Goal: Task Accomplishment & Management: Manage account settings

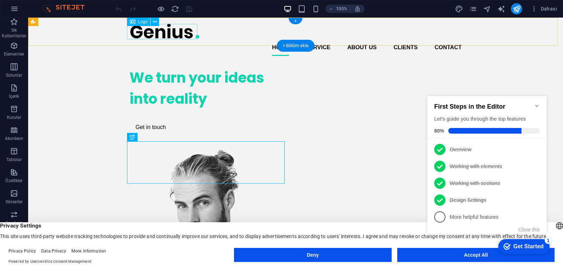
click at [178, 27] on div at bounding box center [295, 31] width 332 height 16
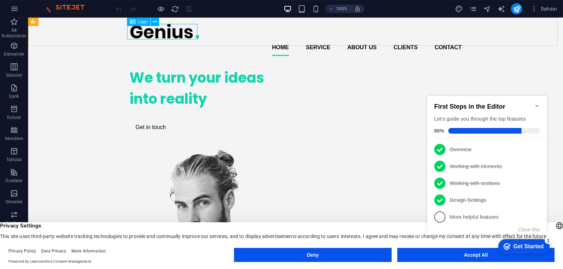
click at [139, 21] on span "Logo" at bounding box center [143, 22] width 10 height 4
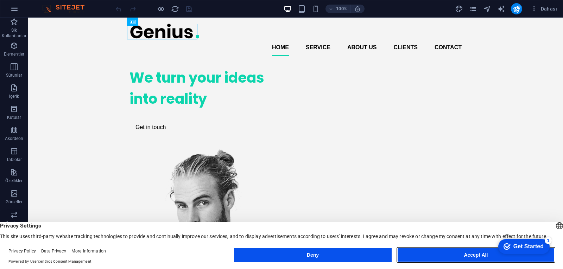
click at [453, 257] on button "Accept All" at bounding box center [475, 255] width 157 height 14
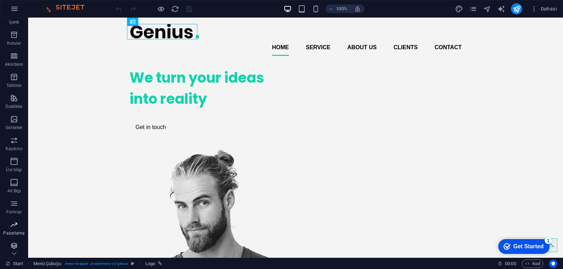
scroll to position [76, 0]
click at [139, 24] on span "Logo" at bounding box center [143, 22] width 10 height 4
select select "px"
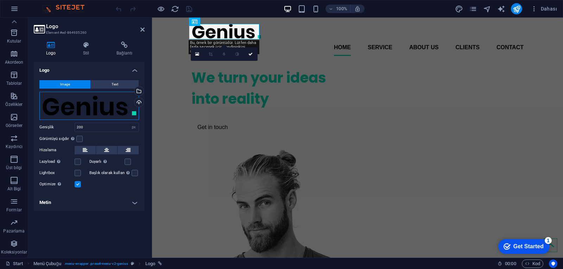
click at [102, 109] on div "Dosyaları buraya sürükleyin, dosyaları seçmek için tıklayın veya Dosyalardan ya…" at bounding box center [89, 106] width 100 height 28
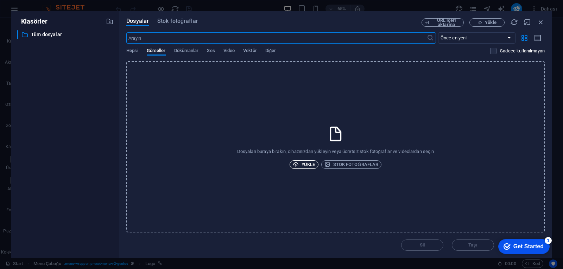
click at [308, 167] on span "Yükle" at bounding box center [304, 164] width 23 height 8
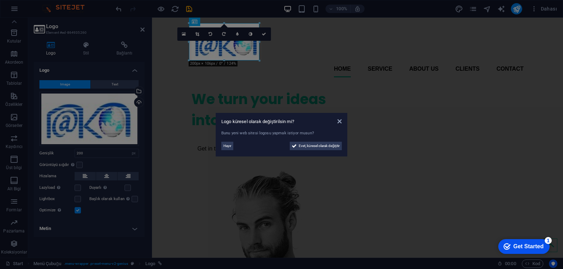
click at [259, 59] on aside "Logo küresel olarak değiştirilsin mi? Bunu yeni web sitesi logosu yapmak istiyo…" at bounding box center [281, 134] width 563 height 269
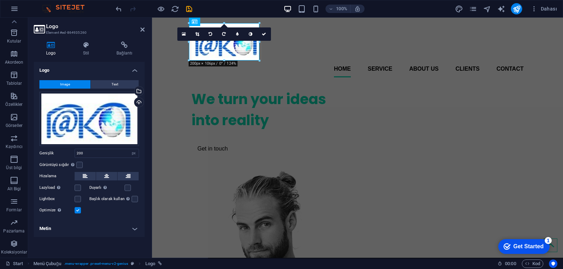
click at [257, 59] on div at bounding box center [224, 60] width 70 height 2
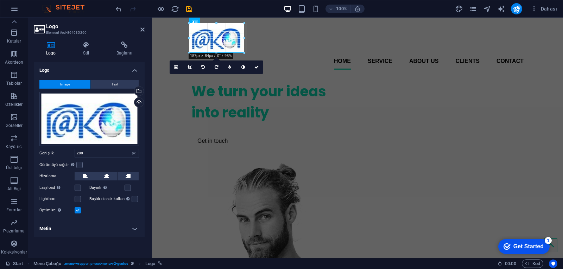
drag, startPoint x: 258, startPoint y: 60, endPoint x: 90, endPoint y: 22, distance: 171.3
type input "157"
click at [358, 80] on div "We turn your ideas into reality Get in touch" at bounding box center [357, 252] width 332 height 355
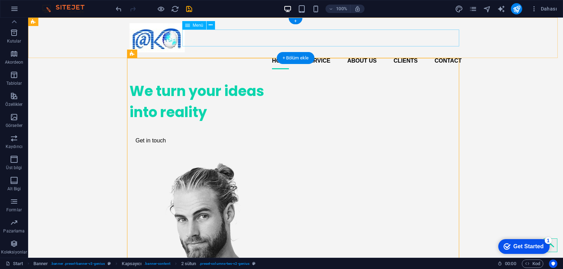
click at [281, 52] on nav "Home Service About us Clients Contact" at bounding box center [295, 60] width 332 height 17
click at [157, 52] on nav "Home Service About us Clients Contact" at bounding box center [295, 60] width 332 height 17
select select
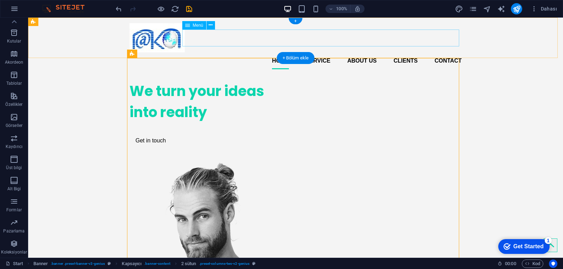
select select
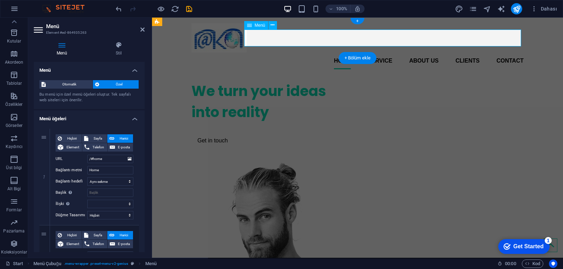
click at [340, 52] on nav "Home Service About us Clients Contact" at bounding box center [357, 60] width 332 height 17
click at [343, 52] on nav "Home Service About us Clients Contact" at bounding box center [357, 60] width 332 height 17
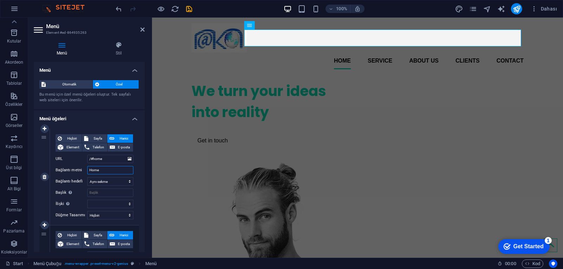
drag, startPoint x: 115, startPoint y: 171, endPoint x: 83, endPoint y: 171, distance: 32.7
click at [83, 171] on div "Bağlantı metni Home" at bounding box center [95, 170] width 78 height 8
type input "Anasayf"
select select
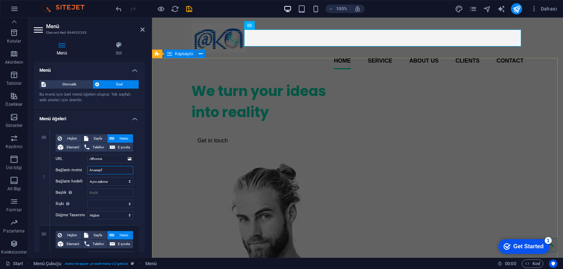
select select
type input "Anasayfa"
select select
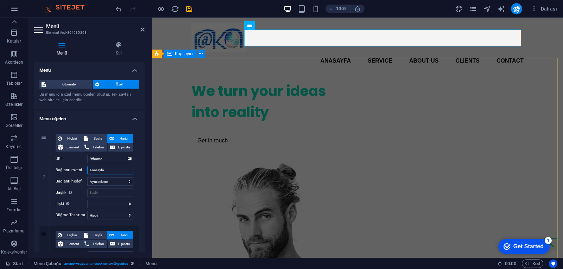
select select
type input "Anasayfa"
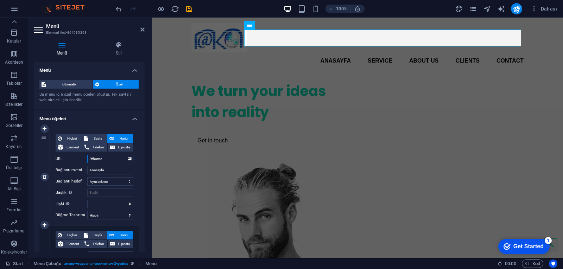
drag, startPoint x: 93, startPoint y: 160, endPoint x: 114, endPoint y: 163, distance: 21.0
click at [114, 163] on input "/#home" at bounding box center [110, 159] width 46 height 8
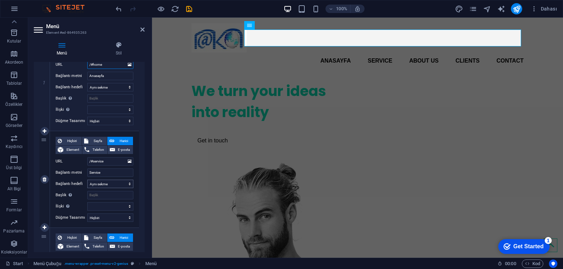
scroll to position [106, 0]
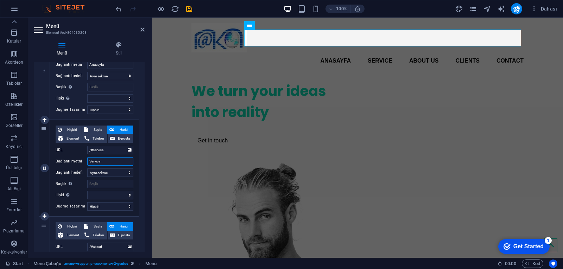
click at [104, 162] on input "Service" at bounding box center [110, 161] width 46 height 8
type input "Hiz"
select select
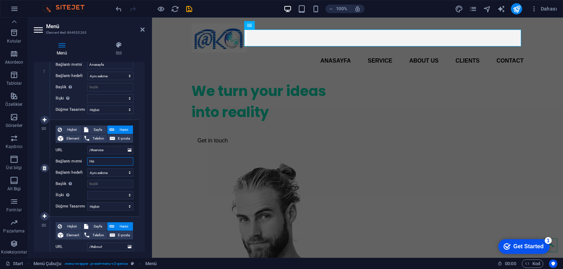
select select
type input "Hizmet"
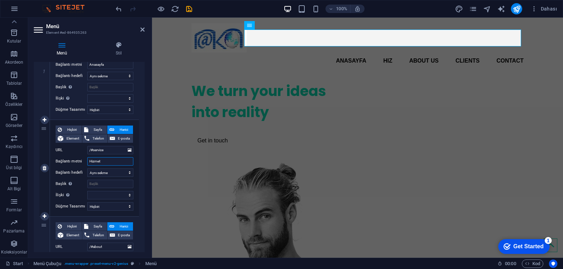
select select
type input "Hizmetl"
select select
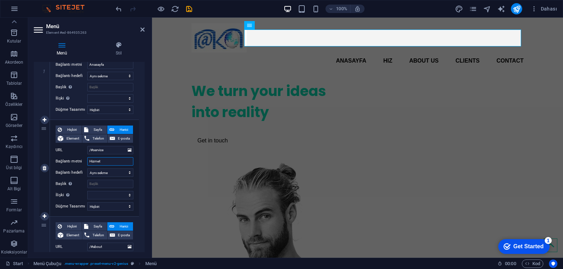
select select
type input "Hizmetlerimiz"
select select
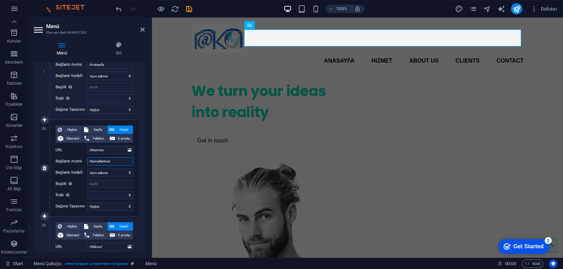
select select
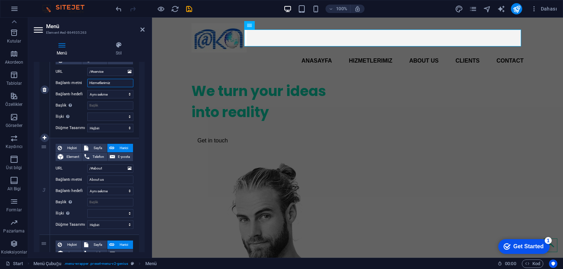
scroll to position [188, 0]
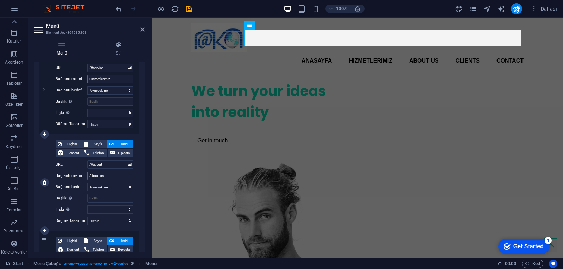
type input "Hizmetlerimiz"
drag, startPoint x: 108, startPoint y: 177, endPoint x: 80, endPoint y: 177, distance: 28.2
click at [80, 177] on div "Bağlantı metni About us" at bounding box center [95, 176] width 78 height 8
type input "Bi"
select select
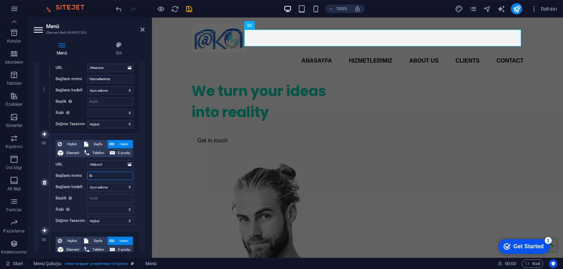
select select
type input "B"
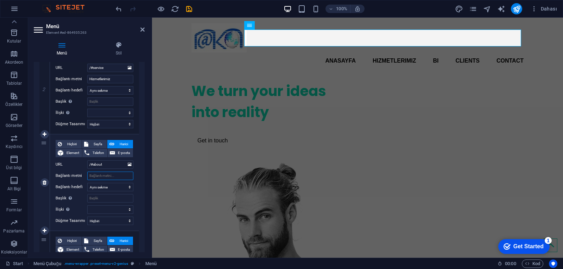
select select
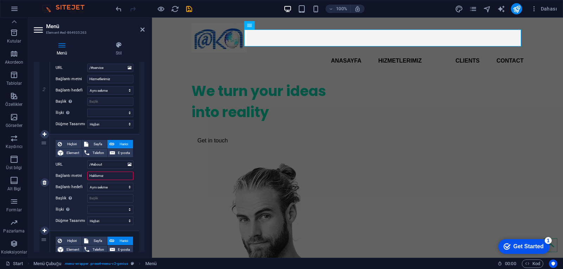
type input "Hakkımızd"
select select
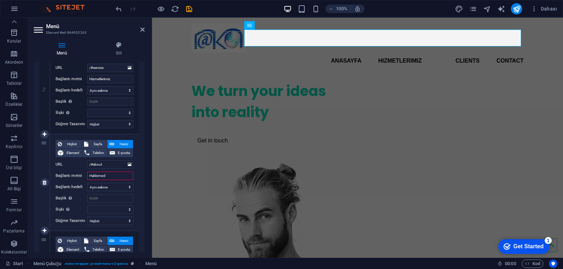
select select
type input "Hakkımızda"
select select
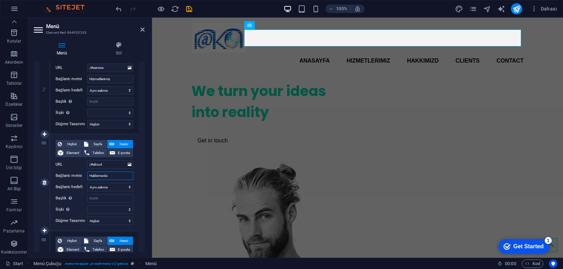
select select
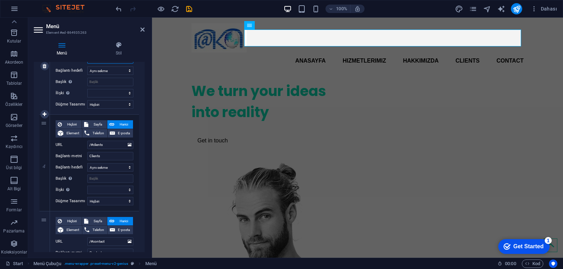
scroll to position [305, 0]
type input "Hakkımızda"
click at [112, 153] on input "Clients" at bounding box center [110, 156] width 46 height 8
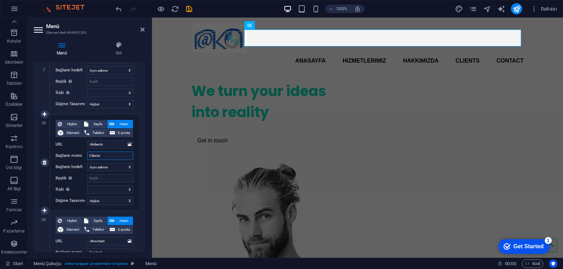
scroll to position [380, 0]
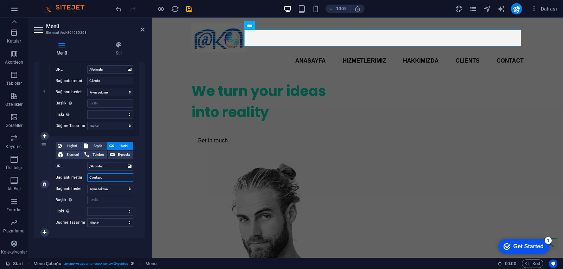
drag, startPoint x: 110, startPoint y: 177, endPoint x: 64, endPoint y: 183, distance: 46.5
click at [64, 183] on div "Hiçbiri Sayfa Harici Element Telefon E-posta Sayfa Start Subpage Legal Notice P…" at bounding box center [95, 179] width 78 height 74
type input "İl"
select select
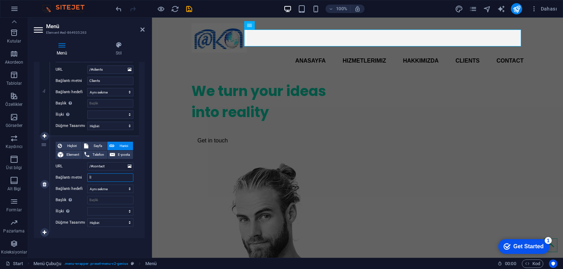
select select
type input "İletişim"
select select
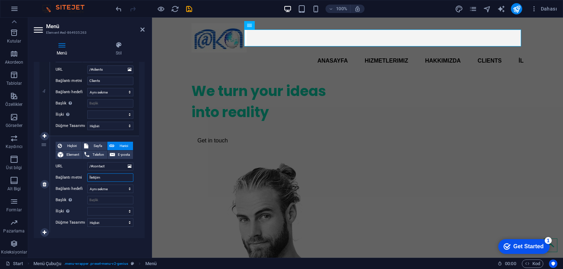
select select
type input "İletişim"
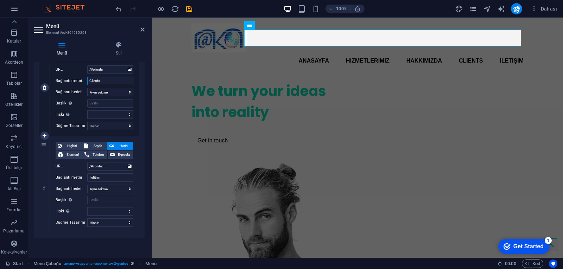
click at [105, 79] on input "Clients" at bounding box center [110, 81] width 46 height 8
click at [237, 112] on div "We turn your ideas into reality Get in touch" at bounding box center [270, 114] width 158 height 79
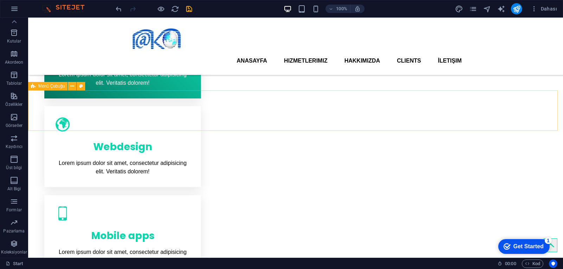
scroll to position [257, 0]
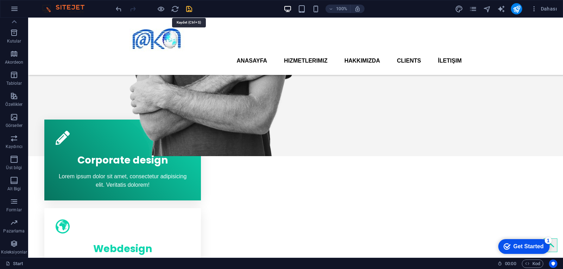
click at [190, 10] on icon "save" at bounding box center [189, 9] width 8 height 8
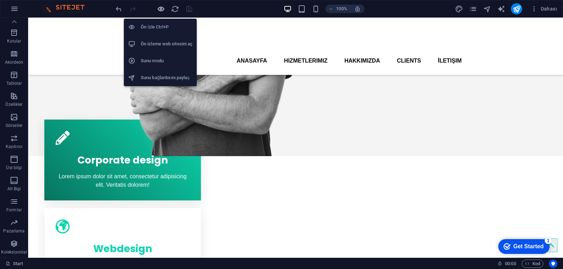
click at [160, 7] on icon "button" at bounding box center [161, 9] width 8 height 8
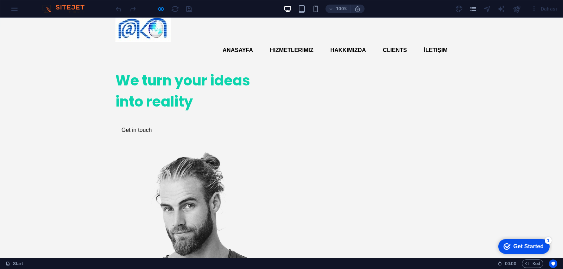
scroll to position [0, 0]
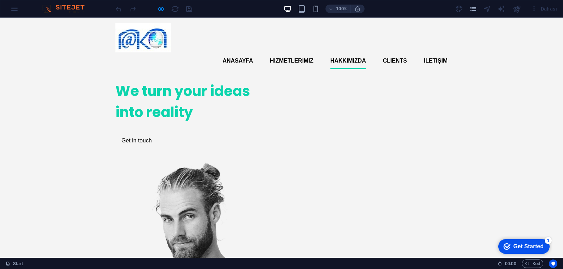
click at [349, 52] on link "Hakkımızda" at bounding box center [348, 60] width 36 height 17
click at [302, 52] on link "Hizmetlerimiz" at bounding box center [292, 60] width 44 height 17
click at [233, 52] on link "Anasayfa" at bounding box center [238, 60] width 31 height 17
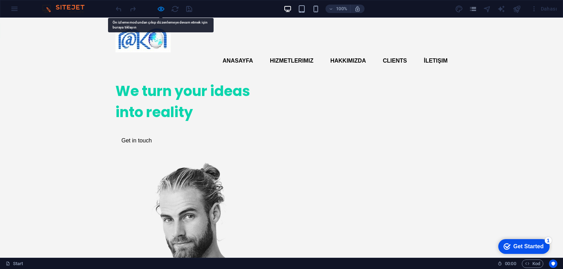
click at [377, 52] on ul "Anasayfa Hizmetlerimiz Hakkımızda Clients İletişim" at bounding box center [281, 60] width 332 height 17
click at [406, 52] on ul "Anasayfa Hizmetlerimiz Hakkımızda Clients İletişim" at bounding box center [281, 60] width 332 height 17
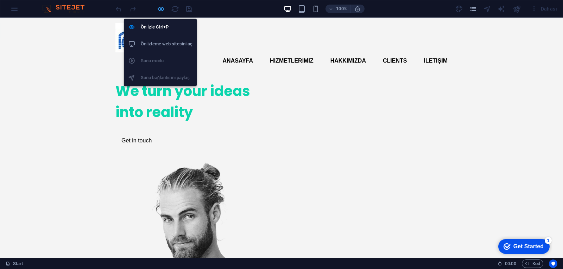
click at [163, 9] on icon "button" at bounding box center [161, 9] width 8 height 8
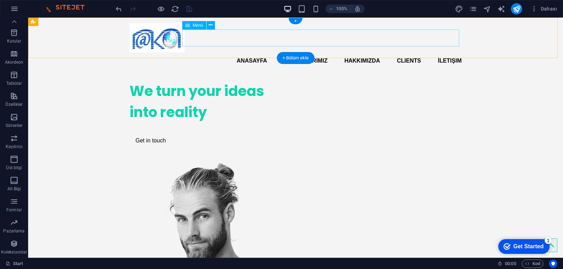
click at [312, 52] on nav "Anasayfa Hizmetlerimiz Hakkımızda Clients İletişim" at bounding box center [295, 60] width 332 height 17
click at [371, 52] on nav "Anasayfa Hizmetlerimiz Hakkımızda Clients İletişim" at bounding box center [295, 60] width 332 height 17
drag, startPoint x: 560, startPoint y: 108, endPoint x: 568, endPoint y: 34, distance: 74.0
click at [446, 52] on nav "Anasayfa Hizmetlerimiz Hakkımızda Clients İletişim" at bounding box center [295, 60] width 332 height 17
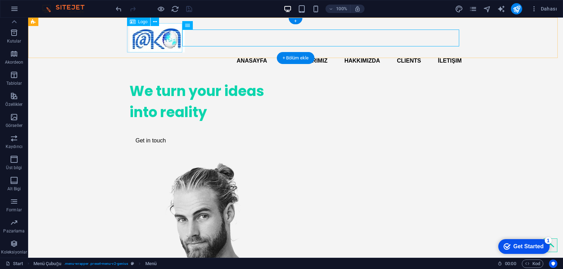
click at [154, 35] on div at bounding box center [295, 37] width 332 height 29
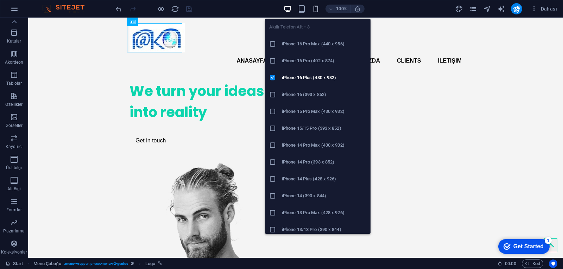
click at [315, 5] on icon "button" at bounding box center [316, 9] width 8 height 8
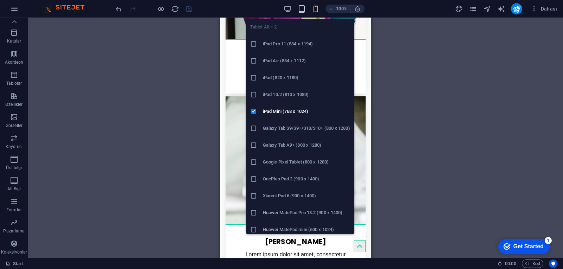
click at [302, 11] on icon "button" at bounding box center [302, 9] width 8 height 8
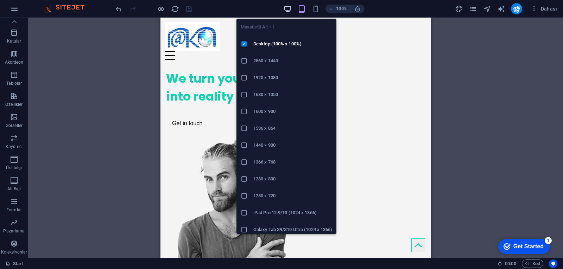
click at [286, 8] on icon "button" at bounding box center [288, 9] width 8 height 8
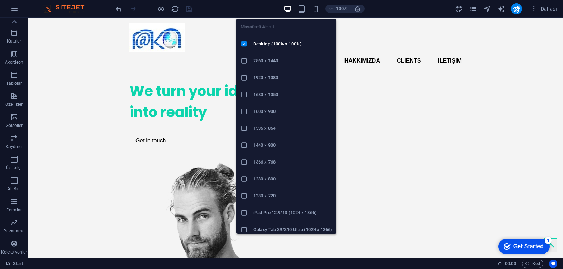
click at [286, 8] on icon "button" at bounding box center [288, 9] width 8 height 8
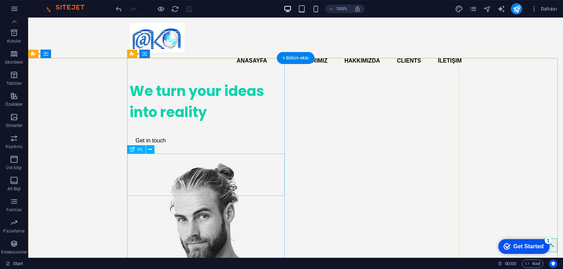
click at [196, 123] on div "We turn your ideas into reality" at bounding box center [208, 102] width 158 height 42
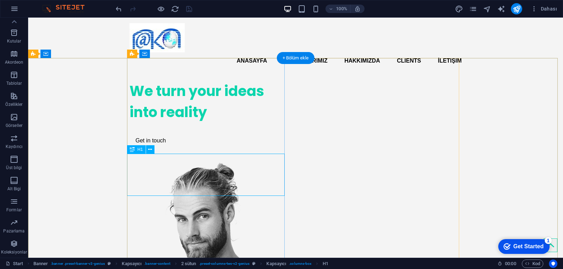
click at [234, 123] on div "We turn your ideas into reality" at bounding box center [208, 102] width 158 height 42
click at [129, 154] on div "We turn your ideas into reality Get in touch" at bounding box center [208, 114] width 158 height 79
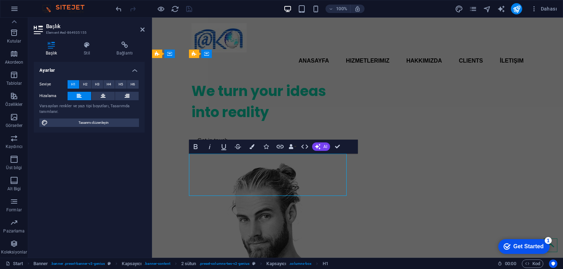
click at [234, 123] on h1 "We turn your ideas into reality" at bounding box center [270, 102] width 158 height 42
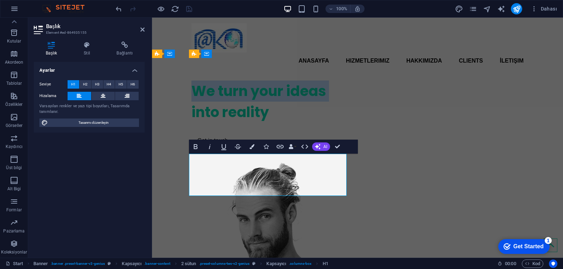
click at [232, 123] on h1 "We turn your ideas into reality" at bounding box center [270, 102] width 158 height 42
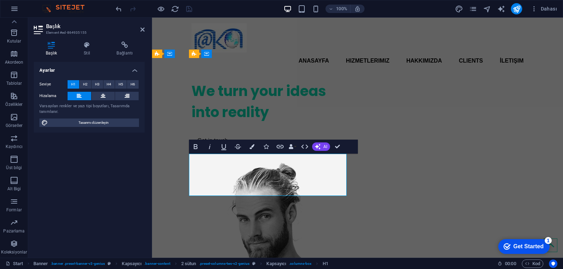
click at [277, 123] on h1 "We turn your ideas into reality" at bounding box center [270, 102] width 158 height 42
drag, startPoint x: 273, startPoint y: 192, endPoint x: 177, endPoint y: 165, distance: 99.5
click at [177, 165] on div "We turn your ideas into reality Get in touch" at bounding box center [357, 252] width 411 height 355
click at [323, 147] on span "AI" at bounding box center [325, 147] width 4 height 4
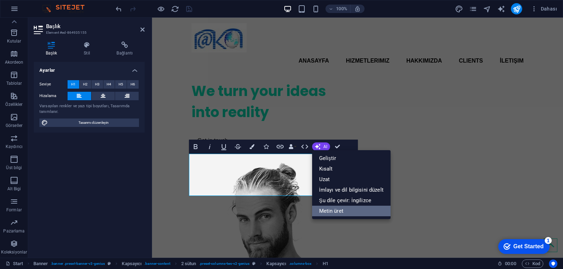
click at [341, 209] on link "Metin üret" at bounding box center [351, 211] width 78 height 11
select select "English"
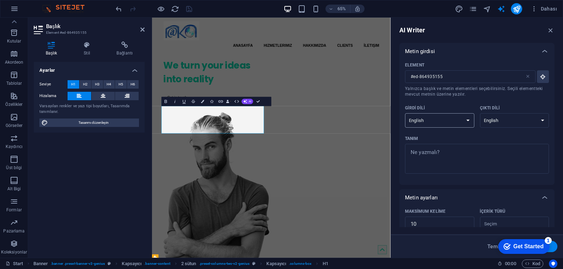
click at [426, 121] on select "Albanian Arabic Armenian Awadhi Azerbaijani Bashkir Basque Belarusian Bengali B…" at bounding box center [439, 120] width 69 height 14
click at [491, 120] on select "Albanian Arabic Armenian Awadhi Azerbaijani Bashkir Basque Belarusian Bengali B…" at bounding box center [514, 120] width 69 height 14
click at [494, 145] on div "x ​" at bounding box center [477, 159] width 144 height 30
click at [494, 147] on textarea "Tanım x ​" at bounding box center [477, 158] width 137 height 23
type textarea "x"
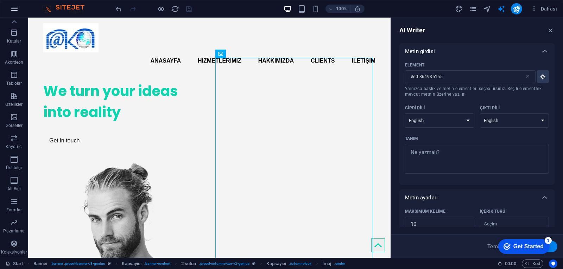
click at [16, 10] on icon "button" at bounding box center [14, 9] width 8 height 8
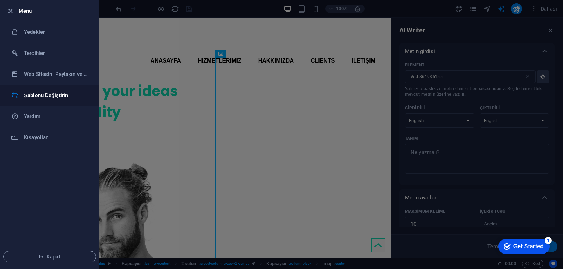
click at [49, 93] on h6 "Şablonu Değiştirin" at bounding box center [56, 95] width 65 height 8
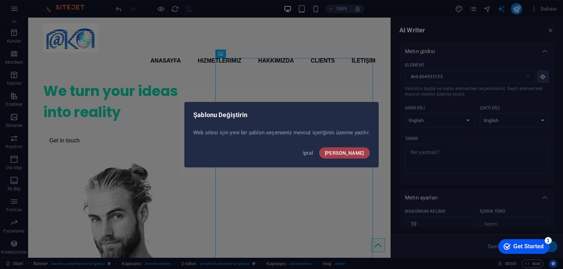
click at [349, 153] on span "Onayla" at bounding box center [344, 153] width 39 height 6
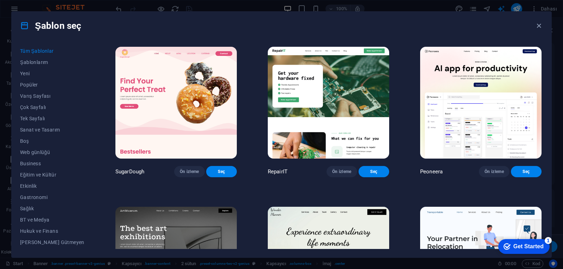
click at [316, 105] on img at bounding box center [328, 103] width 121 height 112
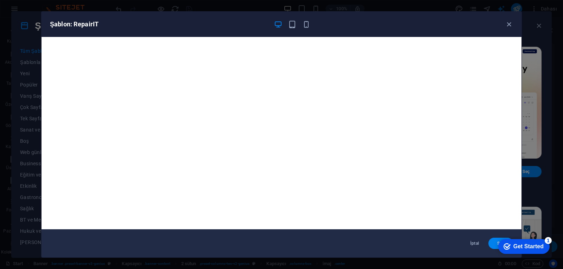
click at [491, 243] on button "Seç" at bounding box center [500, 243] width 25 height 11
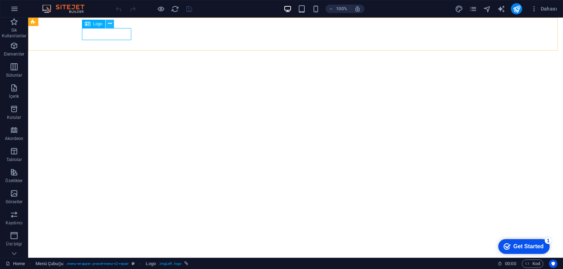
click at [109, 25] on icon at bounding box center [110, 23] width 4 height 7
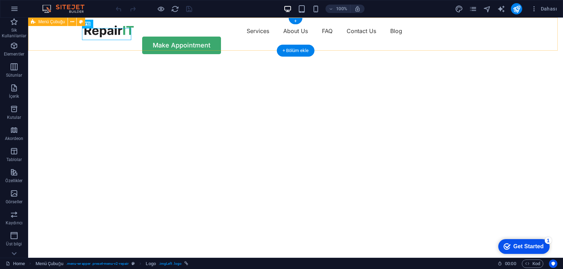
click at [146, 45] on div "Services About Us FAQ Contact Us Blog Make Appointment" at bounding box center [295, 40] width 535 height 44
click at [103, 32] on div at bounding box center [108, 31] width 49 height 12
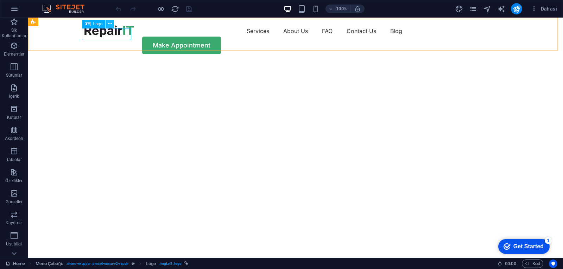
click at [108, 24] on icon at bounding box center [110, 23] width 4 height 7
click at [94, 26] on span "Logo" at bounding box center [98, 24] width 10 height 4
click at [94, 25] on span "Logo" at bounding box center [98, 24] width 10 height 4
select select "px"
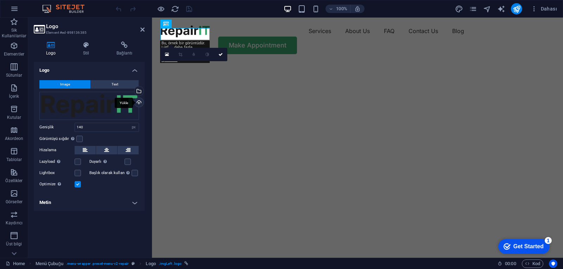
click at [138, 102] on div "Yükle" at bounding box center [138, 103] width 11 height 11
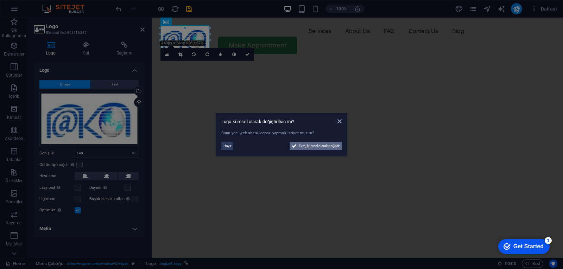
click at [308, 147] on span "Evet, küresel olarak değiştir" at bounding box center [319, 146] width 41 height 8
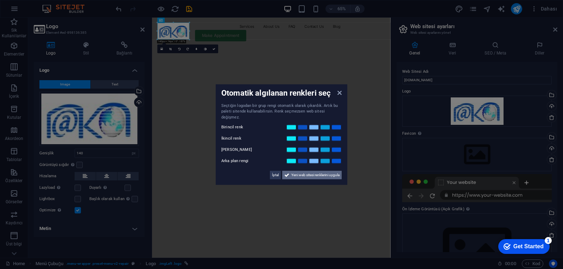
click at [308, 173] on span "Yeni web sitesi renklerini uygula" at bounding box center [315, 175] width 48 height 8
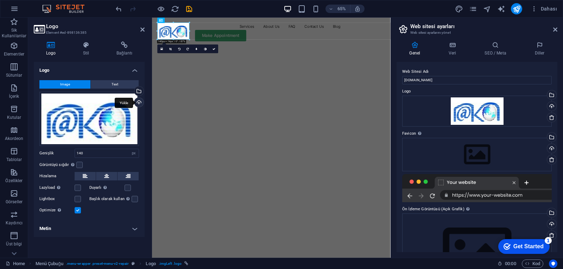
click at [140, 103] on div "Yükle" at bounding box center [138, 103] width 11 height 11
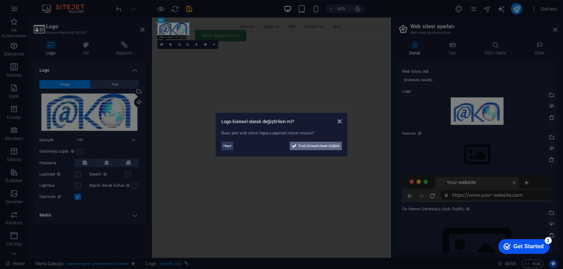
click at [321, 146] on span "Evet, küresel olarak değiştir" at bounding box center [319, 146] width 41 height 8
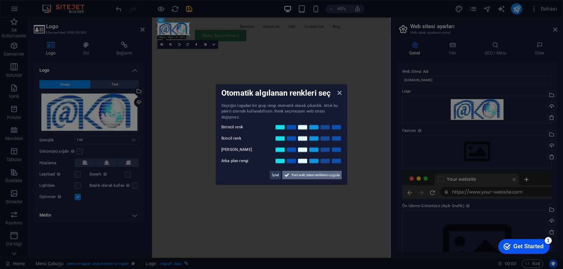
click at [301, 172] on span "Yeni web sitesi renklerini uygula" at bounding box center [315, 175] width 48 height 8
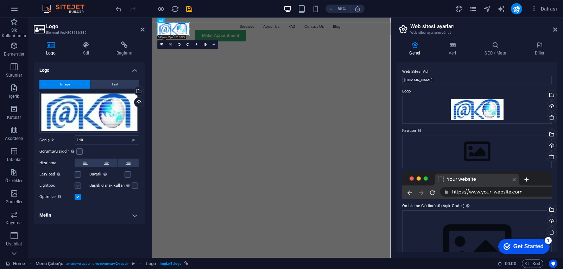
click at [77, 187] on label at bounding box center [78, 186] width 6 height 6
click at [0, 0] on input "Lightbox" at bounding box center [0, 0] width 0 height 0
click at [77, 187] on label at bounding box center [78, 186] width 6 height 6
click at [0, 0] on input "Lightbox" at bounding box center [0, 0] width 0 height 0
click at [137, 186] on div "Başlık olarak kullan Görüntü, bir H1 başlık etiketine sığdırılacak. Alternatif …" at bounding box center [114, 186] width 50 height 8
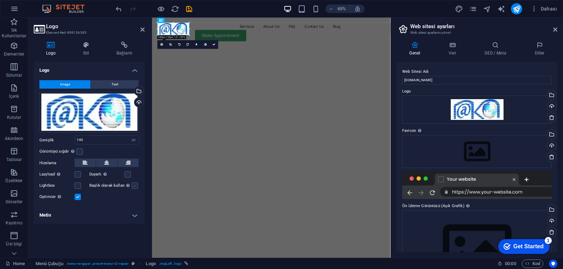
click at [133, 187] on label at bounding box center [135, 186] width 6 height 6
click at [0, 0] on input "Başlık olarak kullan Görüntü, bir H1 başlık etiketine sığdırılacak. Alternatif …" at bounding box center [0, 0] width 0 height 0
click at [133, 187] on label at bounding box center [135, 186] width 6 height 6
click at [0, 0] on input "Başlık olarak kullan Görüntü, bir H1 başlık etiketine sığdırılacak. Alternatif …" at bounding box center [0, 0] width 0 height 0
click at [133, 187] on label at bounding box center [135, 186] width 6 height 6
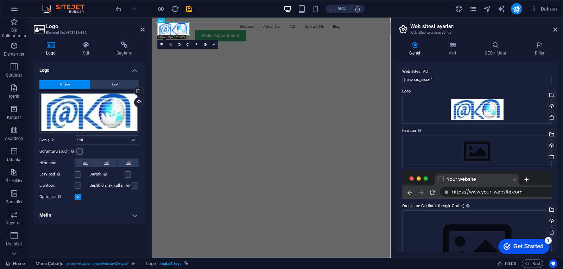
click at [0, 0] on input "Başlık olarak kullan Görüntü, bir H1 başlık etiketine sığdırılacak. Alternatif …" at bounding box center [0, 0] width 0 height 0
click at [133, 187] on label at bounding box center [135, 186] width 6 height 6
click at [0, 0] on input "Başlık olarak kullan Görüntü, bir H1 başlık etiketine sığdırılacak. Alternatif …" at bounding box center [0, 0] width 0 height 0
click at [127, 174] on label at bounding box center [128, 174] width 6 height 6
click at [0, 0] on input "Duyarlı Retina görüntüsünü ve akıllı telefon için optimize edilmiş boyutları ot…" at bounding box center [0, 0] width 0 height 0
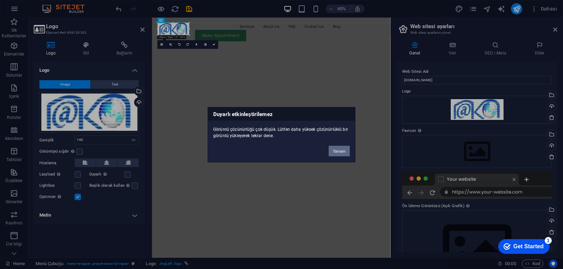
click at [335, 149] on button "Tamam" at bounding box center [339, 151] width 21 height 11
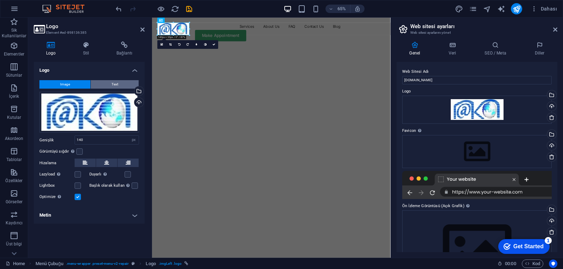
click at [107, 85] on button "Text" at bounding box center [115, 84] width 48 height 8
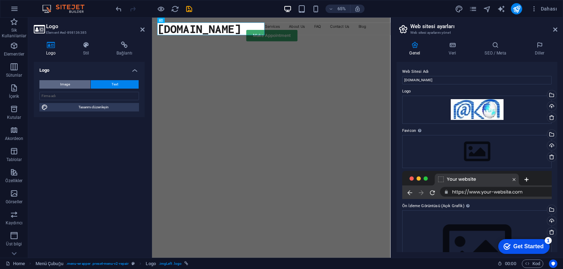
click at [65, 84] on span "Image" at bounding box center [65, 84] width 10 height 8
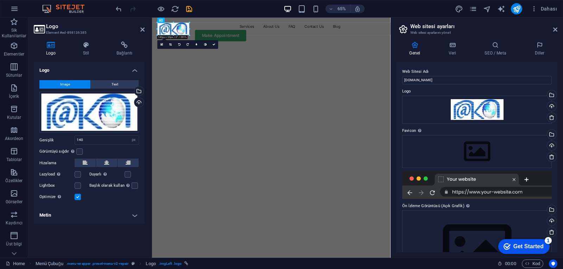
click at [377, 62] on img "1/2" at bounding box center [333, 62] width 362 height 0
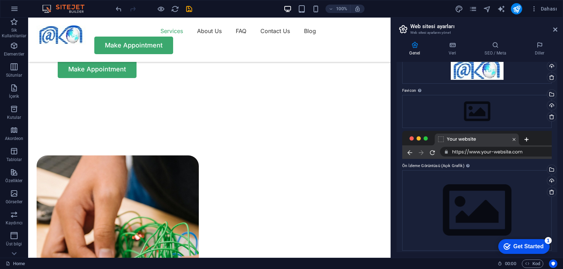
scroll to position [44, 0]
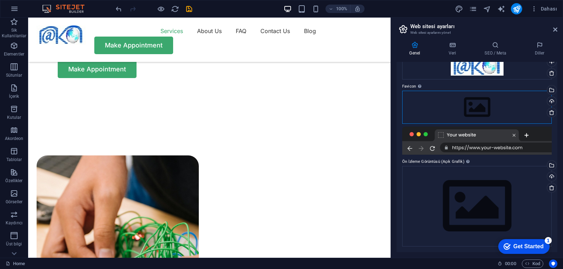
click at [470, 108] on div "Dosyaları buraya sürükleyin, dosyaları seçmek için tıklayın veya Dosyalardan ya…" at bounding box center [477, 107] width 150 height 33
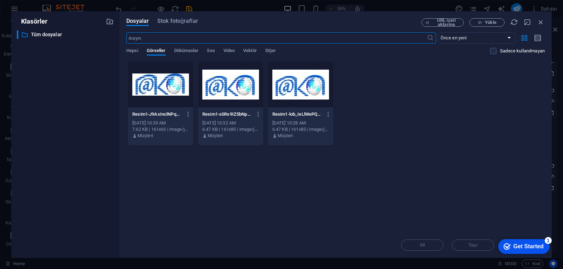
click at [234, 96] on div at bounding box center [230, 85] width 65 height 46
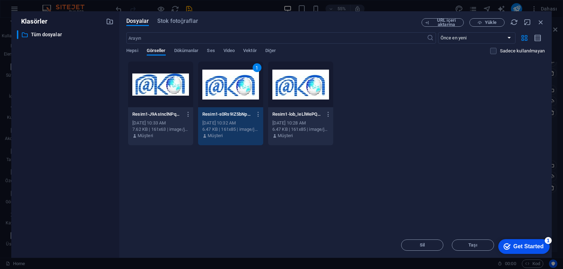
click at [234, 96] on div "1" at bounding box center [230, 85] width 65 height 46
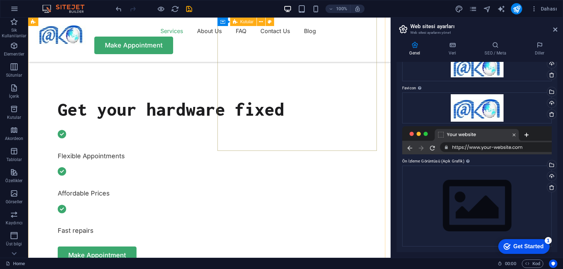
scroll to position [43, 0]
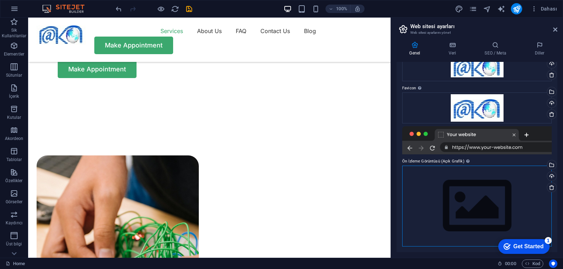
click at [445, 181] on div "Dosyaları buraya sürükleyin, dosyaları seçmek için tıklayın veya Dosyalardan ya…" at bounding box center [477, 206] width 150 height 81
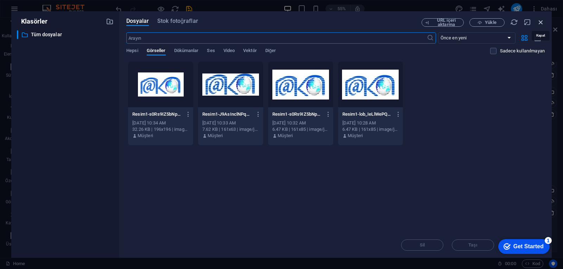
click at [542, 21] on icon "button" at bounding box center [541, 22] width 8 height 8
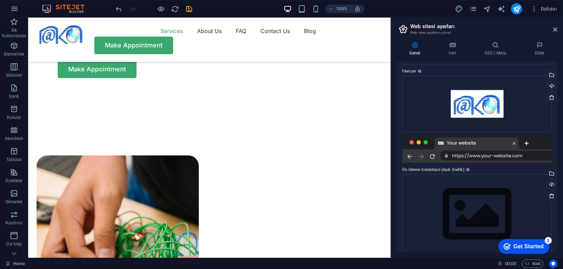
scroll to position [68, 0]
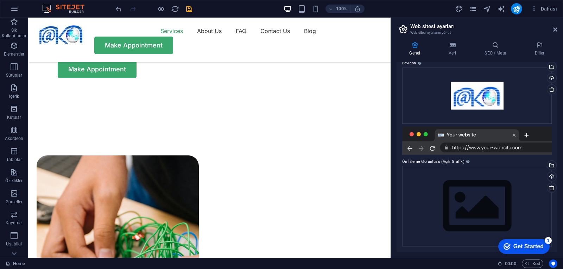
click at [487, 147] on div at bounding box center [477, 141] width 150 height 28
click at [472, 132] on div at bounding box center [477, 141] width 150 height 28
click at [434, 150] on div at bounding box center [477, 141] width 150 height 28
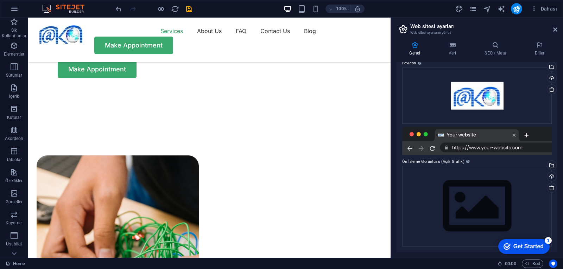
click at [435, 160] on label "Ön İzleme Görüntüsü (Açık Grafik) Bu görüntü, web sitesi sosyal ağlarda paylaşı…" at bounding box center [477, 162] width 150 height 8
click at [493, 181] on div "Dosyaları buraya sürükleyin, dosyaları seçmek için tıklayın veya Dosyalardan ya…" at bounding box center [477, 206] width 150 height 81
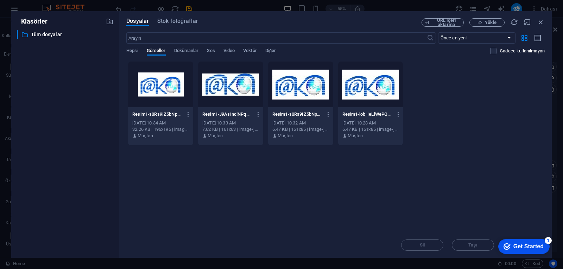
click at [229, 93] on div at bounding box center [230, 85] width 65 height 46
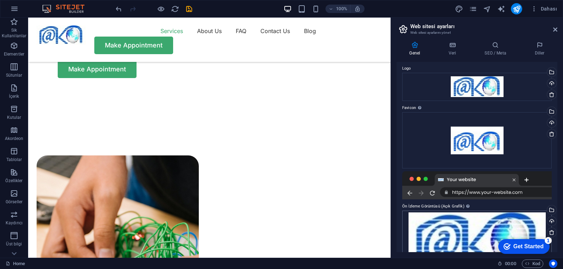
scroll to position [44, 0]
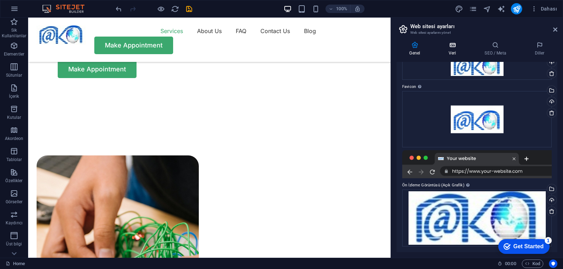
click at [456, 50] on h4 "Veri" at bounding box center [454, 49] width 36 height 15
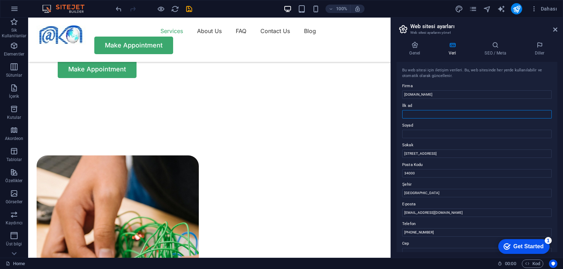
click at [422, 114] on input "İlk ad" at bounding box center [477, 114] width 150 height 8
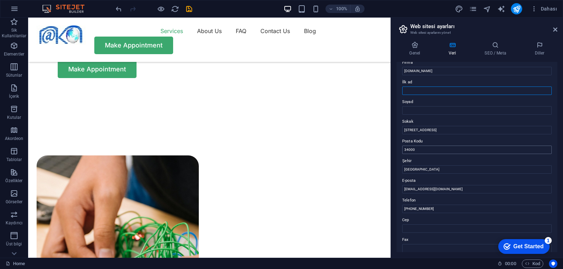
scroll to position [35, 0]
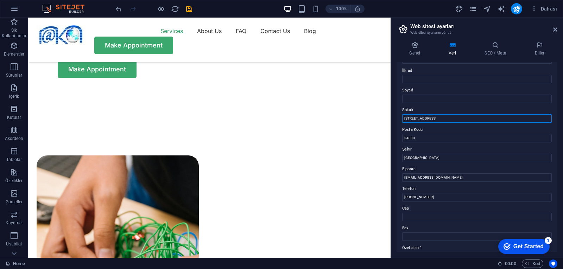
click at [454, 118] on input "[STREET_ADDRESS]" at bounding box center [477, 118] width 150 height 8
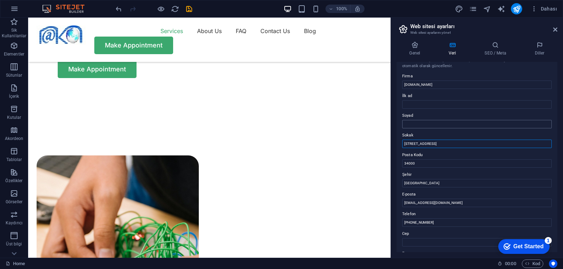
scroll to position [0, 0]
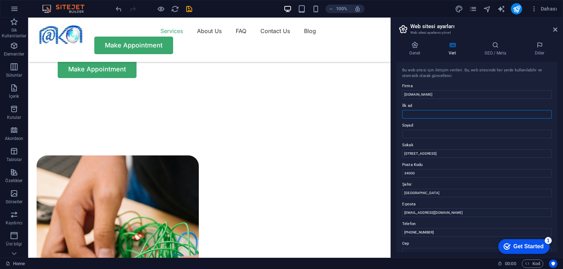
click at [435, 116] on input "İlk ad" at bounding box center [477, 114] width 150 height 8
type input "AkomTeknoloji"
click at [423, 136] on input "Soyad" at bounding box center [477, 134] width 150 height 8
click at [429, 151] on input "[STREET_ADDRESS]" at bounding box center [477, 154] width 150 height 8
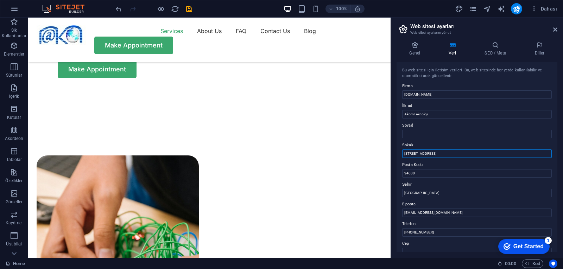
click at [429, 151] on input "[STREET_ADDRESS]" at bounding box center [477, 154] width 150 height 8
type input "[STREET_ADDRESS]"
drag, startPoint x: 459, startPoint y: 189, endPoint x: 381, endPoint y: 177, distance: 78.9
click at [436, 172] on input "34000" at bounding box center [477, 173] width 150 height 8
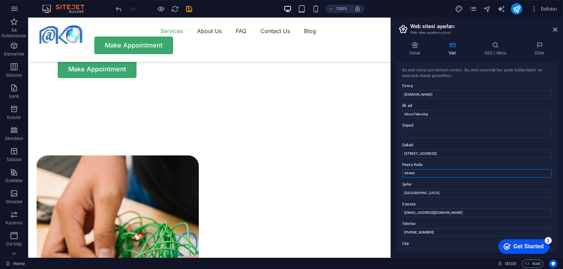
type input "06460"
drag, startPoint x: 431, startPoint y: 188, endPoint x: 430, endPoint y: 194, distance: 6.0
click at [430, 188] on label "Şehir" at bounding box center [477, 185] width 150 height 8
click at [430, 189] on input "[GEOGRAPHIC_DATA]" at bounding box center [477, 193] width 150 height 8
click at [430, 194] on input "[GEOGRAPHIC_DATA]" at bounding box center [477, 193] width 150 height 8
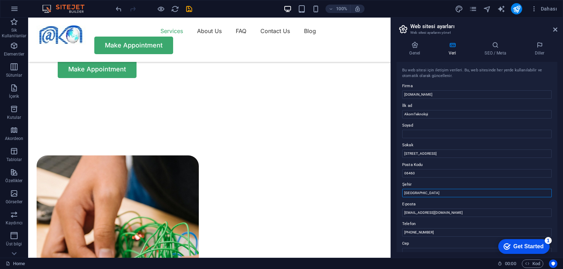
click at [430, 194] on input "[GEOGRAPHIC_DATA]" at bounding box center [477, 193] width 150 height 8
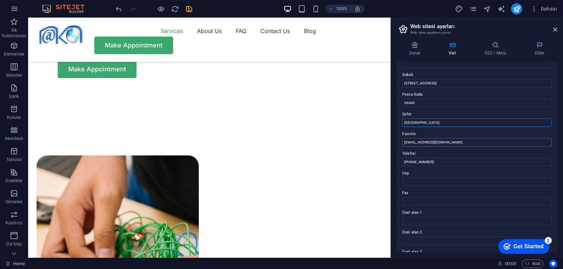
type input "[GEOGRAPHIC_DATA]"
click at [437, 142] on input "[EMAIL_ADDRESS][DOMAIN_NAME]" at bounding box center [477, 142] width 150 height 8
click at [431, 164] on input "[PHONE_NUMBER]" at bounding box center [477, 162] width 150 height 8
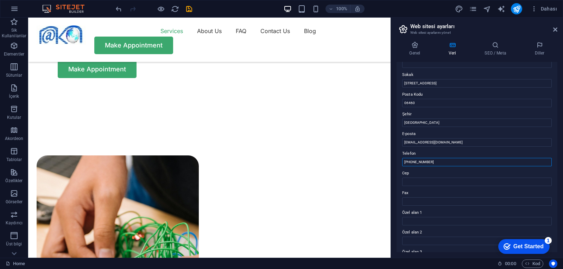
click at [431, 164] on input "[PHONE_NUMBER]" at bounding box center [477, 162] width 150 height 8
click at [459, 159] on input "[PHONE_NUMBER]" at bounding box center [477, 162] width 150 height 8
drag, startPoint x: 411, startPoint y: 162, endPoint x: 464, endPoint y: 163, distance: 52.8
click at [464, 163] on input "[PHONE_NUMBER]" at bounding box center [477, 162] width 150 height 8
drag, startPoint x: 424, startPoint y: 163, endPoint x: 420, endPoint y: 163, distance: 4.2
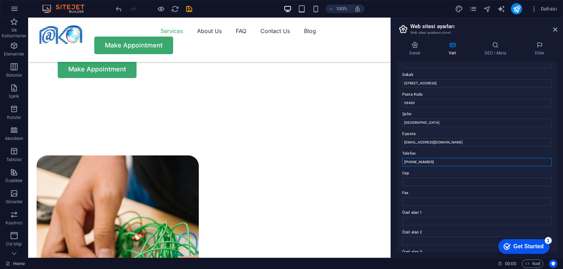
click at [420, 163] on input "[PHONE_NUMBER]" at bounding box center [477, 162] width 150 height 8
click at [423, 162] on input "[PHONE_NUMBER]" at bounding box center [477, 162] width 150 height 8
click at [422, 163] on input "[PHONE_NUMBER]" at bounding box center [477, 162] width 150 height 8
click at [418, 182] on input "Cep" at bounding box center [477, 182] width 150 height 8
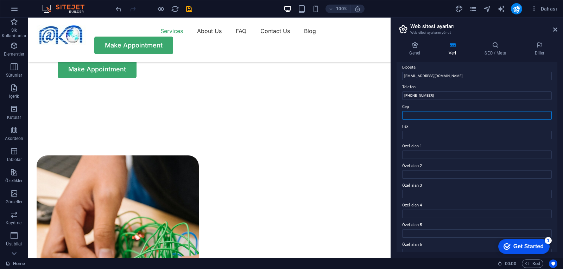
scroll to position [141, 0]
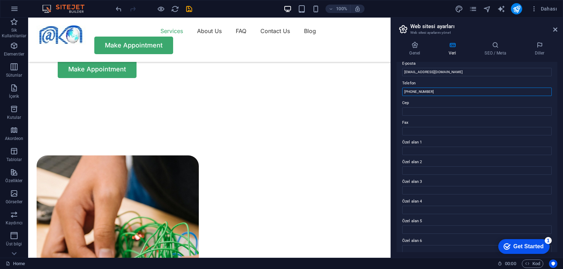
click at [429, 93] on input "[PHONE_NUMBER]" at bounding box center [477, 92] width 150 height 8
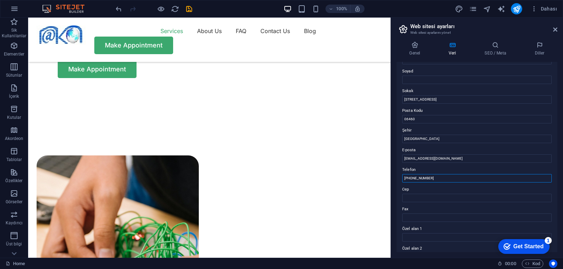
scroll to position [0, 0]
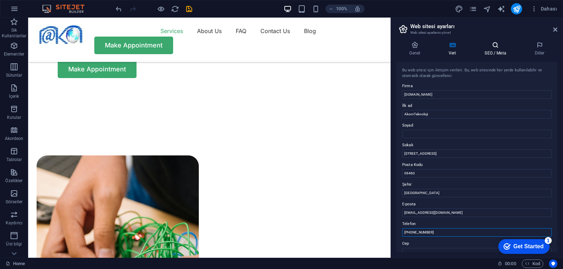
type input "[PHONE_NUMBER]"
click at [502, 50] on h4 "SEO / Meta" at bounding box center [497, 49] width 50 height 15
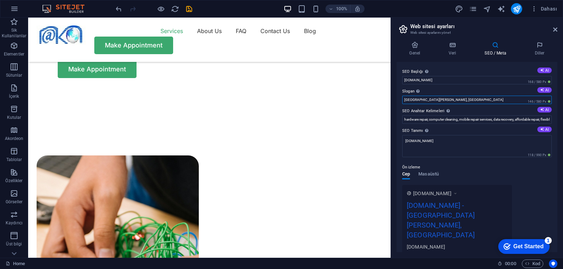
click at [436, 99] on input "[GEOGRAPHIC_DATA][PERSON_NAME], [GEOGRAPHIC_DATA]" at bounding box center [477, 100] width 150 height 8
click at [445, 120] on input "hardware repair, computer cleaning, mobile repair services, data recovery, affo…" at bounding box center [477, 119] width 150 height 8
paste input "[DOMAIN_NAME], Yekili Servis,Yetkili Satıcı,Teknik Destek,Servis,ip Santral,ipt…"
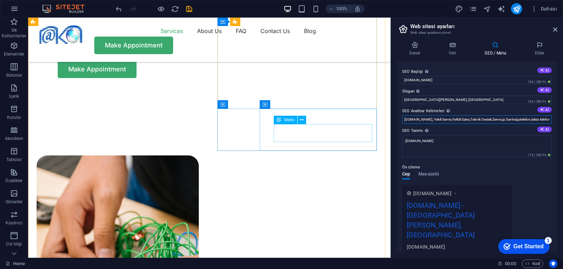
drag, startPoint x: 502, startPoint y: 138, endPoint x: 374, endPoint y: 123, distance: 129.6
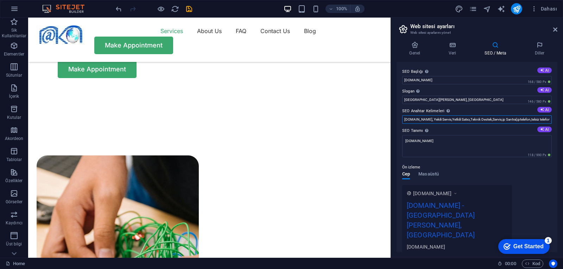
click at [436, 122] on input "[DOMAIN_NAME], Yekili Servis,Yetkili Satıcı,Teknik Destek,Servis,ip Santral,ipt…" at bounding box center [477, 119] width 150 height 8
drag, startPoint x: 464, startPoint y: 138, endPoint x: 382, endPoint y: 113, distance: 86.3
click at [560, 120] on div "Genel Veri SEO / Meta Diller Web Sitesi Adı [DOMAIN_NAME] Logo Dosyaları buraya…" at bounding box center [477, 147] width 172 height 222
click at [550, 121] on input "Yekili Servis,Yetkili Satıcı,Teknik Destek,Servis,ip Santral,iptelefon,telsiz t…" at bounding box center [477, 119] width 150 height 8
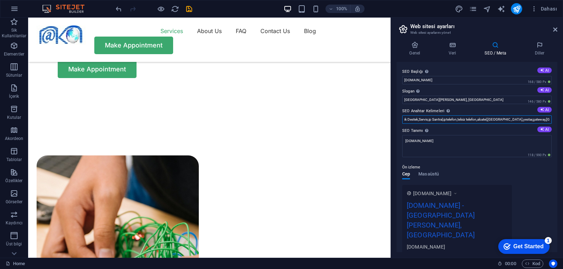
click at [538, 120] on input "Yekili Servis,Yetkili Satıcı,Teknik Destek,Servis,ip Santral,iptelefon,telsiz t…" at bounding box center [477, 119] width 150 height 8
paste input "[DOMAIN_NAME], a"
paste input "[DOMAIN_NAME],"
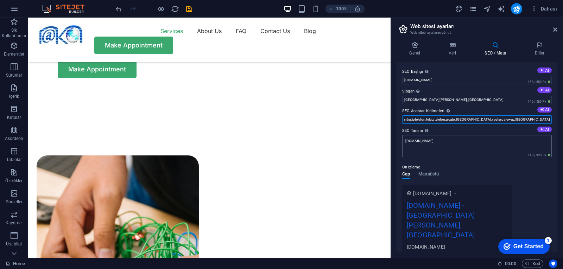
type input "Yekili Servis,Yetkili Satıcı,Teknik Destek,Servis,ip Santral,iptelefon,telsiz t…"
click at [464, 145] on textarea "[DOMAIN_NAME]" at bounding box center [477, 146] width 150 height 22
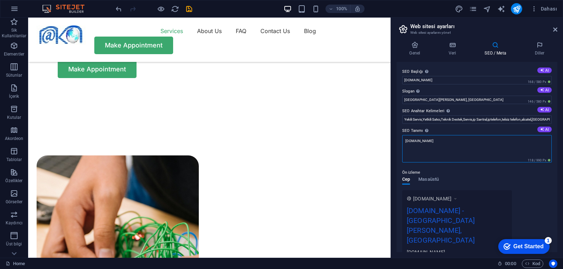
click at [464, 145] on textarea "[DOMAIN_NAME]" at bounding box center [477, 148] width 150 height 27
click at [481, 117] on input "Yekili Servis,Yetkili Satıcı,Teknik Destek,Servis,ip Santral,iptelefon,telsiz t…" at bounding box center [477, 119] width 150 height 8
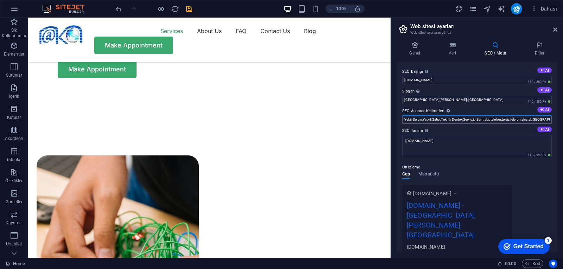
click at [481, 117] on input "Yekili Servis,Yetkili Satıcı,Teknik Destek,Servis,ip Santral,iptelefon,telsiz t…" at bounding box center [477, 119] width 150 height 8
click at [461, 145] on textarea "[DOMAIN_NAME]" at bounding box center [477, 146] width 150 height 22
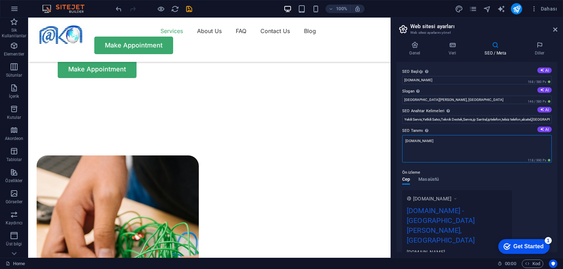
paste textarea "Yekili Servis,Yetkili Satıcı,Teknik Destek,Servis,ip Santral,iptelefon,telsiz t…"
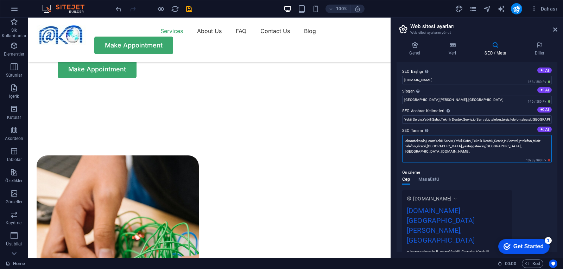
click at [461, 145] on textarea "akomteknoloji.comYekili Servis,Yetkili Satıcı,Teknik Destek,Servis,ip Santral,i…" at bounding box center [477, 148] width 150 height 27
paste textarea
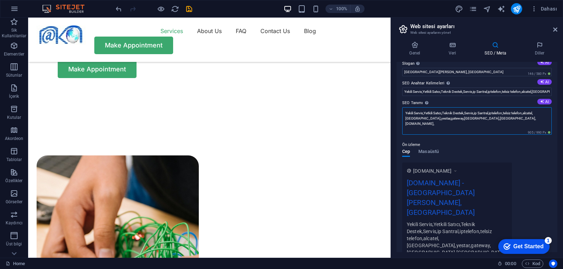
scroll to position [27, 0]
type textarea "Yekili Servis,Yetkili Satıcı,Teknik Destek,Servis,ip Santral,iptelefon,telsiz t…"
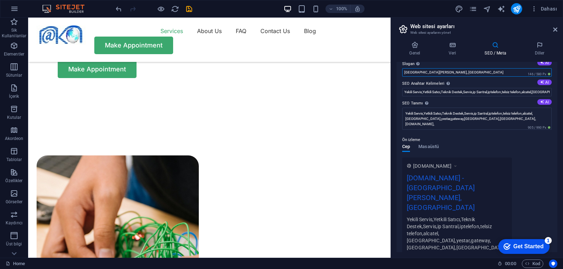
click at [440, 72] on input "[GEOGRAPHIC_DATA][PERSON_NAME], [GEOGRAPHIC_DATA]" at bounding box center [477, 72] width 150 height 8
type input "T"
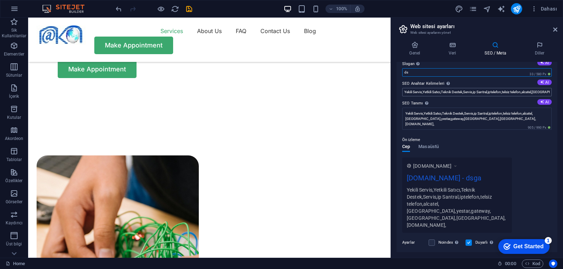
type input "d"
click at [449, 74] on input "Slogan Web sitenin sloganı. AI" at bounding box center [477, 72] width 150 height 8
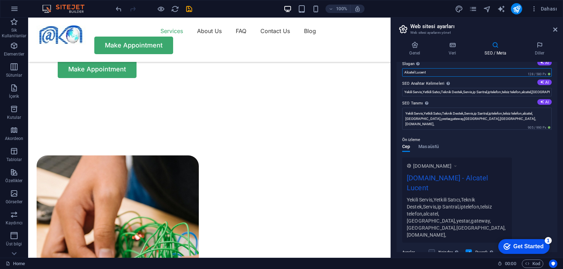
scroll to position [0, 0]
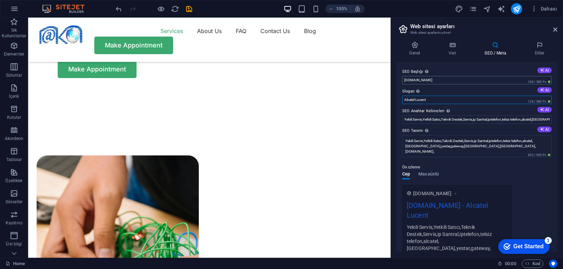
type input "Alcatel Lucent"
click at [416, 81] on input "[DOMAIN_NAME]" at bounding box center [477, 80] width 150 height 8
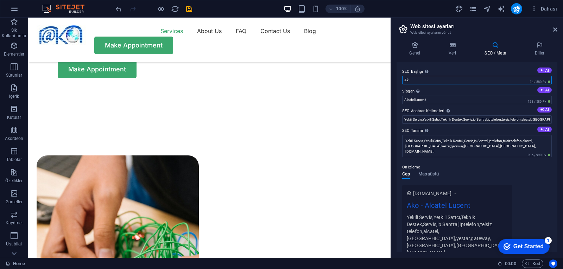
type input "A"
click at [414, 79] on input "Akomteknoloji" at bounding box center [477, 80] width 150 height 8
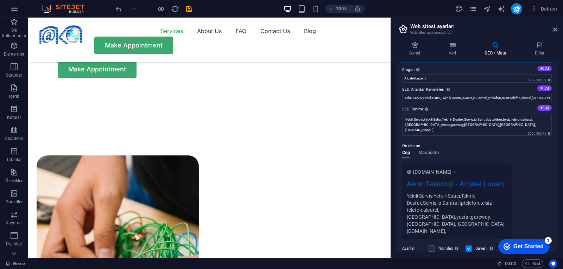
scroll to position [1, 0]
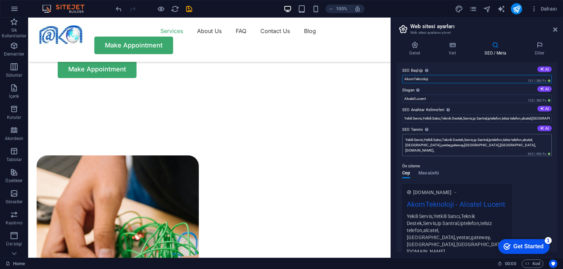
type input "AkomTeknoloji"
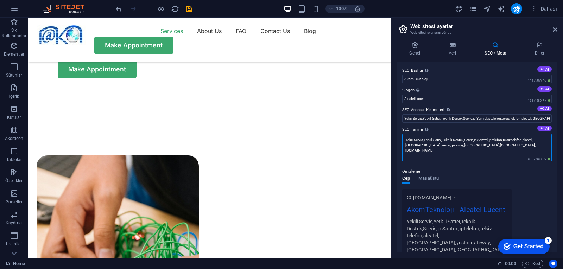
click at [424, 141] on textarea "Yekili Servis,Yetkili Satıcı,Teknik Destek,Servis,ip Santral,iptelefon,telsiz t…" at bounding box center [477, 147] width 150 height 27
click at [446, 140] on textarea "Yekili Servis-Yetkili Satıcı,Teknik Destek,Servis,ip Santral,iptelefon,telsiz t…" at bounding box center [477, 147] width 150 height 27
click at [434, 140] on textarea "Yekili Servis-Satış-Teknik Destek,Servis,ip Santral,iptelefon,telsiz telefon,al…" at bounding box center [477, 147] width 150 height 27
type textarea "Yekili Servis-Satış-Bakım-Teknik Destek,Servis,ip Santral,iptelefon,telsiz tele…"
click at [137, 34] on nav "Services About Us FAQ Contact Us Blog" at bounding box center [210, 30] width 346 height 11
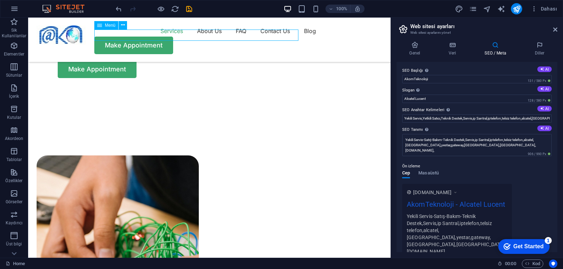
click at [137, 34] on nav "Services About Us FAQ Contact Us Blog" at bounding box center [210, 30] width 346 height 11
select select "1"
select select
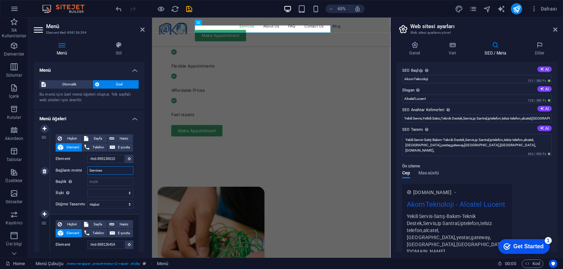
click at [105, 170] on input "Services" at bounding box center [110, 170] width 46 height 8
type input "Hizmetlerimiz"
select select
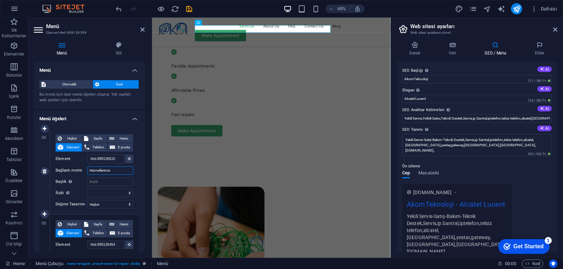
select select
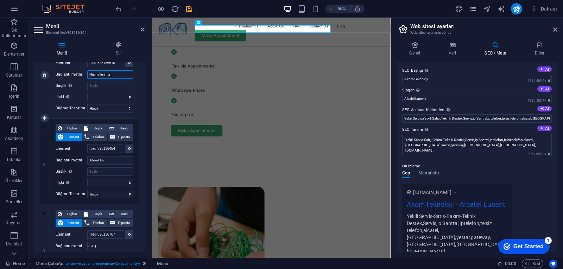
scroll to position [98, 0]
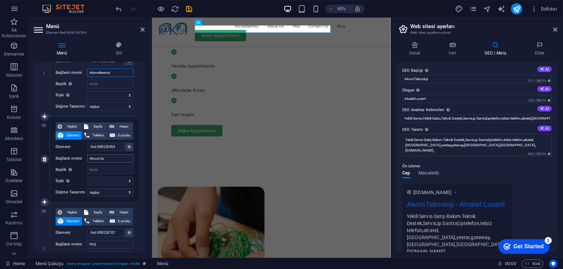
type input "Hizmetlerimiz"
click at [110, 162] on input "About Us" at bounding box center [110, 158] width 46 height 8
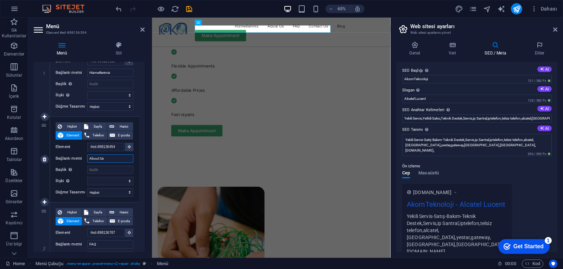
click at [110, 162] on input "About Us" at bounding box center [110, 158] width 46 height 8
type input "Hak"
select select
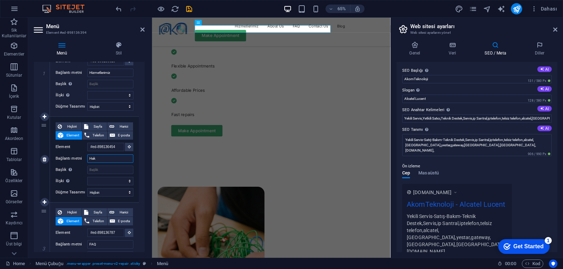
select select
type input "Hakkımızd"
select select
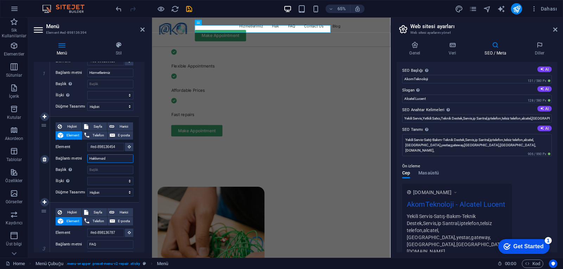
select select
type input "Hakkımızda"
select select
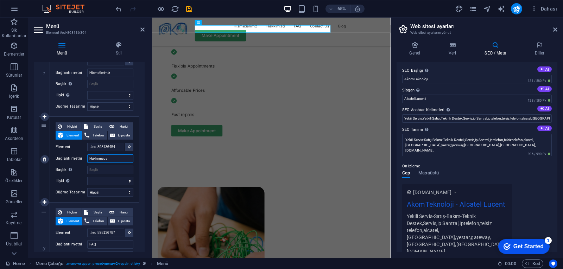
select select
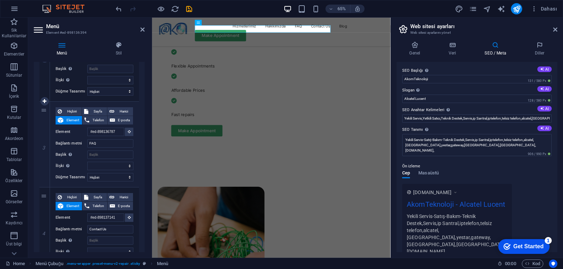
scroll to position [200, 0]
type input "Hakkımızda"
click at [109, 230] on input "Contact Us" at bounding box center [110, 228] width 46 height 8
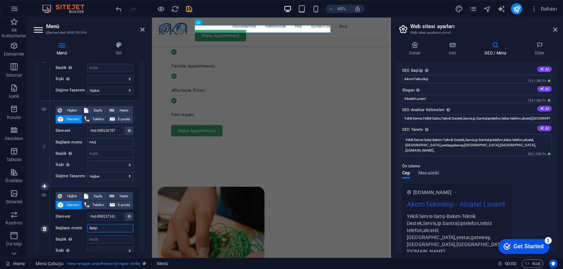
type input "İletişim"
select select
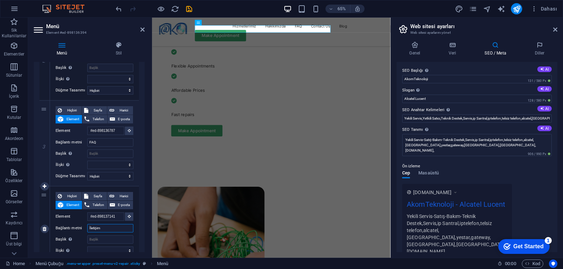
select select
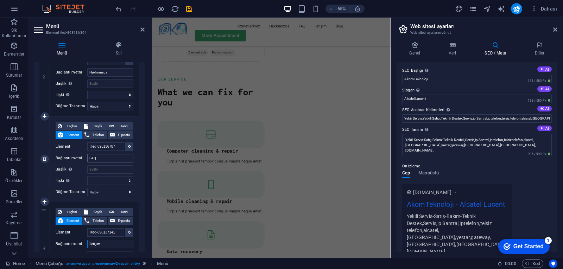
scroll to position [352, 0]
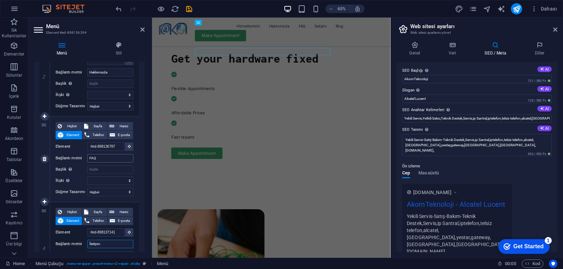
type input "İletişim"
click at [106, 161] on input "FAQ" at bounding box center [110, 158] width 46 height 8
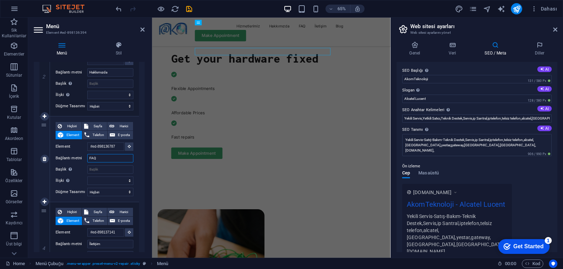
click at [106, 161] on input "FAQ" at bounding box center [110, 158] width 46 height 8
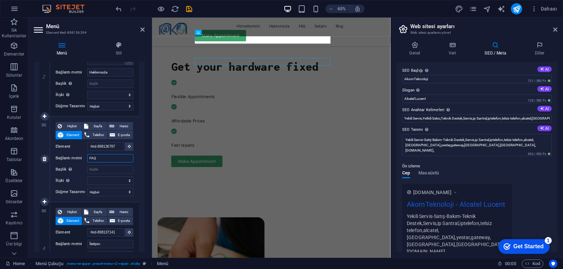
scroll to position [317, 0]
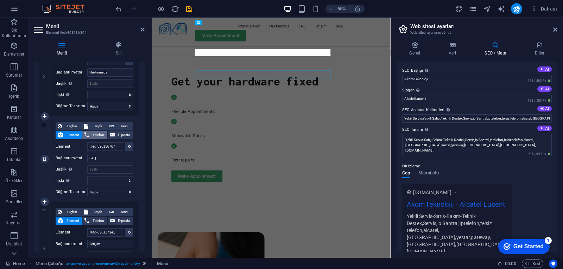
click at [92, 135] on span "Telefon" at bounding box center [97, 135] width 13 height 8
select select
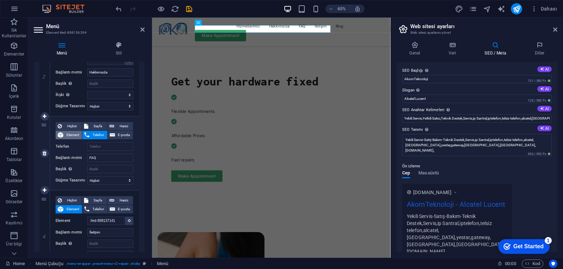
click at [73, 137] on span "Element" at bounding box center [72, 135] width 14 height 8
select select
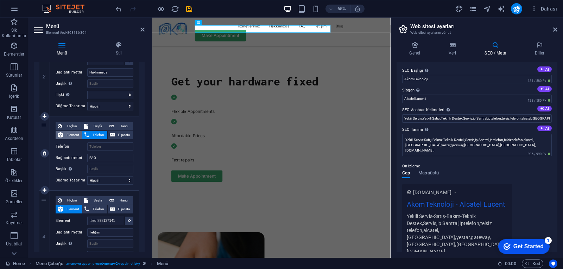
select select
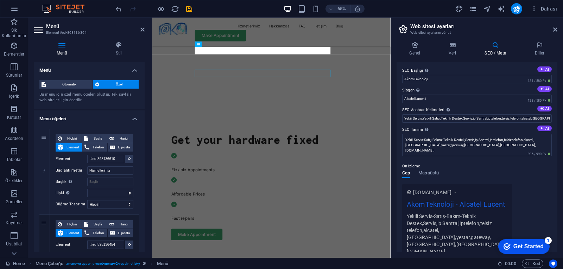
scroll to position [213, 0]
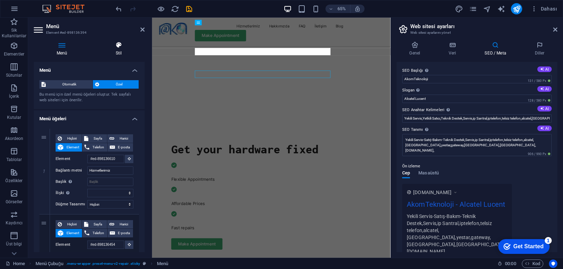
click at [122, 50] on h4 "Stil" at bounding box center [119, 49] width 52 height 15
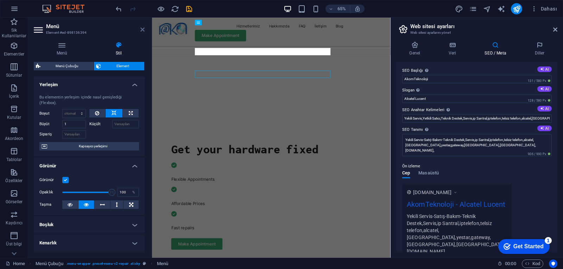
click at [144, 28] on icon at bounding box center [142, 30] width 4 height 6
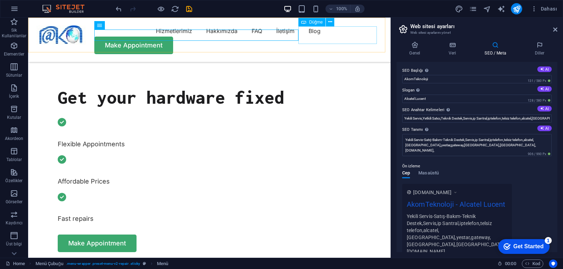
click at [348, 40] on div "Make Appointment" at bounding box center [210, 46] width 346 height 18
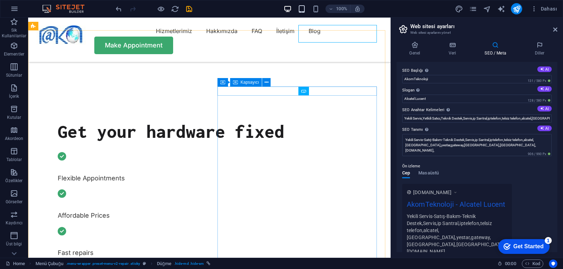
scroll to position [178, 0]
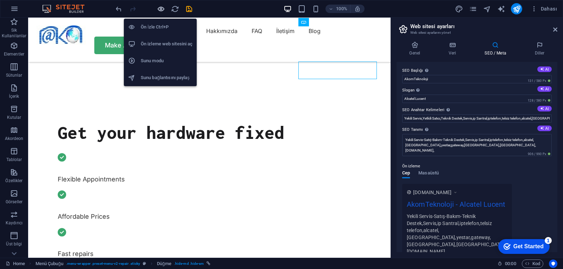
click at [162, 9] on icon "button" at bounding box center [161, 9] width 8 height 8
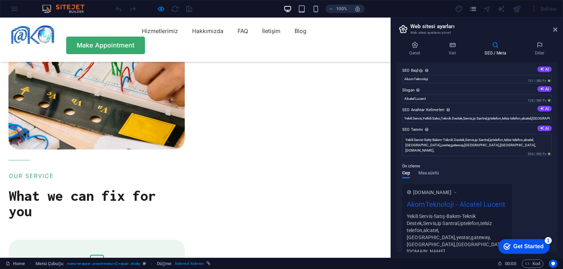
scroll to position [494, 0]
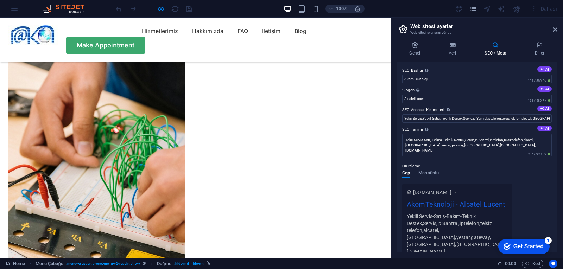
click at [262, 31] on link "İletişim" at bounding box center [271, 30] width 18 height 11
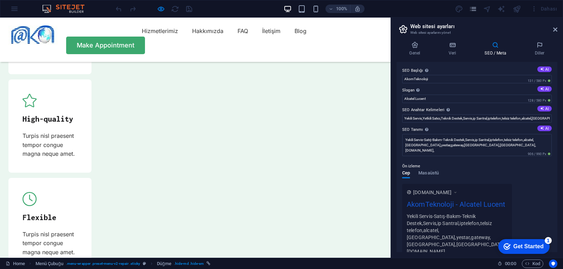
scroll to position [2206, 0]
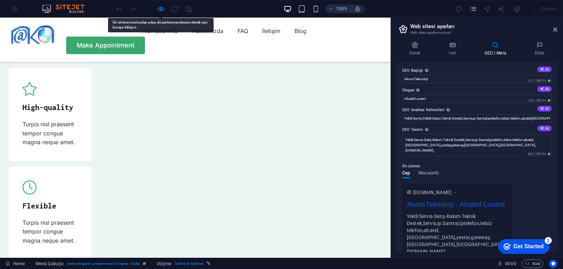
drag, startPoint x: 211, startPoint y: 160, endPoint x: 206, endPoint y: 144, distance: 17.1
click at [192, 36] on link "Hakkımızda" at bounding box center [207, 30] width 31 height 11
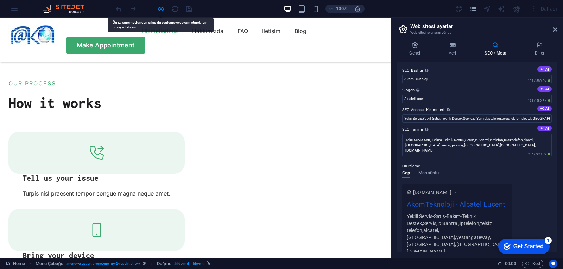
click at [142, 33] on link "Hizmetlerimiz" at bounding box center [160, 30] width 36 height 11
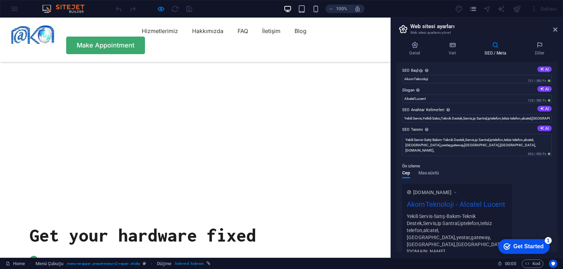
scroll to position [0, 0]
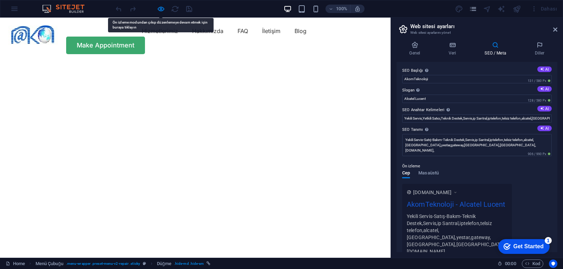
drag, startPoint x: 217, startPoint y: 101, endPoint x: 120, endPoint y: 135, distance: 102.7
drag, startPoint x: 120, startPoint y: 147, endPoint x: 110, endPoint y: 125, distance: 24.6
click at [262, 34] on link "İletişim" at bounding box center [271, 30] width 18 height 11
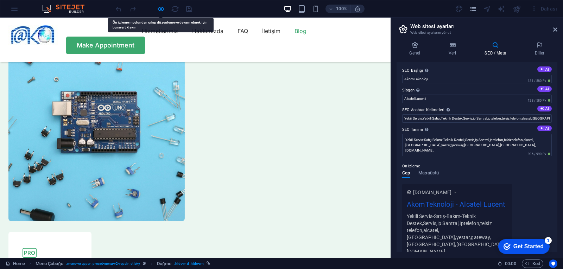
scroll to position [2066, 0]
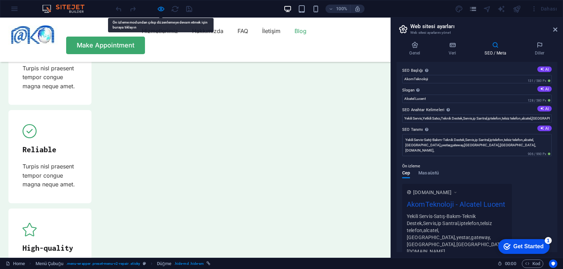
click at [295, 36] on link "Blog" at bounding box center [301, 30] width 12 height 11
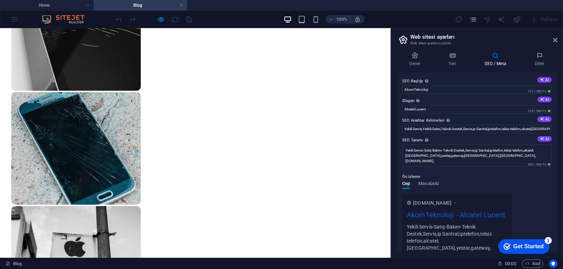
scroll to position [563, 0]
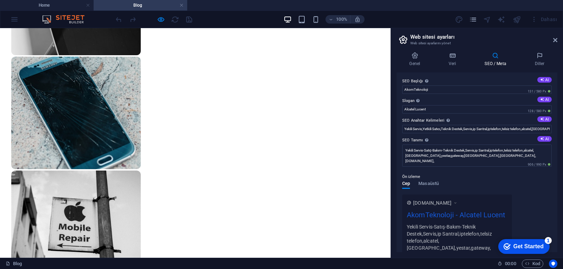
drag, startPoint x: 120, startPoint y: 47, endPoint x: 62, endPoint y: 48, distance: 57.7
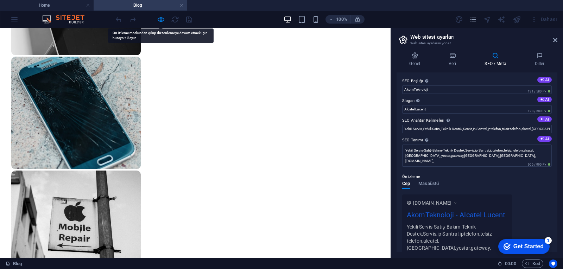
click at [65, 2] on h4 "Home" at bounding box center [47, 5] width 94 height 8
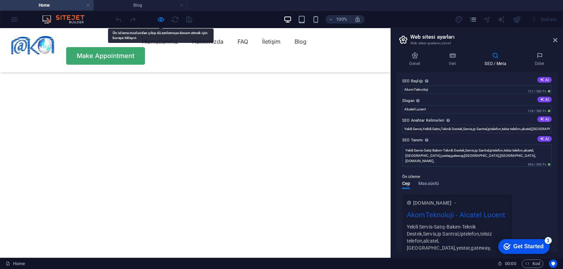
scroll to position [2082, 0]
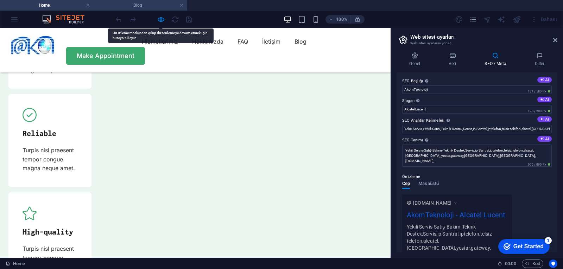
click at [155, 5] on h4 "Blog" at bounding box center [141, 5] width 94 height 8
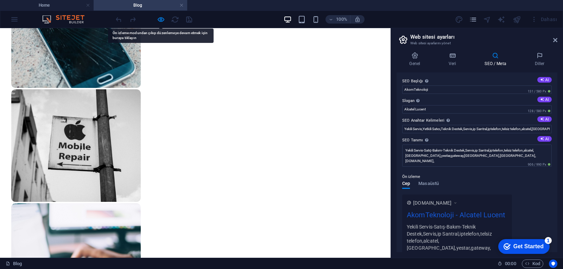
scroll to position [0, 0]
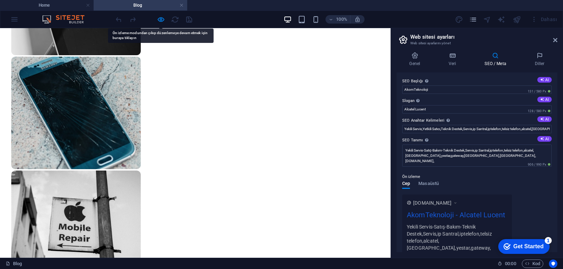
click at [70, 7] on h4 "Home" at bounding box center [47, 5] width 94 height 8
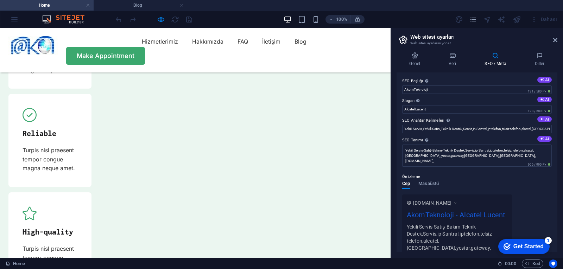
click at [50, 21] on img at bounding box center [66, 19] width 53 height 8
click at [133, 5] on h4 "Blog" at bounding box center [141, 5] width 94 height 8
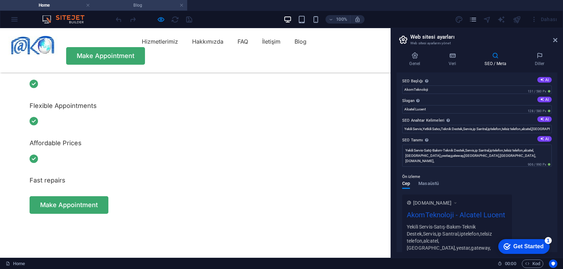
scroll to position [563, 0]
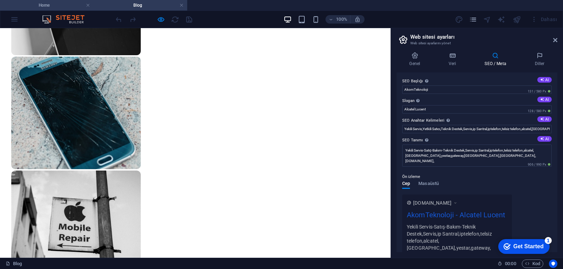
click at [61, 8] on h4 "Home" at bounding box center [47, 5] width 94 height 8
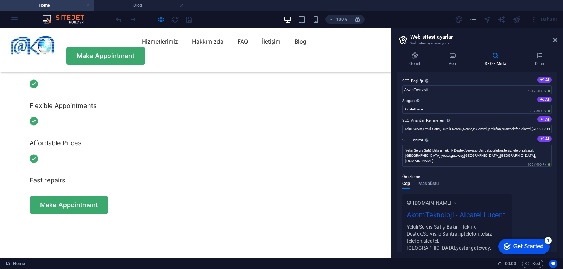
scroll to position [0, 0]
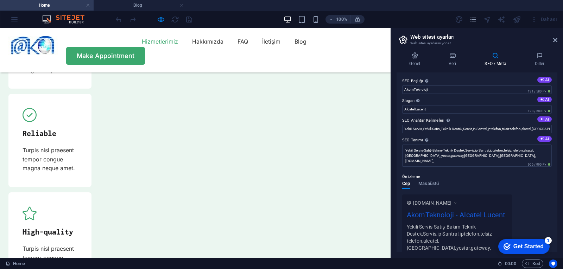
click at [142, 43] on link "Hizmetlerimiz" at bounding box center [160, 41] width 36 height 11
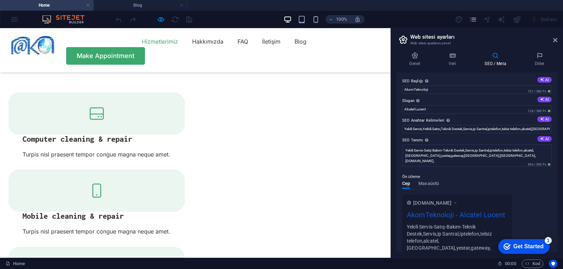
click at [142, 45] on link "Hizmetlerimiz" at bounding box center [160, 41] width 36 height 11
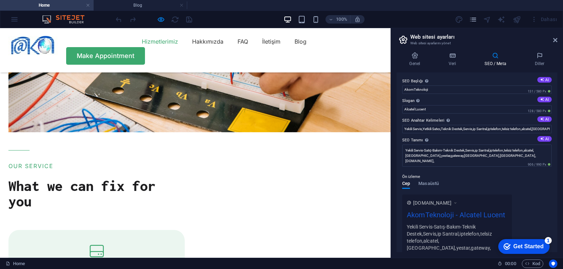
click at [142, 45] on link "Hizmetlerimiz" at bounding box center [160, 41] width 36 height 11
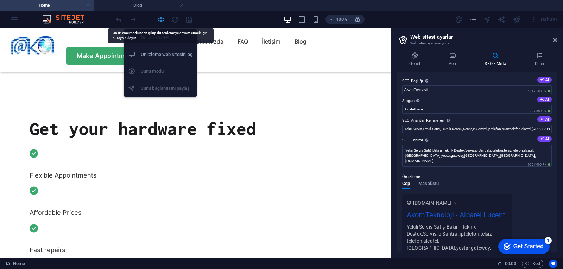
click at [160, 18] on icon "button" at bounding box center [161, 19] width 8 height 8
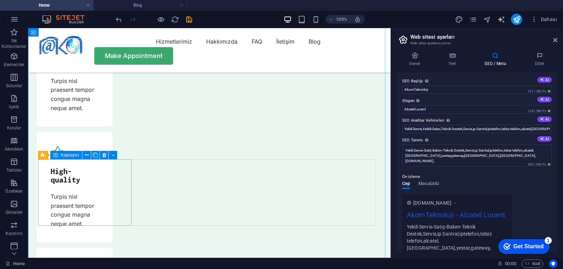
scroll to position [2309, 0]
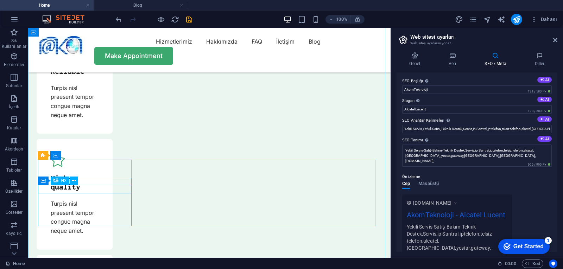
click at [90, 191] on div "H1 Arka planda metin Kapsayıcı Aralık Menü Çubuğu Menü Logo Aralık Düğme Aralık…" at bounding box center [209, 143] width 362 height 230
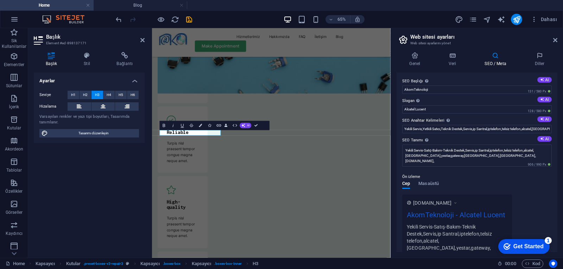
scroll to position [2426, 0]
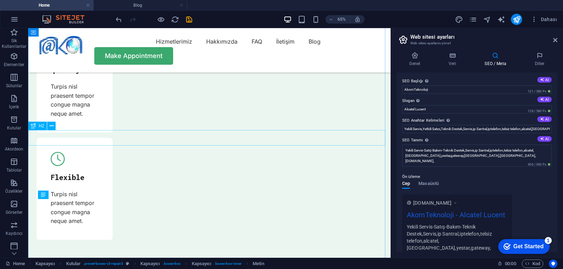
scroll to position [2309, 0]
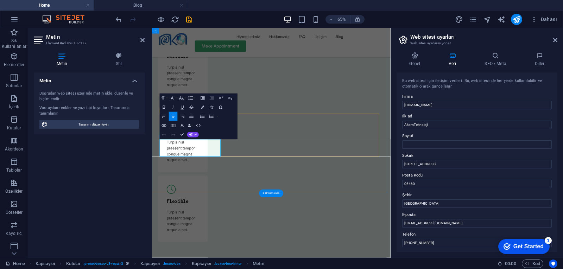
drag, startPoint x: 558, startPoint y: 193, endPoint x: 512, endPoint y: 240, distance: 65.7
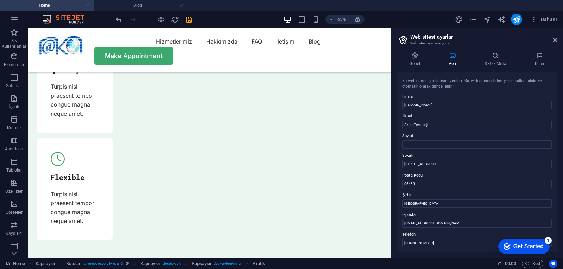
scroll to position [2309, 0]
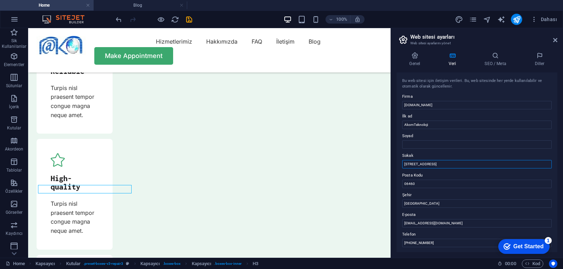
click at [404, 164] on input "[STREET_ADDRESS]" at bounding box center [477, 164] width 150 height 8
click at [455, 164] on input "Aşağı [STREET_ADDRESS]" at bounding box center [477, 164] width 150 height 8
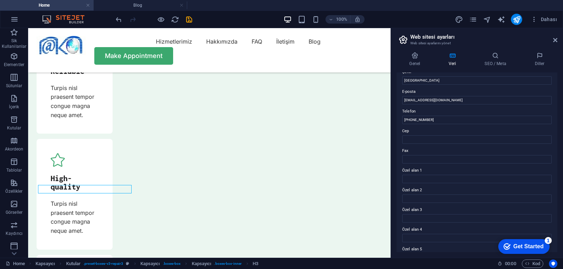
scroll to position [88, 0]
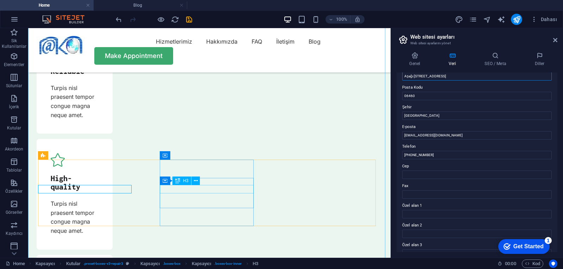
type input "Aşağı [STREET_ADDRESS]"
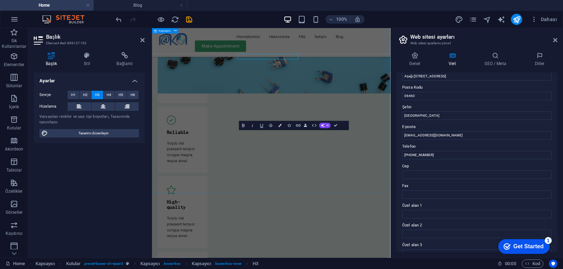
scroll to position [2426, 0]
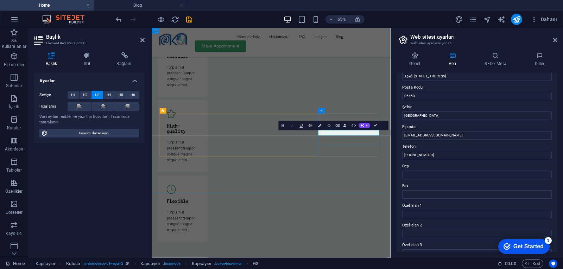
drag, startPoint x: 464, startPoint y: 190, endPoint x: 418, endPoint y: 190, distance: 46.1
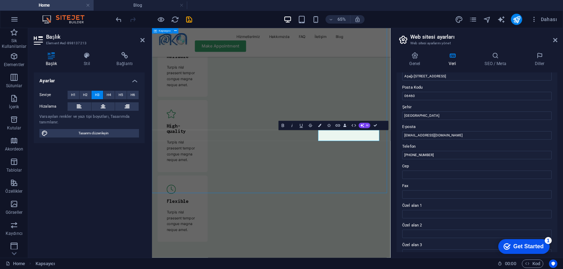
scroll to position [2309, 0]
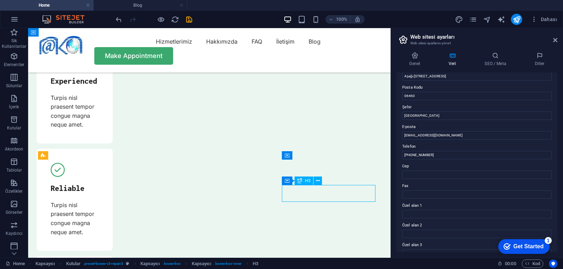
scroll to position [2426, 0]
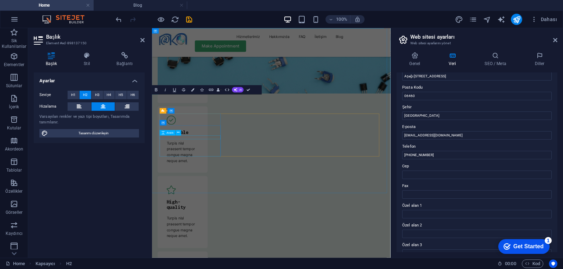
scroll to position [2426, 0]
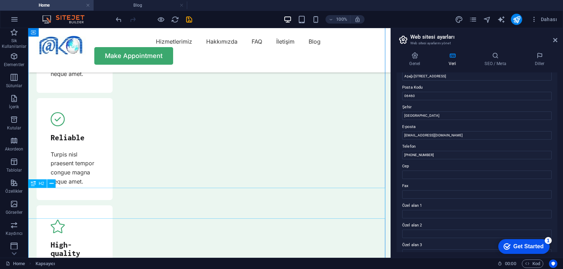
scroll to position [2238, 0]
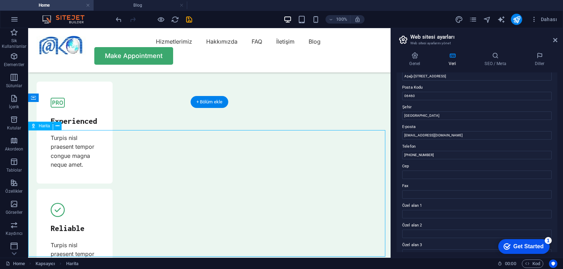
scroll to position [2168, 0]
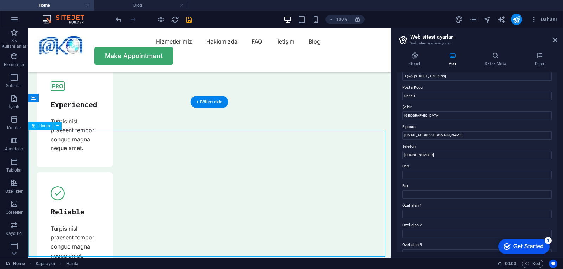
select select "1"
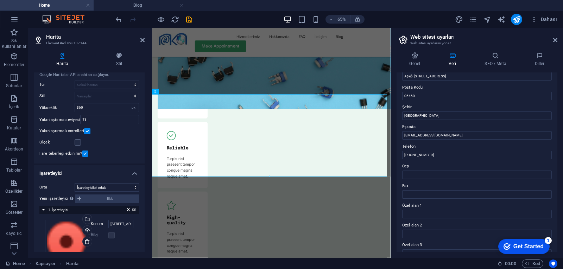
scroll to position [82, 0]
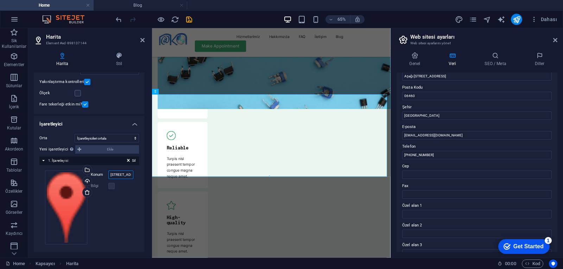
click at [116, 176] on input "[STREET_ADDRESS][PERSON_NAME][US_STATE]" at bounding box center [120, 175] width 25 height 8
click at [124, 177] on input "bileksistem" at bounding box center [120, 175] width 25 height 8
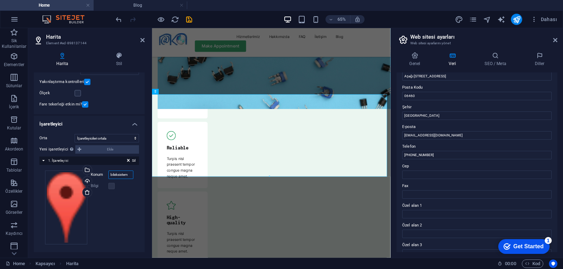
click at [124, 177] on input "bileksistem" at bounding box center [120, 175] width 25 height 8
click at [129, 175] on input "Akom Teknoloji" at bounding box center [120, 175] width 25 height 8
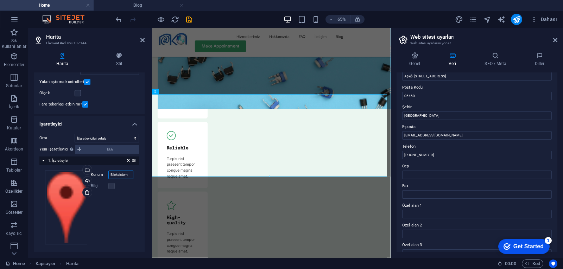
click at [129, 175] on input "Bileksistem" at bounding box center [120, 175] width 25 height 8
click at [120, 176] on input "alcatel santral" at bounding box center [120, 175] width 25 height 8
click at [109, 176] on input "alcatelsantral" at bounding box center [120, 175] width 25 height 8
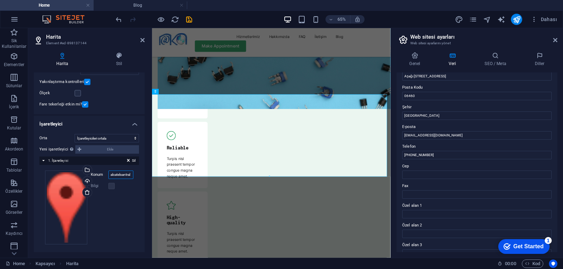
click at [109, 176] on input "alcatelsantral" at bounding box center [120, 175] width 25 height 8
click at [100, 140] on select "Ortalama İşaretleyicileri ortala İşaretleyicileri ortala ve yakınlaştır" at bounding box center [107, 138] width 64 height 8
click at [105, 131] on div "Orta Ortalama İşaretleyicileri ortala İşaretleyicileri ortala ve yakınlaştır Ye…" at bounding box center [89, 191] width 111 height 127
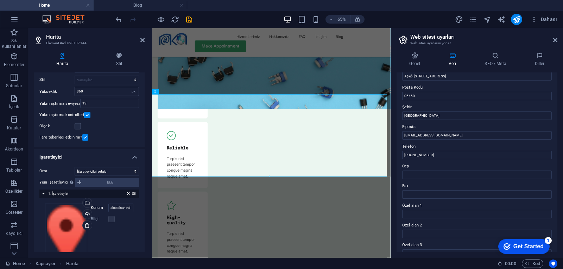
scroll to position [82, 0]
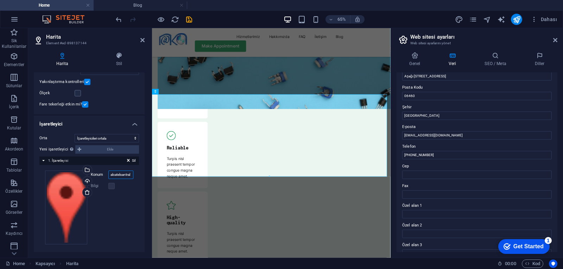
click at [118, 174] on input "alcatelsantral" at bounding box center [120, 175] width 25 height 8
paste input "Alcatel Lucent Santral [GEOGRAPHIC_DATA]"
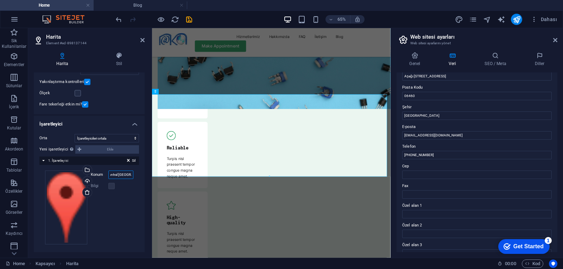
type input "Alcatel Lucent Santral [GEOGRAPHIC_DATA]"
click at [109, 186] on label at bounding box center [111, 186] width 6 height 6
click at [112, 185] on label at bounding box center [111, 186] width 6 height 6
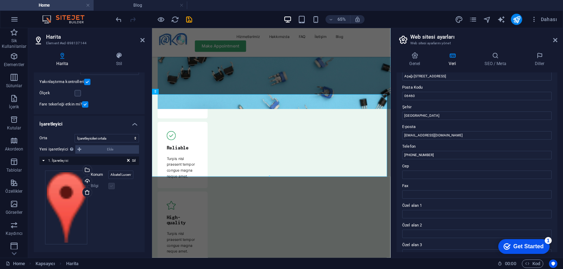
click at [112, 185] on label at bounding box center [111, 186] width 6 height 6
click at [85, 181] on div "Yükle" at bounding box center [86, 182] width 11 height 11
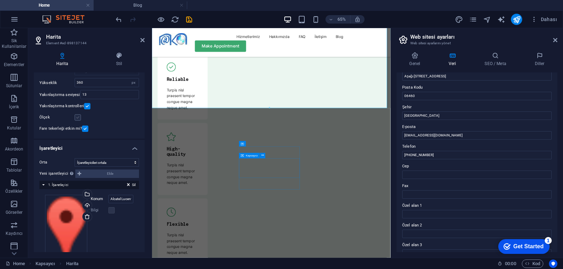
scroll to position [47, 0]
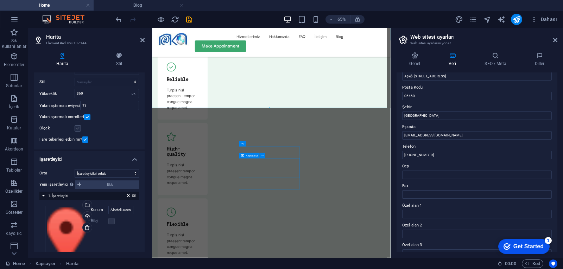
click at [80, 130] on label at bounding box center [78, 128] width 6 height 6
click at [0, 0] on input "Ölçek" at bounding box center [0, 0] width 0 height 0
click at [80, 130] on label at bounding box center [78, 128] width 6 height 6
click at [0, 0] on input "Ölçek" at bounding box center [0, 0] width 0 height 0
click at [80, 130] on label at bounding box center [78, 128] width 6 height 6
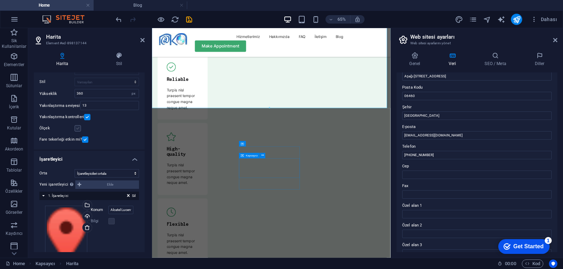
click at [0, 0] on input "Ölçek" at bounding box center [0, 0] width 0 height 0
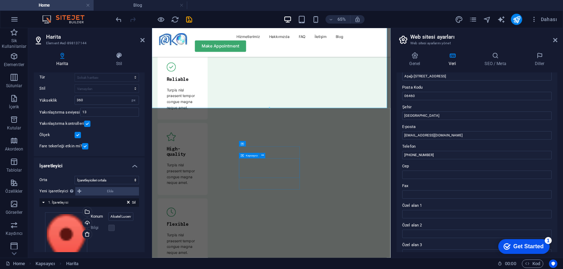
scroll to position [0, 0]
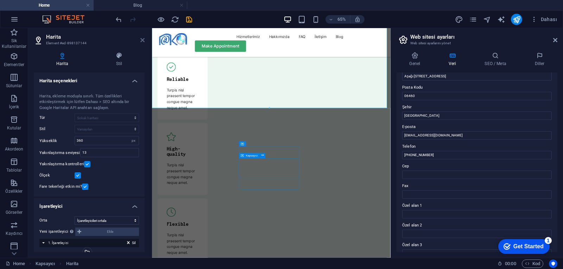
click at [141, 38] on icon at bounding box center [142, 40] width 4 height 6
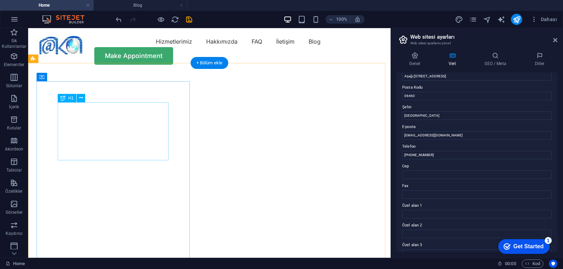
click at [92, 122] on div "Mevcut içeriği değiştirmek için buraya sürükleyin. Yeni bir element oluşturmak …" at bounding box center [209, 143] width 362 height 230
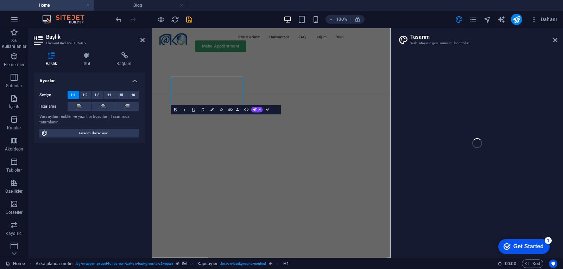
click at [109, 131] on span "Tasarımı düzenleyin" at bounding box center [93, 133] width 87 height 8
select select "px"
select select "400"
select select "px"
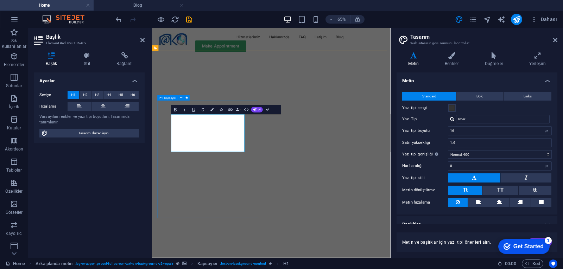
drag, startPoint x: 235, startPoint y: 210, endPoint x: 207, endPoint y: 182, distance: 40.3
drag, startPoint x: 239, startPoint y: 214, endPoint x: 177, endPoint y: 175, distance: 73.0
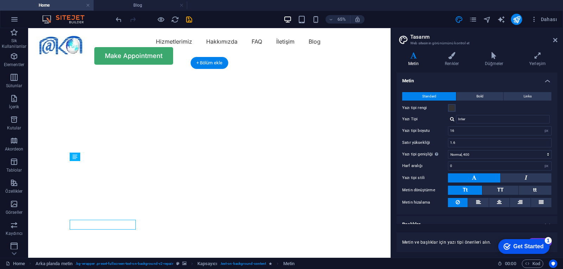
click at [200, 72] on img "1/2" at bounding box center [209, 72] width 362 height 0
select select "vh"
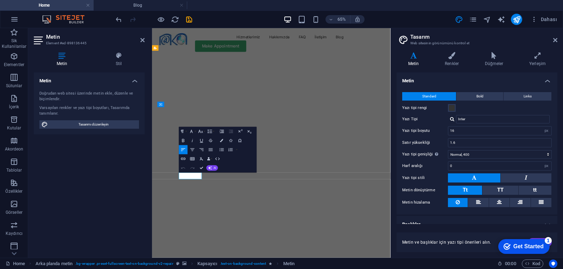
click at [368, 72] on img "1/2" at bounding box center [333, 72] width 362 height 0
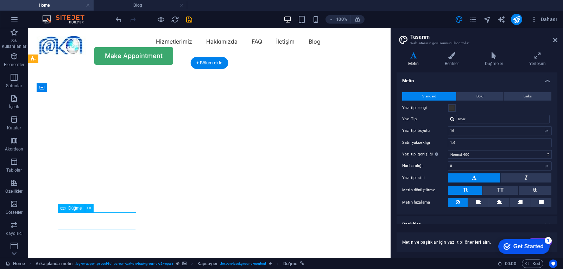
click at [117, 221] on div "H1 Arka planda metin Kapsayıcı Aralık Menü Çubuğu Menü Logo Aralık Düğme Aralık…" at bounding box center [209, 143] width 362 height 230
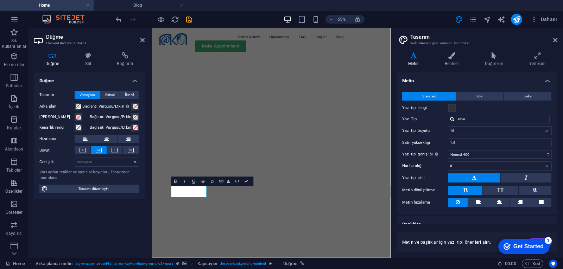
click at [365, 72] on img "1/2" at bounding box center [333, 72] width 362 height 0
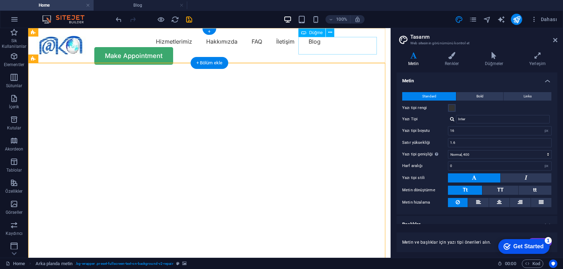
click at [356, 49] on div "Make Appointment" at bounding box center [210, 56] width 346 height 18
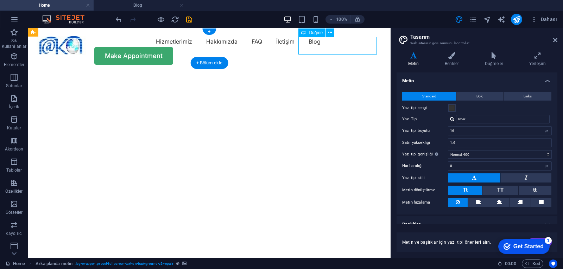
click at [356, 49] on div "Make Appointment" at bounding box center [210, 56] width 346 height 18
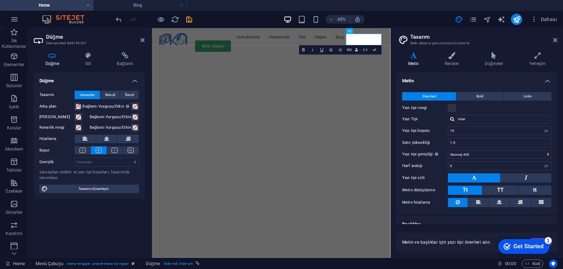
click at [335, 72] on img "1/2" at bounding box center [333, 72] width 362 height 0
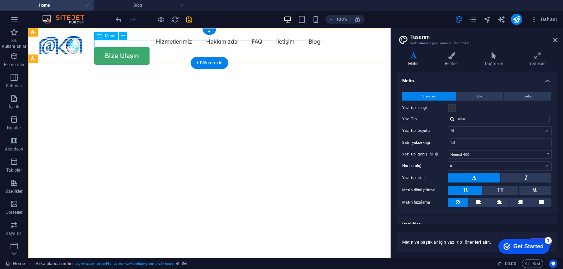
click at [285, 45] on nav "Hizmetlerimiz Hakkımızda FAQ İletişim Blog" at bounding box center [210, 41] width 346 height 11
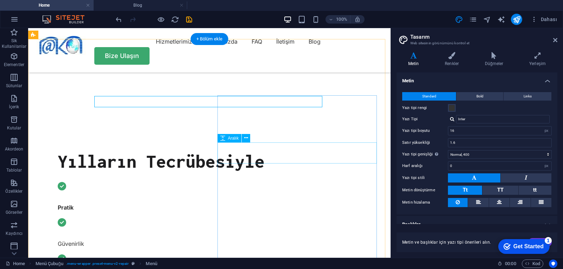
scroll to position [211, 0]
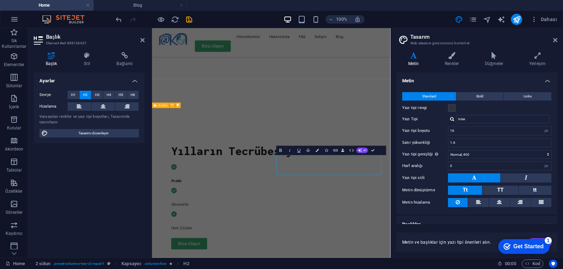
drag, startPoint x: 443, startPoint y: 116, endPoint x: 460, endPoint y: 176, distance: 61.4
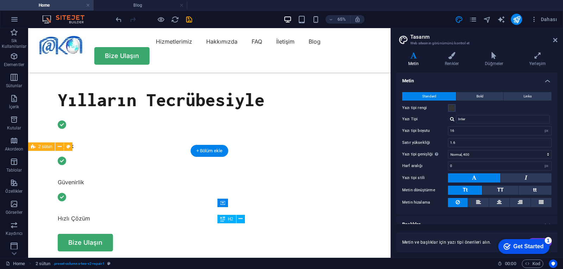
scroll to position [94, 0]
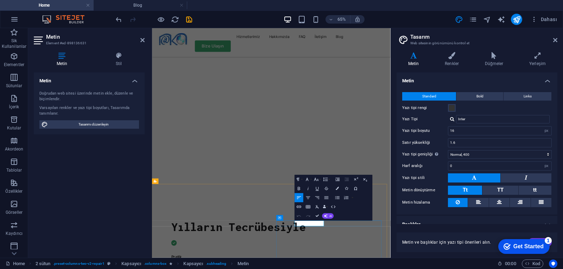
copy span "OUR SERVICE"
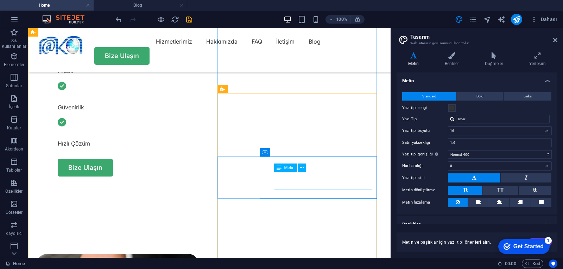
scroll to position [270, 0]
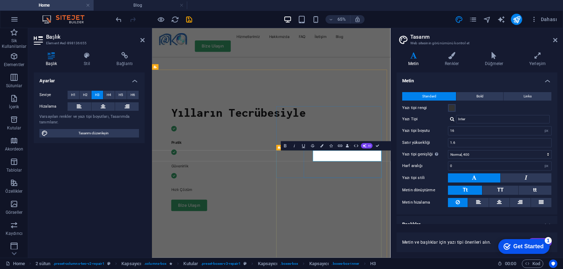
drag, startPoint x: 418, startPoint y: 231, endPoint x: 385, endPoint y: 221, distance: 34.6
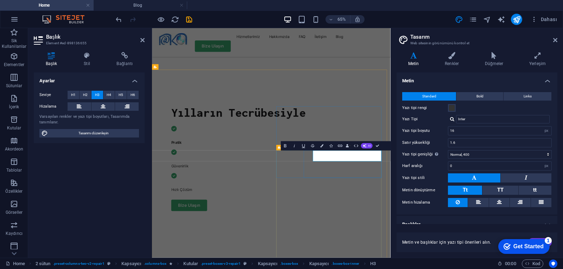
drag, startPoint x: 431, startPoint y: 227, endPoint x: 397, endPoint y: 220, distance: 35.1
drag, startPoint x: 434, startPoint y: 220, endPoint x: 469, endPoint y: 184, distance: 49.5
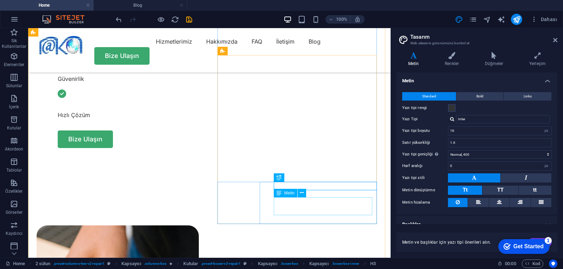
scroll to position [315, 0]
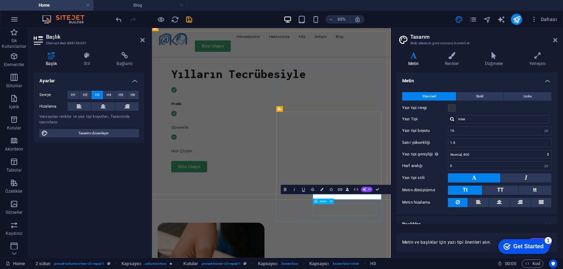
scroll to position [330, 0]
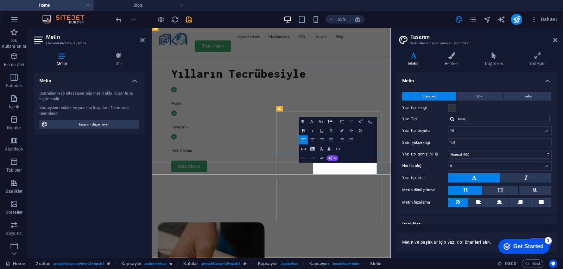
drag, startPoint x: 453, startPoint y: 246, endPoint x: 398, endPoint y: 238, distance: 55.5
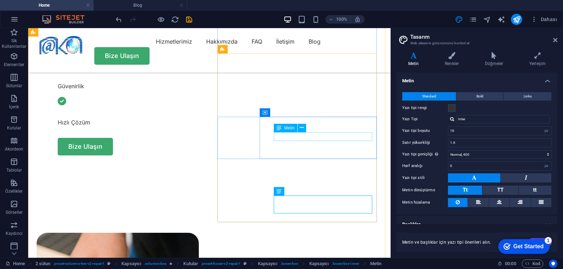
scroll to position [306, 0]
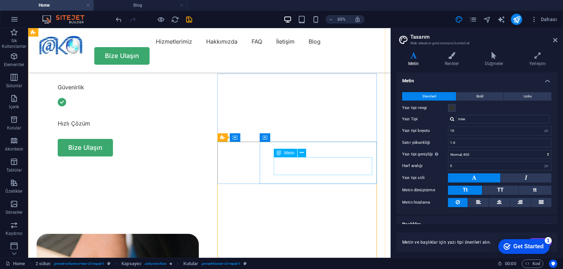
scroll to position [310, 0]
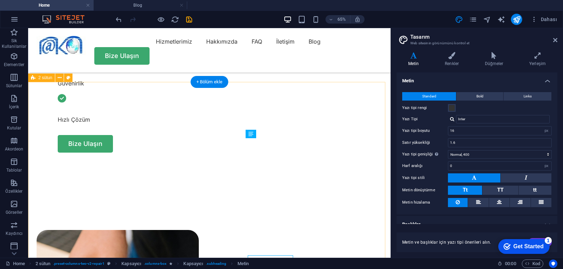
scroll to position [163, 0]
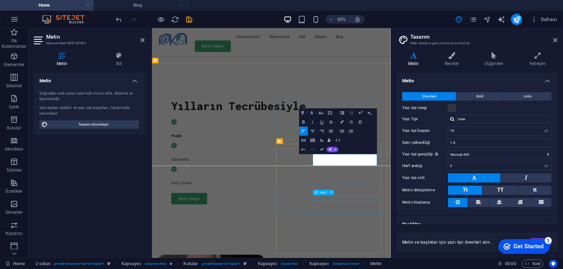
scroll to position [282, 0]
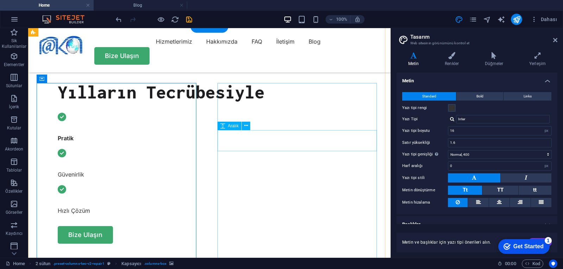
scroll to position [219, 0]
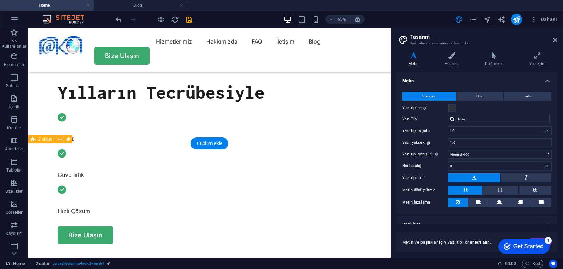
scroll to position [102, 0]
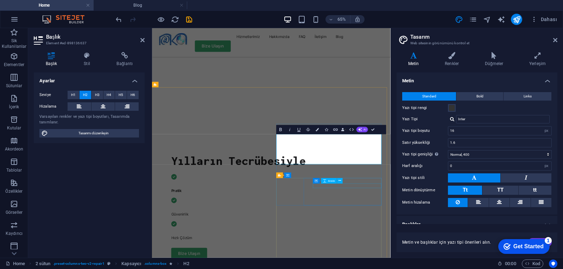
scroll to position [244, 0]
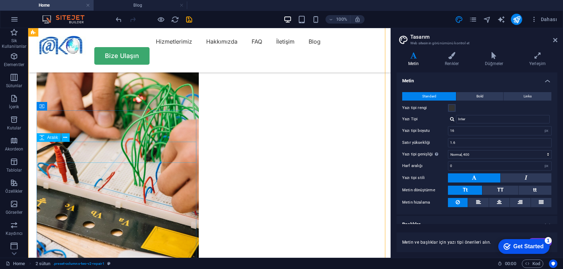
scroll to position [457, 0]
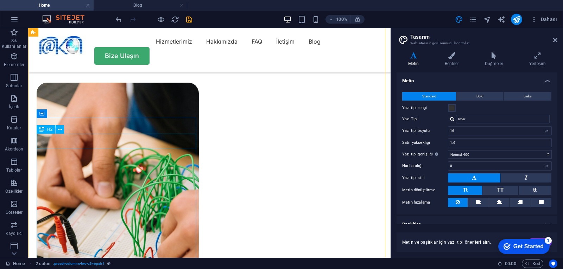
click at [106, 142] on div "Mevcut içeriği değiştirmek için buraya sürükleyin. Yeni bir element oluşturmak …" at bounding box center [209, 143] width 362 height 230
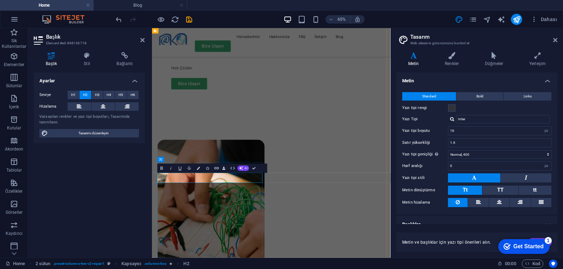
copy h2 "How it works"
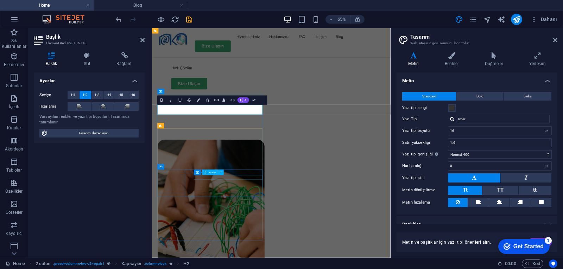
scroll to position [563, 0]
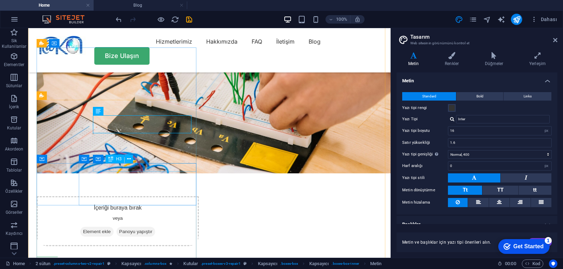
scroll to position [528, 0]
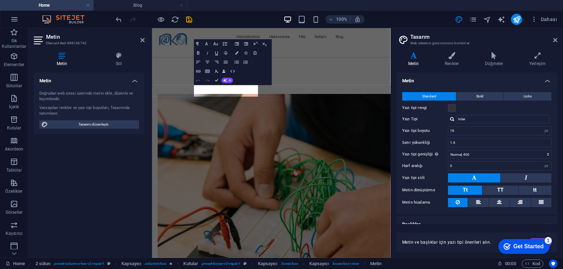
click at [142, 126] on div "Metin Element #ed-898136742 Metin Stil Metin Doğrudan web sitesi üzerinde [PERS…" at bounding box center [209, 143] width 362 height 230
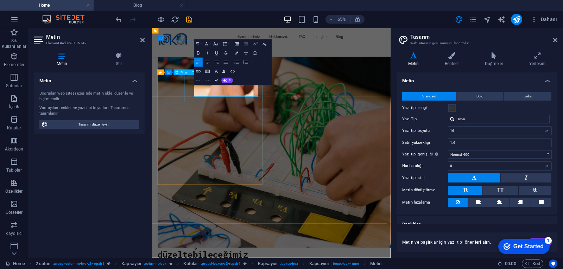
drag, startPoint x: 279, startPoint y: 130, endPoint x: 183, endPoint y: 114, distance: 97.1
copy p "Turpis nisl praesent tempor congue magna neque amet."
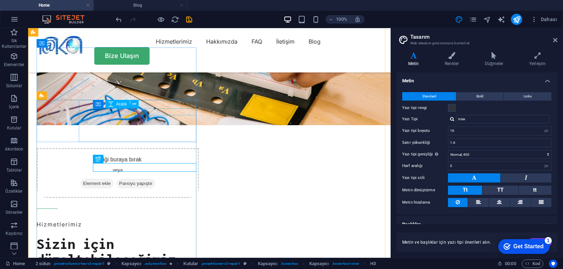
scroll to position [528, 0]
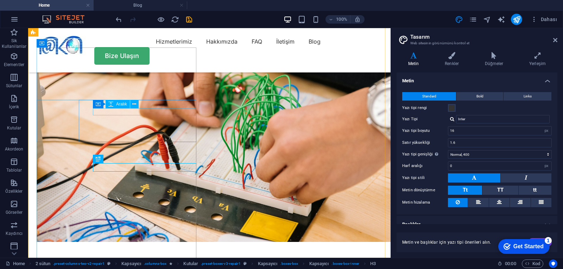
click at [127, 106] on div "Aralık" at bounding box center [118, 104] width 24 height 8
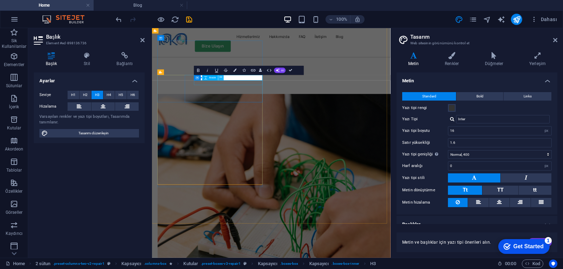
scroll to position [645, 0]
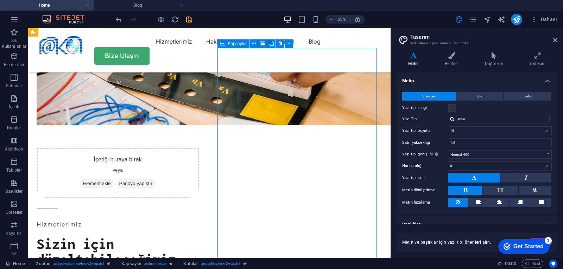
scroll to position [527, 0]
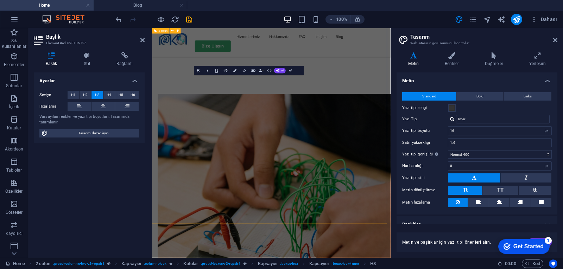
scroll to position [644, 0]
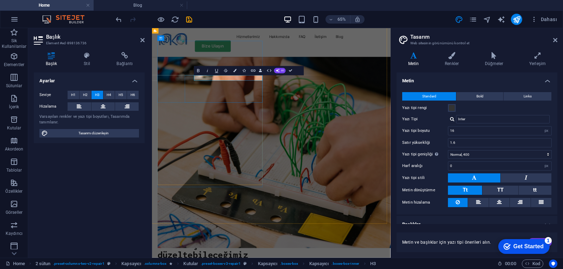
copy h3 "Tell us your issue"
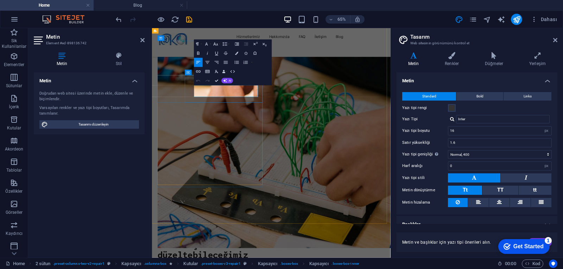
scroll to position [527, 0]
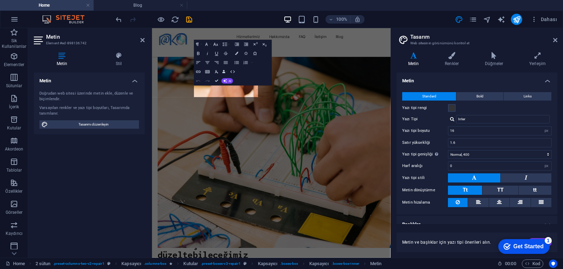
click at [144, 128] on div "Doğrudan web sitesi üzerinde [PERSON_NAME], düzenle ve biçimlendir. Varsayılan …" at bounding box center [89, 109] width 111 height 49
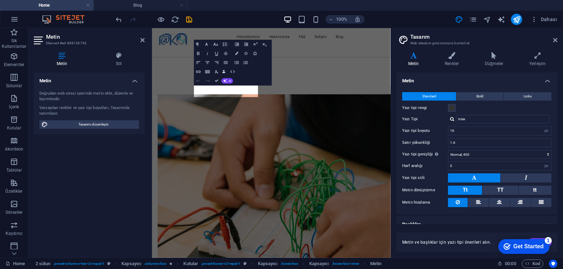
scroll to position [644, 0]
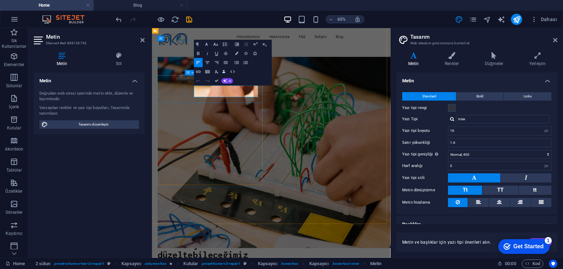
drag, startPoint x: 275, startPoint y: 130, endPoint x: 206, endPoint y: 121, distance: 69.9
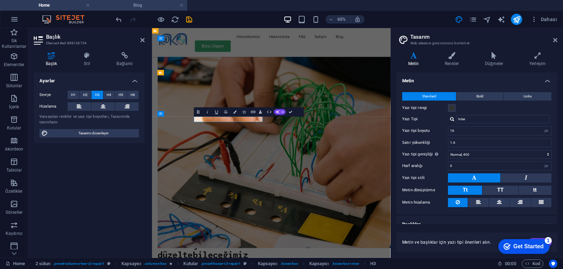
copy h3 "Bring your device"
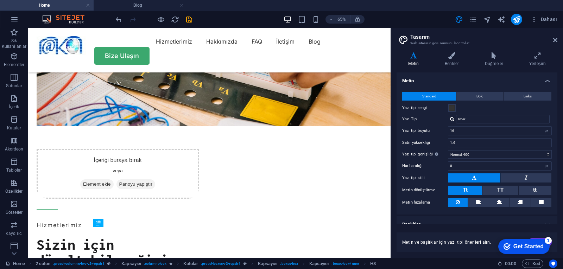
scroll to position [527, 0]
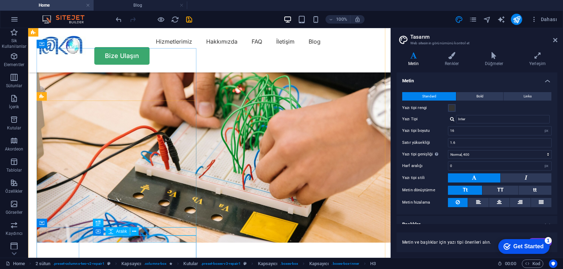
click at [143, 233] on div "Kapsayıcı Aralık" at bounding box center [118, 231] width 50 height 9
click at [147, 230] on div "H1 Arka planda metin Kapsayıcı Aralık Menü Çubuğu Menü Logo Aralık Düğme Aralık…" at bounding box center [209, 143] width 362 height 230
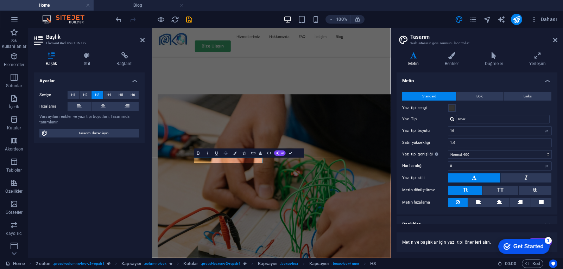
scroll to position [644, 0]
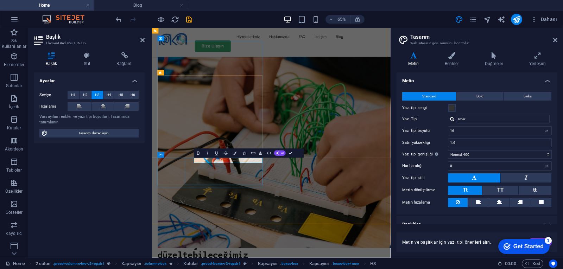
copy h3 "Get your fixed device"
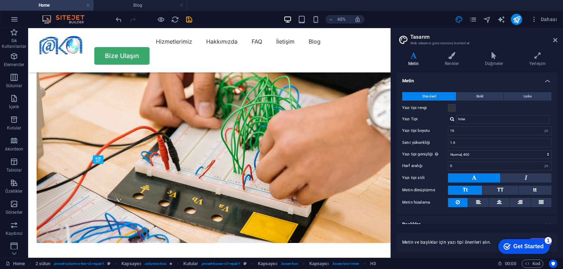
drag, startPoint x: 133, startPoint y: 166, endPoint x: 163, endPoint y: 193, distance: 40.1
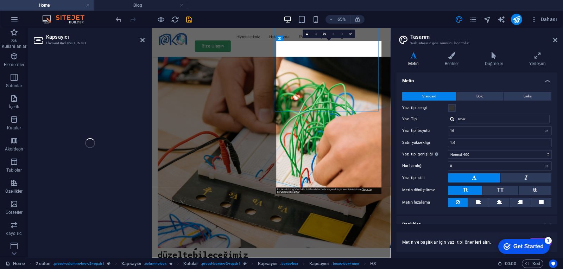
select select "px"
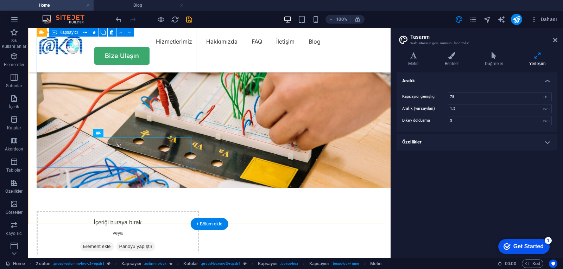
scroll to position [633, 0]
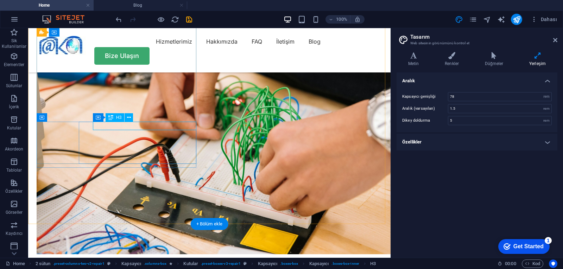
scroll to position [750, 0]
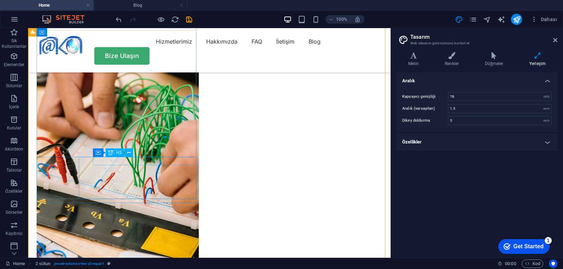
scroll to position [598, 0]
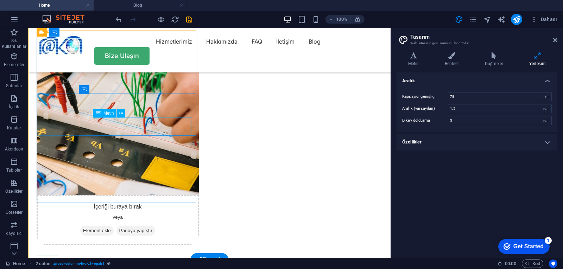
click at [132, 126] on div "H1 Arka planda metin Kapsayıcı Aralık Menü Çubuğu Menü Logo Aralık Düğme Aralık…" at bounding box center [209, 143] width 362 height 230
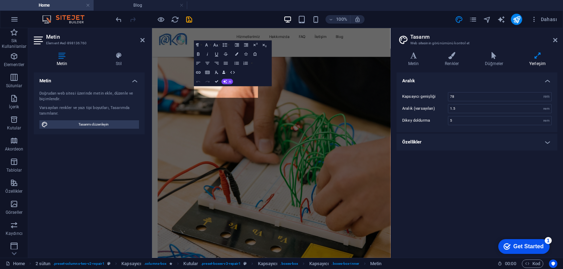
scroll to position [715, 0]
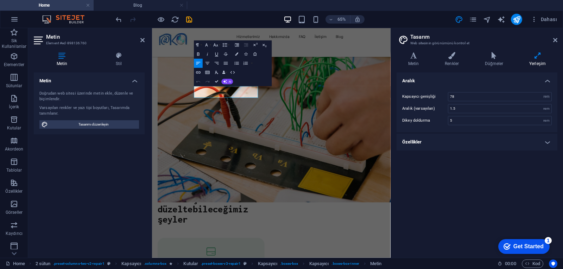
drag, startPoint x: 272, startPoint y: 134, endPoint x: 263, endPoint y: 105, distance: 30.9
copy p "Turpis nisl praesent tempor congue magna neque amet."
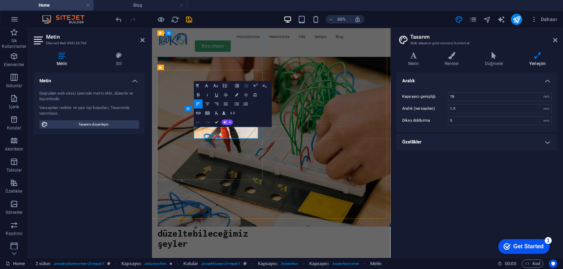
scroll to position [644, 0]
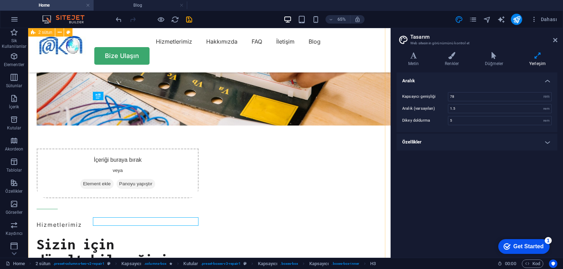
scroll to position [527, 0]
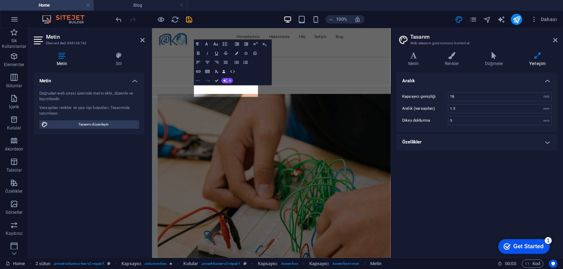
scroll to position [644, 0]
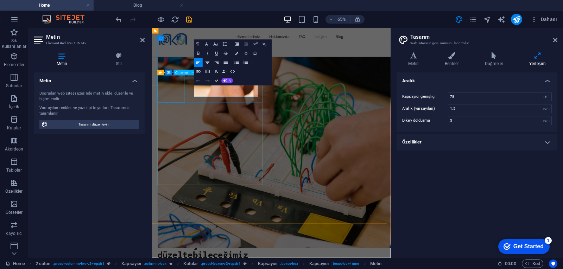
drag, startPoint x: 275, startPoint y: 128, endPoint x: 175, endPoint y: 110, distance: 101.1
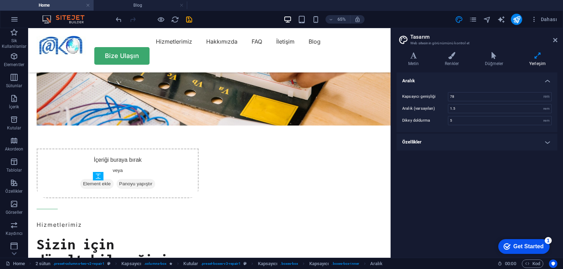
scroll to position [527, 0]
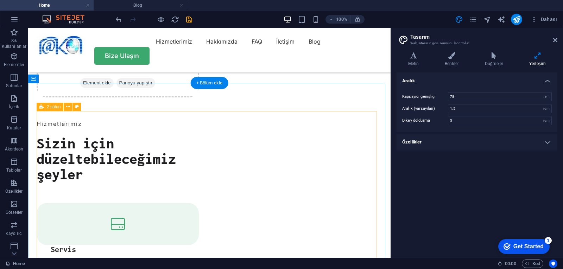
scroll to position [774, 0]
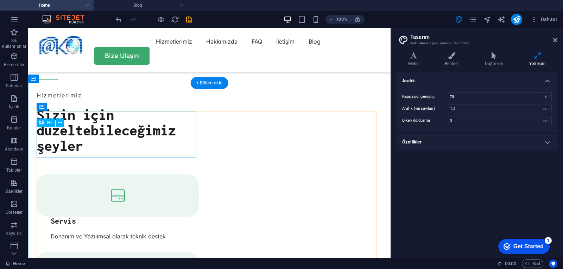
click at [115, 135] on div "H1 Arka planda metin Kapsayıcı Aralık Menü Çubuğu Menü Logo Aralık Düğme Aralık…" at bounding box center [209, 143] width 362 height 230
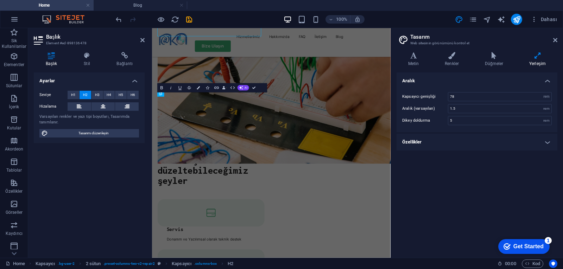
scroll to position [891, 0]
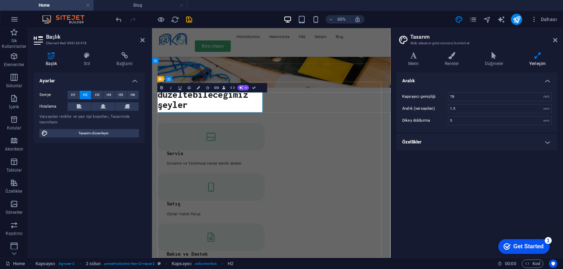
drag, startPoint x: 302, startPoint y: 156, endPoint x: 295, endPoint y: 120, distance: 36.9
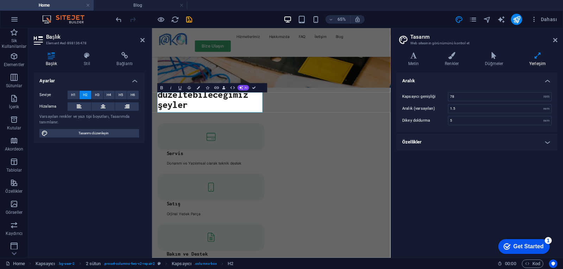
copy h2 "Trusted Service With Affordable Price"
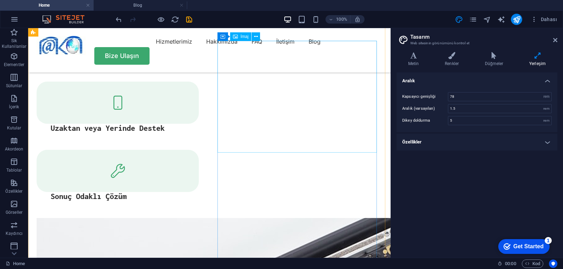
scroll to position [1161, 0]
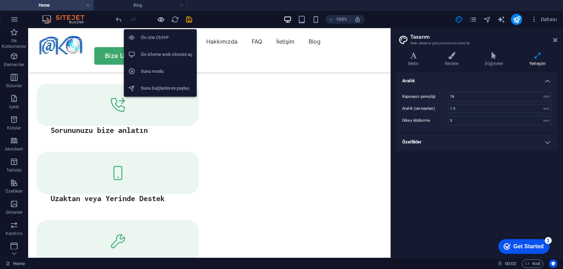
click at [162, 21] on icon "button" at bounding box center [161, 19] width 8 height 8
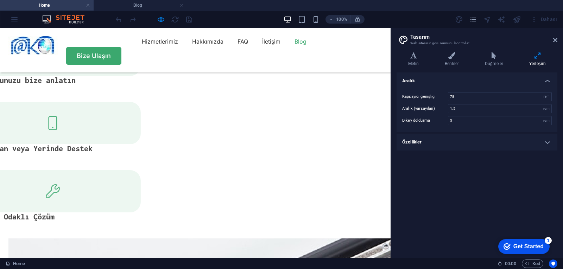
click at [295, 45] on link "Blog" at bounding box center [301, 41] width 12 height 11
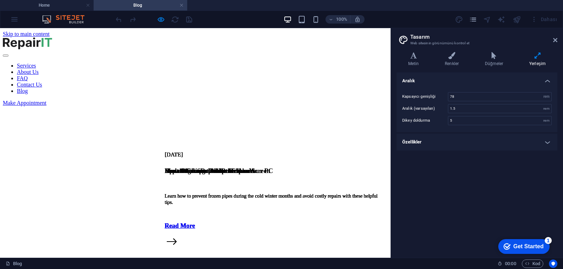
scroll to position [0, 0]
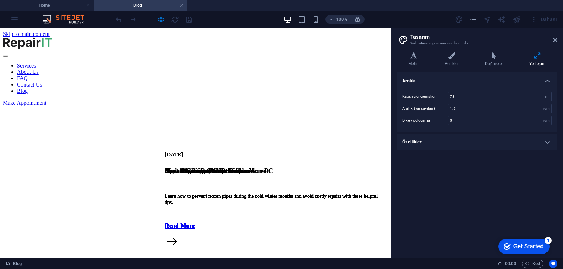
scroll to position [1161, 0]
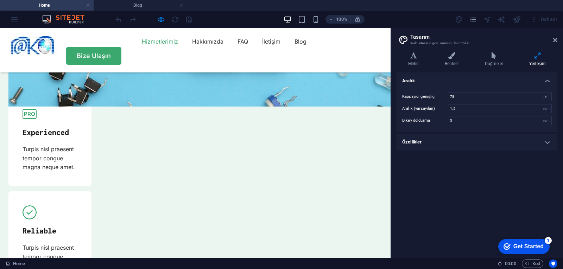
click at [142, 43] on link "Hizmetlerimiz" at bounding box center [160, 41] width 36 height 11
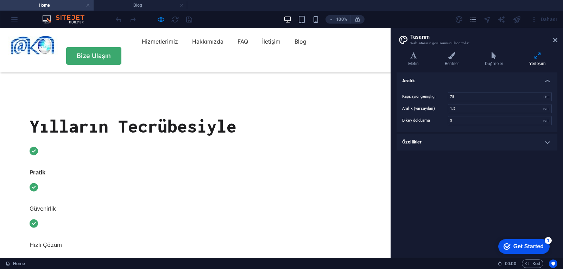
scroll to position [253, 0]
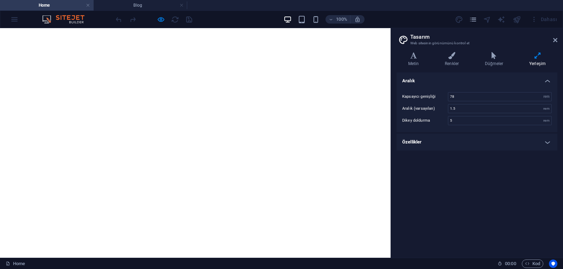
select select "rem"
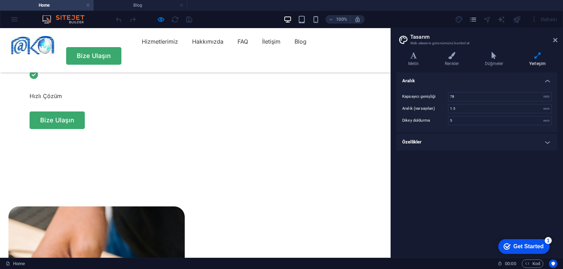
scroll to position [323, 0]
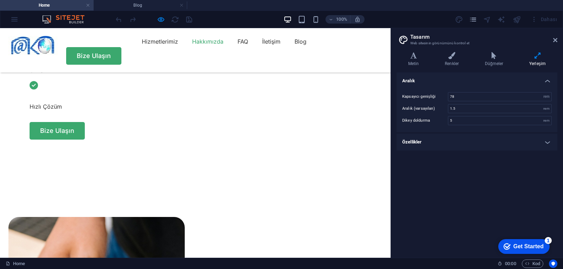
click at [192, 47] on link "Hakkımızda" at bounding box center [207, 41] width 31 height 11
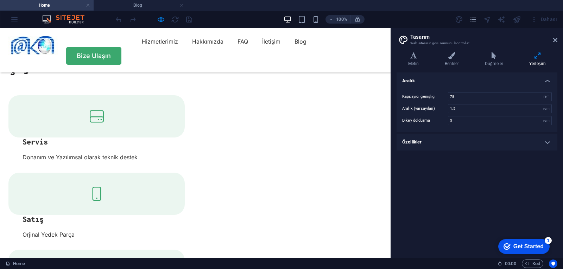
scroll to position [794, 0]
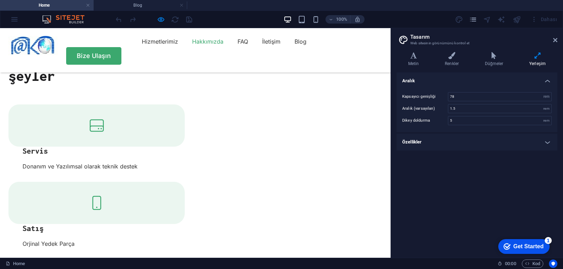
click at [192, 47] on link "Hakkımızda" at bounding box center [207, 41] width 31 height 11
click at [192, 44] on link "Hakkımızda" at bounding box center [207, 41] width 31 height 11
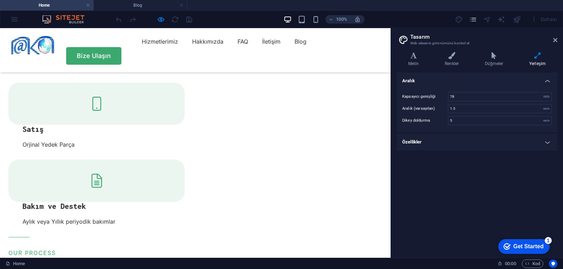
scroll to position [899, 0]
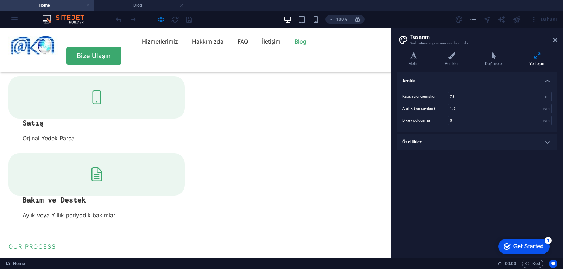
click at [295, 47] on link "Blog" at bounding box center [301, 41] width 12 height 11
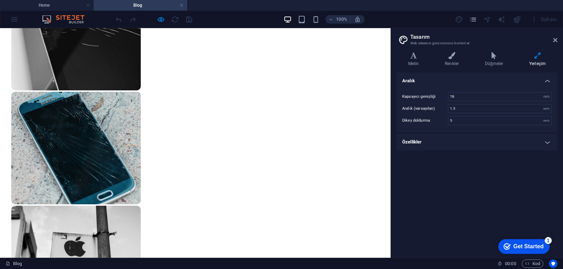
scroll to position [663, 0]
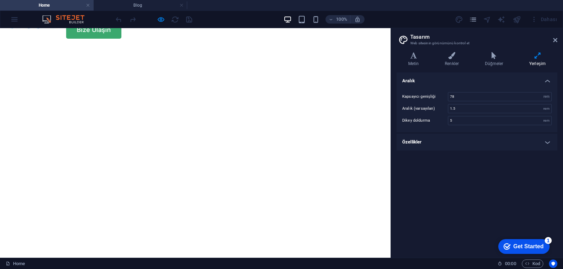
scroll to position [0, 0]
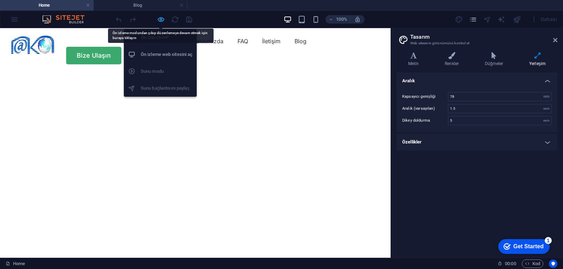
click at [163, 20] on icon "button" at bounding box center [161, 19] width 8 height 8
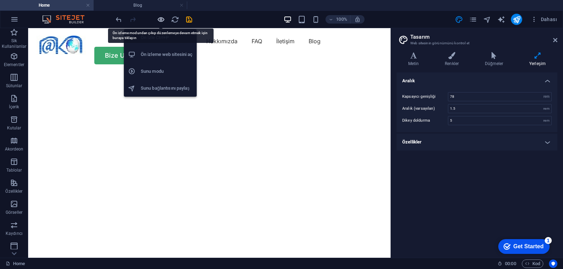
click at [161, 21] on icon "button" at bounding box center [161, 19] width 8 height 8
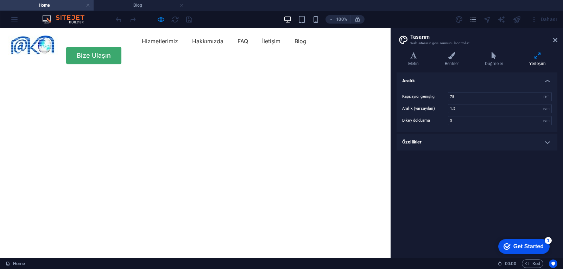
click at [210, 24] on div "100% Dahası" at bounding box center [336, 19] width 445 height 11
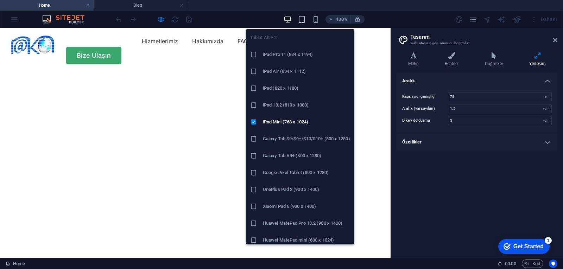
click at [304, 20] on icon "button" at bounding box center [302, 19] width 8 height 8
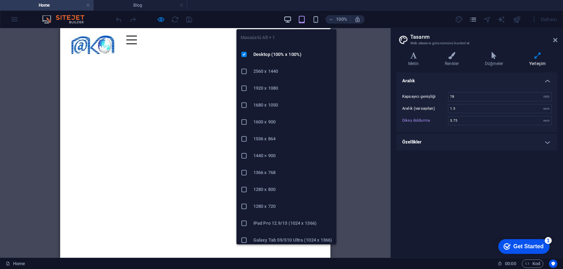
click at [289, 19] on icon "button" at bounding box center [288, 19] width 8 height 8
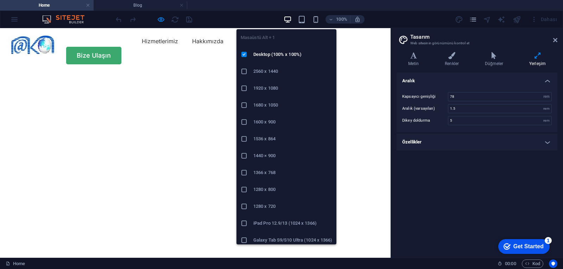
click at [276, 90] on h6 "1920 x 1080" at bounding box center [292, 88] width 79 height 8
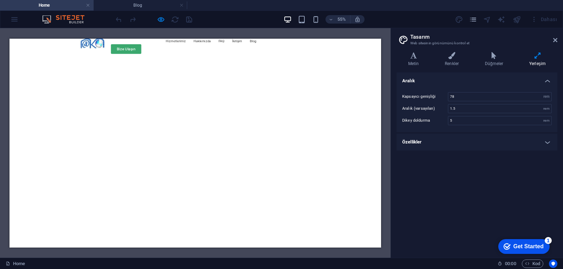
scroll to position [0, 0]
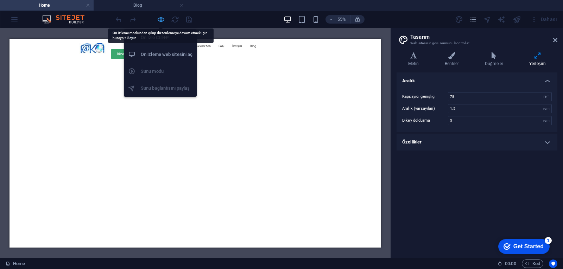
click at [159, 20] on icon "button" at bounding box center [161, 19] width 8 height 8
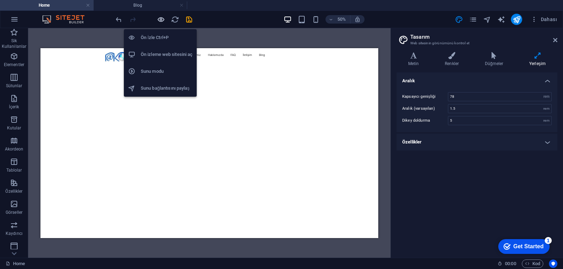
click at [158, 21] on icon "button" at bounding box center [161, 19] width 8 height 8
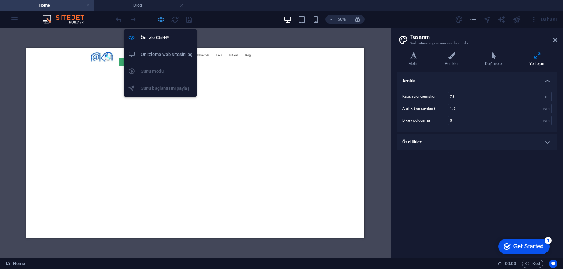
click at [158, 20] on icon "button" at bounding box center [161, 19] width 8 height 8
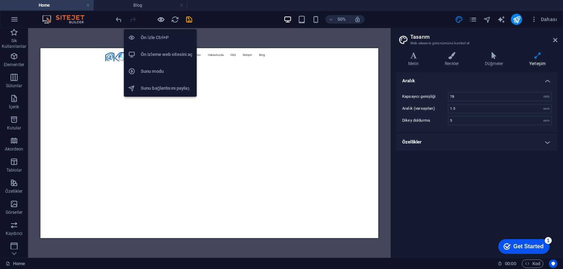
click at [158, 20] on icon "button" at bounding box center [161, 19] width 8 height 8
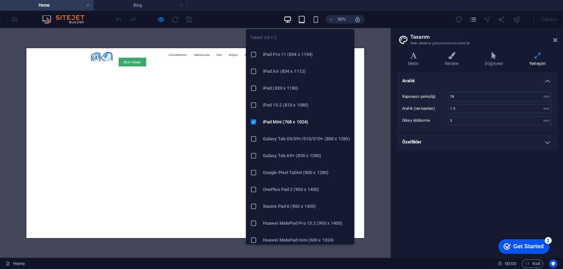
click at [303, 21] on icon "button" at bounding box center [302, 19] width 8 height 8
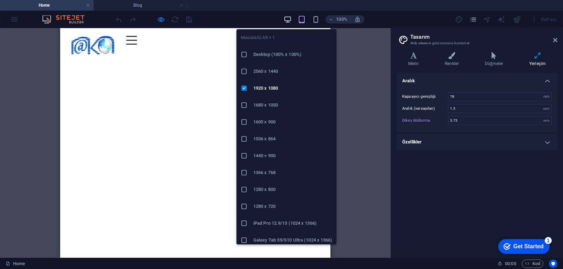
click at [290, 19] on icon "button" at bounding box center [288, 19] width 8 height 8
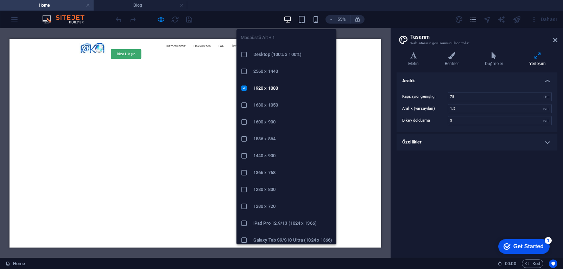
click at [288, 53] on h6 "Desktop (100% x 100%)" at bounding box center [292, 54] width 79 height 8
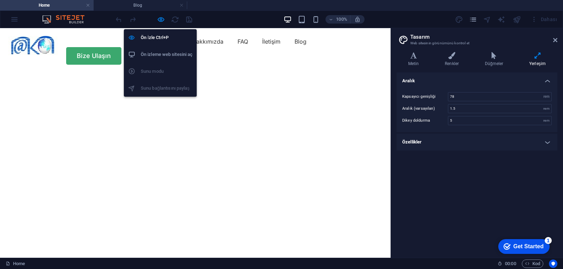
click at [163, 51] on h6 "Ön izleme web sitesini aç" at bounding box center [167, 54] width 52 height 8
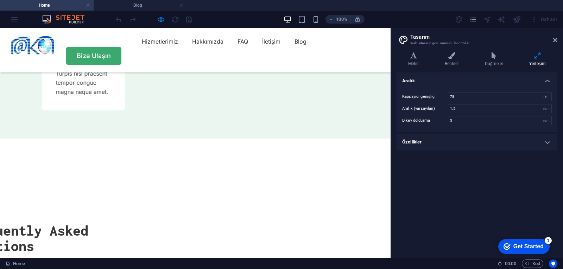
scroll to position [2349, 0]
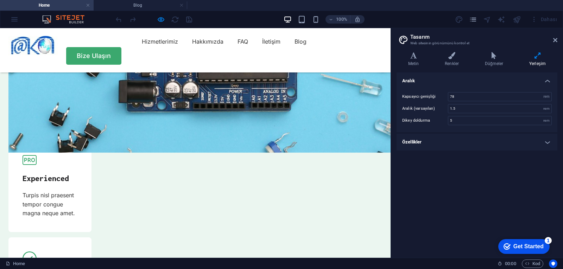
scroll to position [1891, 0]
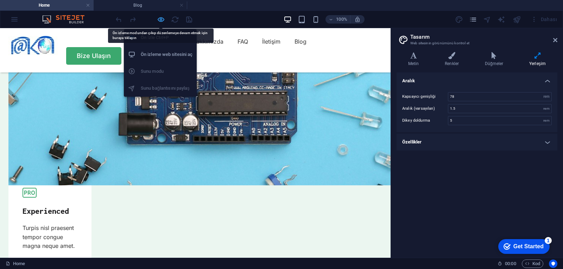
drag, startPoint x: 157, startPoint y: 22, endPoint x: 220, endPoint y: 144, distance: 137.1
click at [157, 22] on icon "button" at bounding box center [161, 19] width 8 height 8
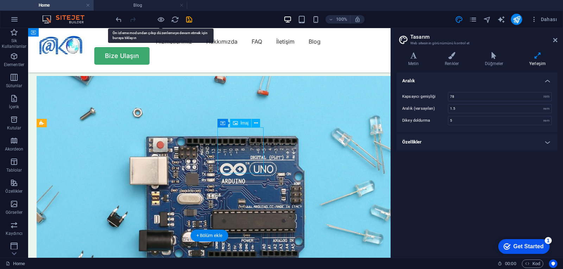
scroll to position [2050, 0]
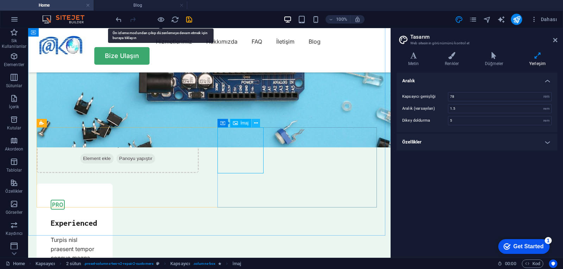
click at [256, 125] on icon at bounding box center [256, 123] width 4 height 7
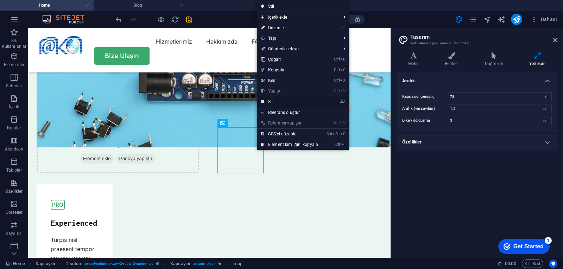
click at [287, 103] on link "⌦ Sil" at bounding box center [289, 101] width 65 height 11
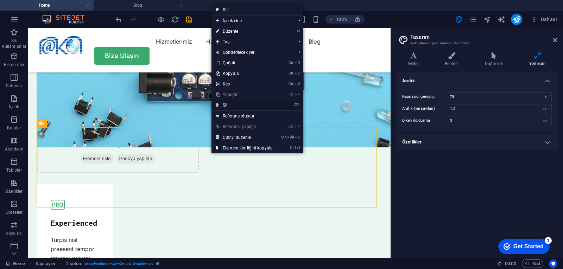
click at [238, 104] on link "⌦ Sil" at bounding box center [243, 105] width 65 height 11
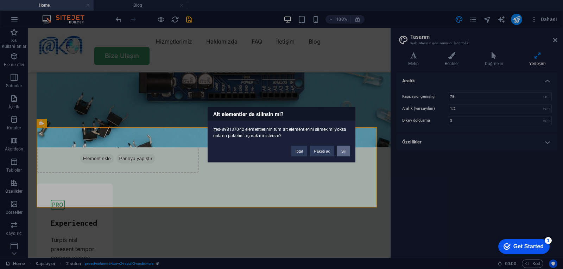
click at [342, 153] on button "Sil" at bounding box center [343, 151] width 13 height 11
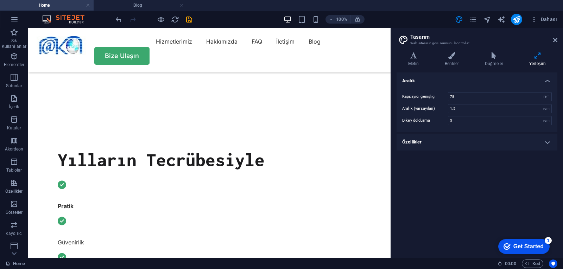
scroll to position [0, 0]
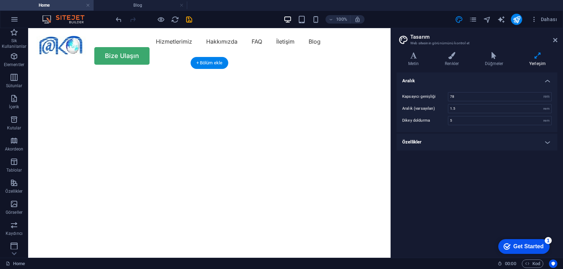
click at [257, 72] on img "1/2" at bounding box center [206, 72] width 357 height 0
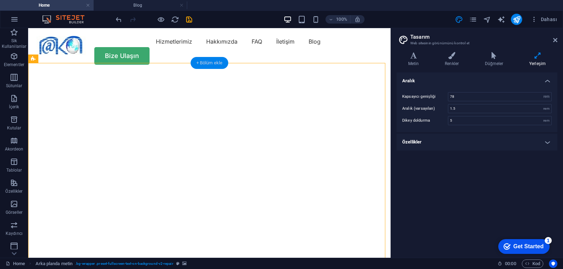
click at [213, 65] on div "+ Bölüm ekle" at bounding box center [210, 63] width 38 height 12
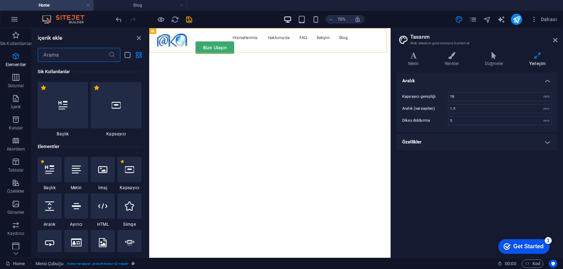
scroll to position [1231, 0]
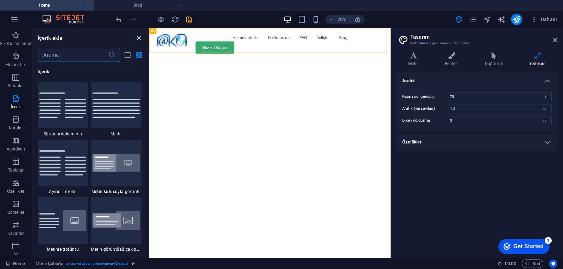
click at [138, 38] on icon "close panel" at bounding box center [139, 38] width 8 height 8
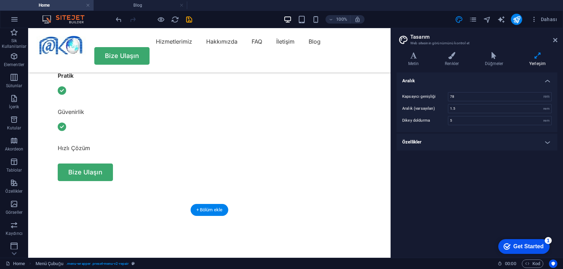
scroll to position [35, 0]
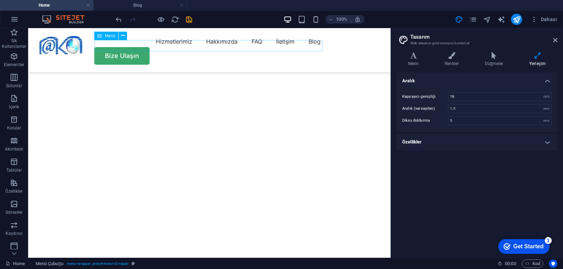
click at [278, 45] on nav "Hizmetlerimiz Hakkımızda FAQ İletişim Blog" at bounding box center [210, 41] width 346 height 11
click at [280, 45] on nav "Hizmetlerimiz Hakkımızda FAQ İletişim Blog" at bounding box center [210, 41] width 346 height 11
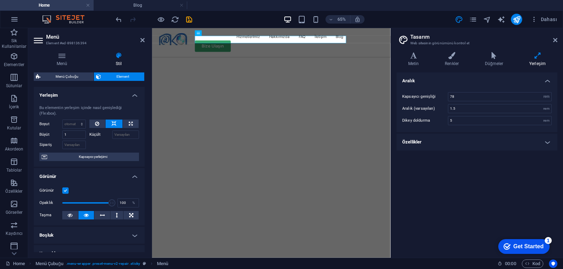
click at [429, 28] on img "1/2" at bounding box center [333, 28] width 362 height 0
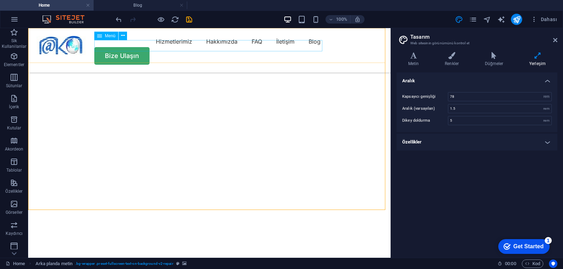
click at [228, 45] on nav "Hizmetlerimiz Hakkımızda FAQ İletişim Blog" at bounding box center [210, 41] width 346 height 11
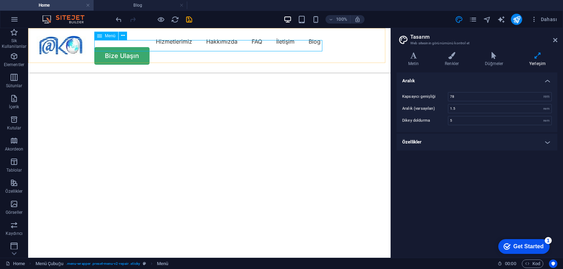
click at [227, 47] on nav "Hizmetlerimiz Hakkımızda FAQ İletişim Blog" at bounding box center [210, 41] width 346 height 11
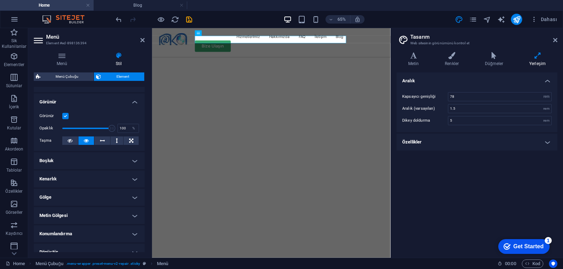
scroll to position [0, 0]
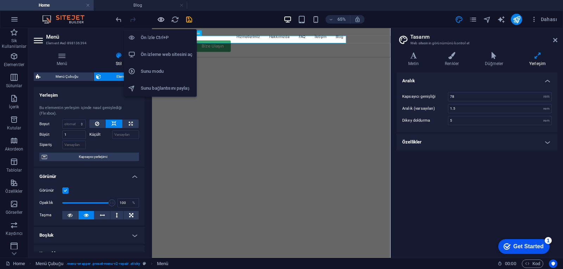
click at [162, 21] on icon "button" at bounding box center [161, 19] width 8 height 8
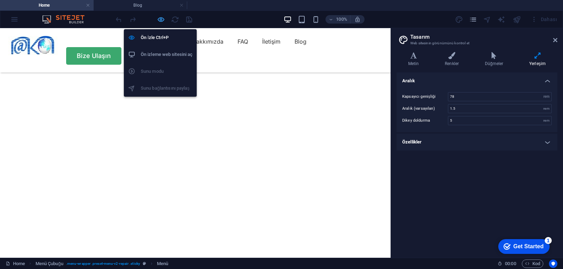
click at [160, 19] on icon "button" at bounding box center [161, 19] width 8 height 8
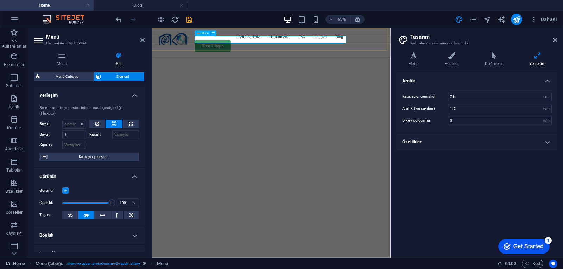
click at [346, 45] on nav "Hizmetlerimiz Hakkımızda FAQ İletişim Blog" at bounding box center [335, 41] width 350 height 11
click at [354, 46] on nav "Hizmetlerimiz Hakkımızda FAQ İletişim Blog" at bounding box center [335, 41] width 350 height 11
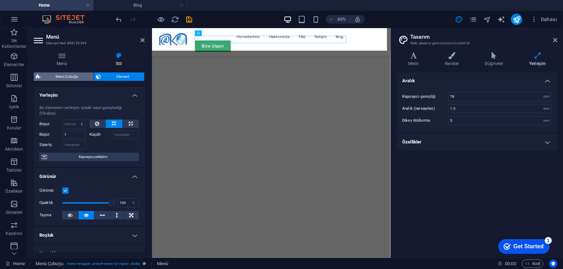
click at [59, 74] on span "Menü Çubuğu" at bounding box center [67, 76] width 49 height 8
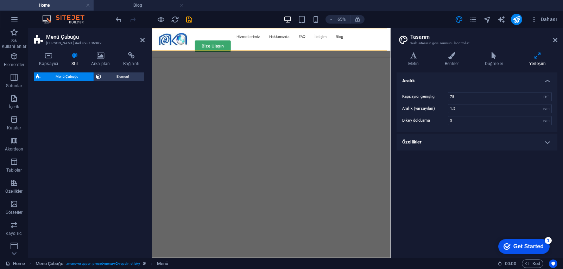
select select "rem"
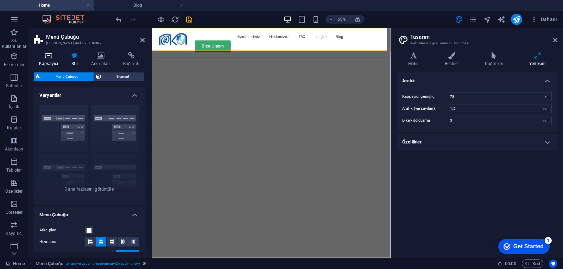
click at [42, 64] on h4 "Kapsayıcı" at bounding box center [50, 59] width 32 height 15
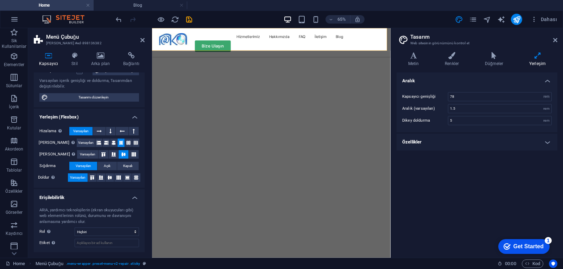
scroll to position [93, 0]
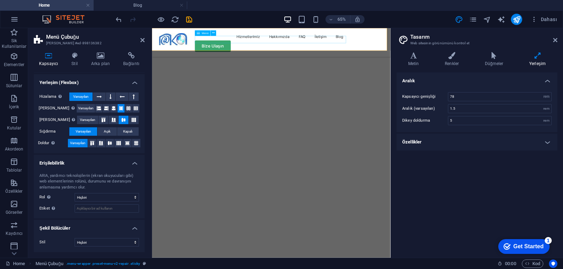
click at [341, 45] on nav "Hizmetlerimiz Hakkımızda FAQ İletişim Blog" at bounding box center [335, 41] width 350 height 11
click at [352, 46] on nav "Hizmetlerimiz Hakkımızda FAQ İletişim Blog" at bounding box center [335, 41] width 350 height 11
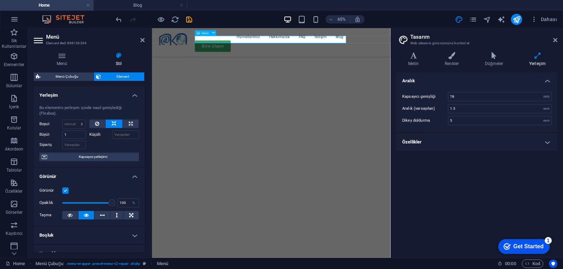
click at [352, 46] on nav "Hizmetlerimiz Hakkımızda FAQ İletişim Blog" at bounding box center [335, 41] width 350 height 11
click at [354, 46] on nav "Hizmetlerimiz Hakkımızda FAQ İletişim Blog" at bounding box center [335, 41] width 350 height 11
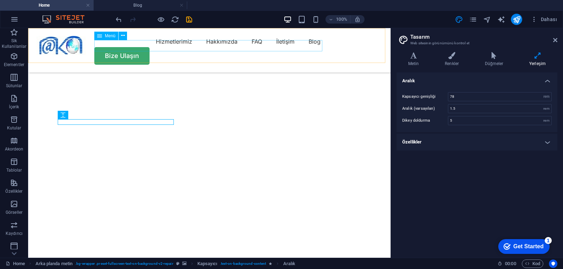
click at [230, 47] on nav "Hizmetlerimiz Hakkımızda FAQ İletişim Blog" at bounding box center [210, 41] width 346 height 11
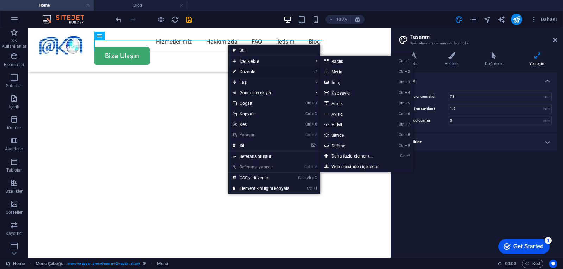
click at [253, 73] on link "⏎ Düzenle" at bounding box center [260, 72] width 65 height 11
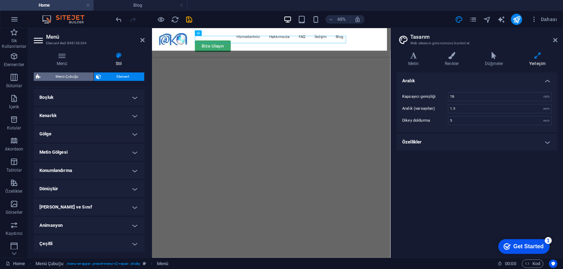
click at [68, 78] on span "Menü Çubuğu" at bounding box center [67, 76] width 49 height 8
select select "rem"
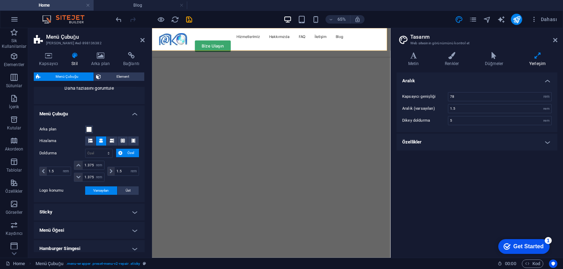
scroll to position [171, 0]
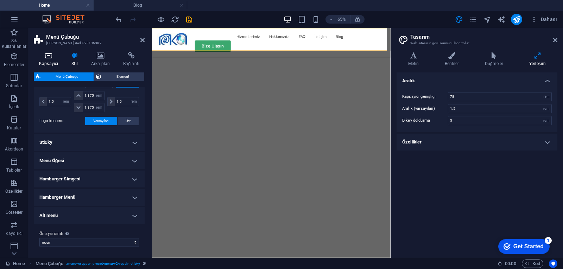
click at [56, 62] on h4 "Kapsayıcı" at bounding box center [50, 59] width 32 height 15
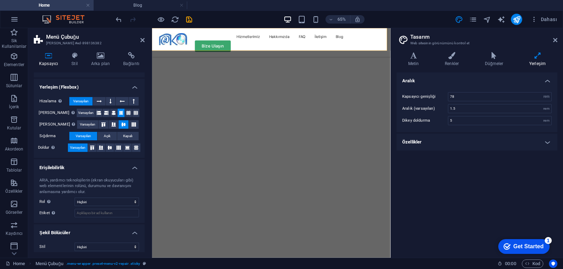
scroll to position [93, 0]
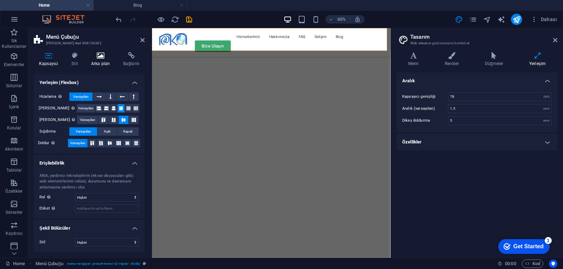
click at [100, 59] on h4 "Arka plan" at bounding box center [102, 59] width 32 height 15
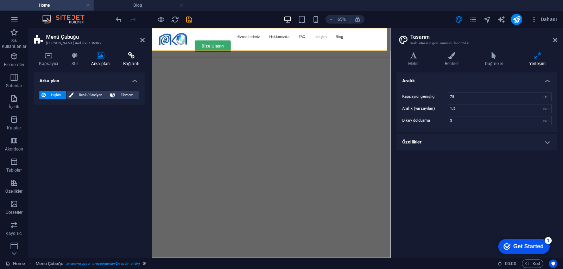
click at [138, 59] on h4 "Bağlantı" at bounding box center [131, 59] width 27 height 15
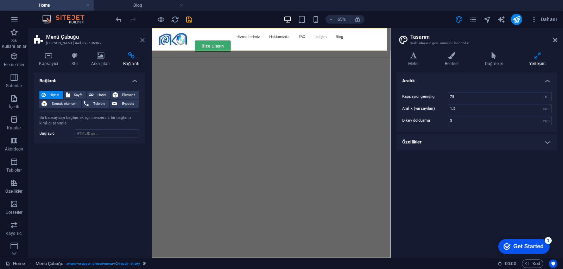
click at [141, 40] on icon at bounding box center [142, 40] width 4 height 6
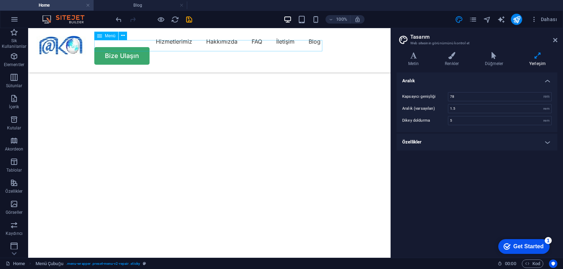
scroll to position [282, 0]
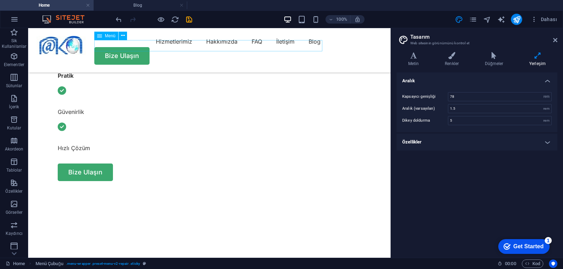
click at [227, 45] on nav "Hizmetlerimiz Hakkımızda FAQ İletişim Blog" at bounding box center [210, 41] width 346 height 11
click at [143, 54] on div "Hizmetlerimiz Hakkımızda FAQ İletişim Blog Bize Ulaşın" at bounding box center [209, 50] width 362 height 44
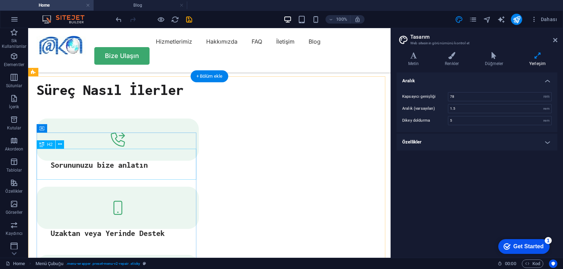
scroll to position [1232, 0]
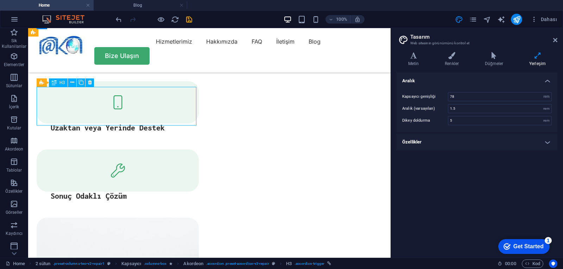
click at [107, 102] on div "H1 Arka planda metin Kapsayıcı Aralık Menü Çubuğu Menü Logo Aralık Düğme Aralık…" at bounding box center [209, 143] width 362 height 230
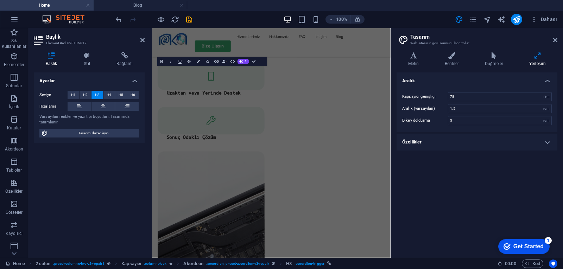
click at [107, 102] on button at bounding box center [103, 106] width 24 height 8
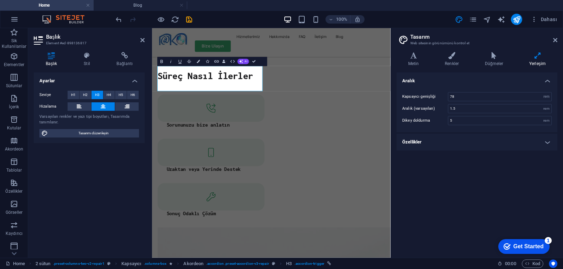
scroll to position [1349, 0]
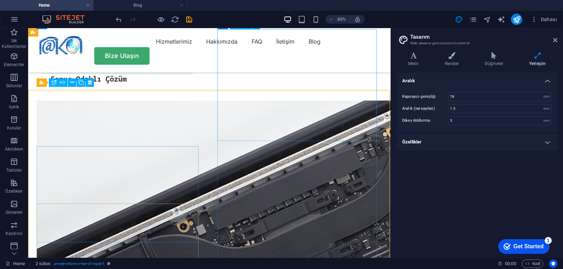
scroll to position [1232, 0]
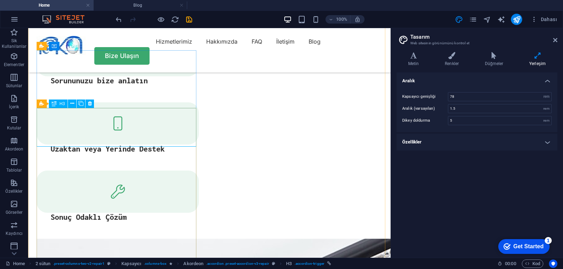
scroll to position [1196, 0]
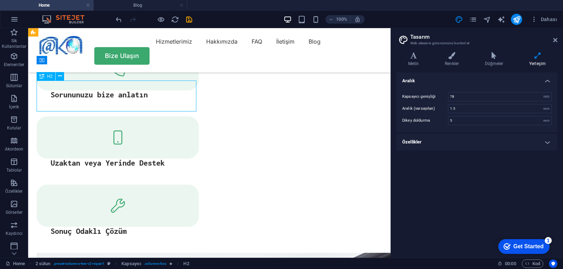
click at [90, 96] on div "H1 Arka planda metin Kapsayıcı Aralık Menü Çubuğu Menü Logo Aralık Düğme Aralık…" at bounding box center [209, 143] width 362 height 230
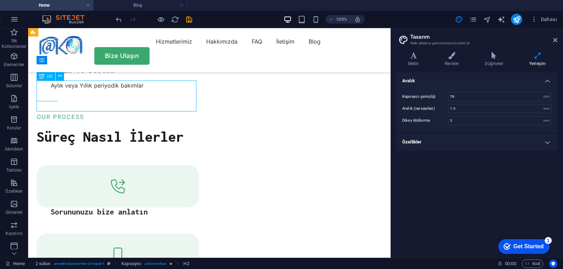
scroll to position [1314, 0]
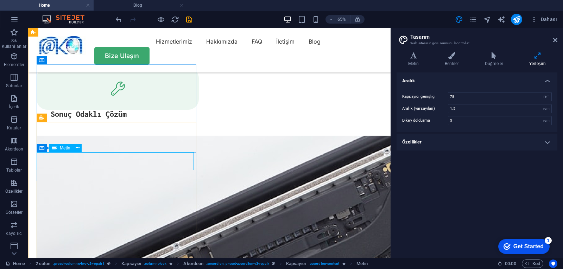
scroll to position [1196, 0]
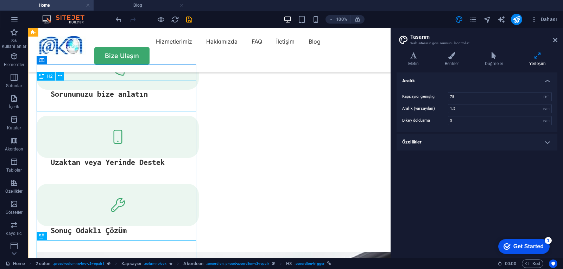
scroll to position [1196, 0]
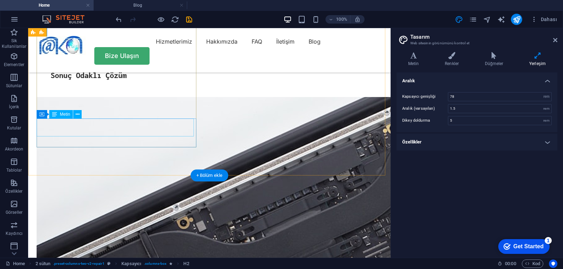
scroll to position [1408, 0]
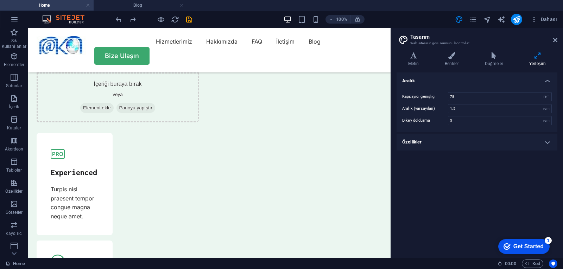
scroll to position [2427, 0]
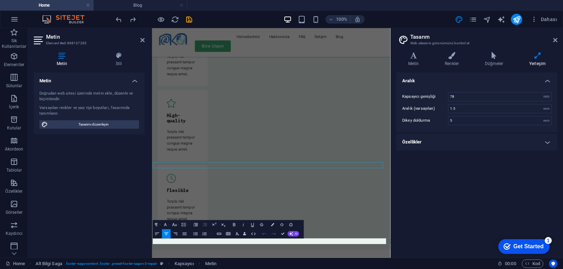
scroll to position [2420, 0]
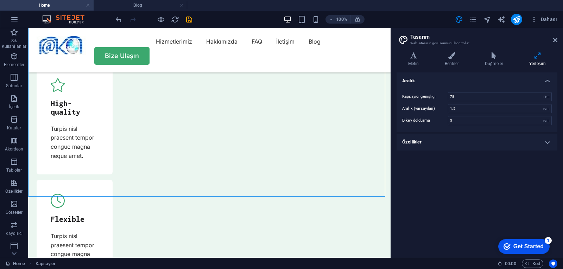
scroll to position [2427, 0]
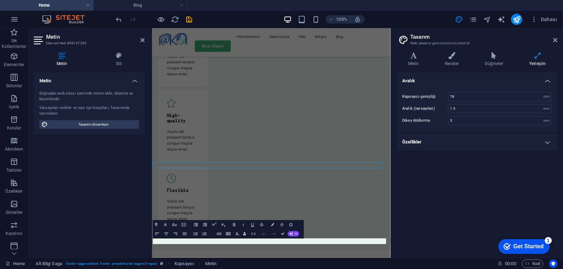
scroll to position [2420, 0]
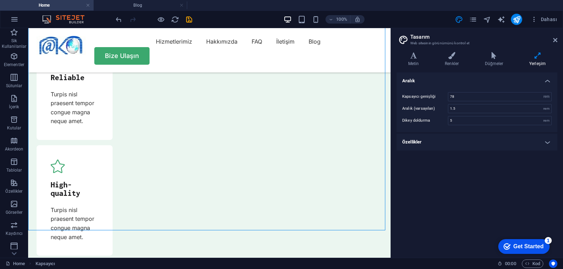
scroll to position [2427, 0]
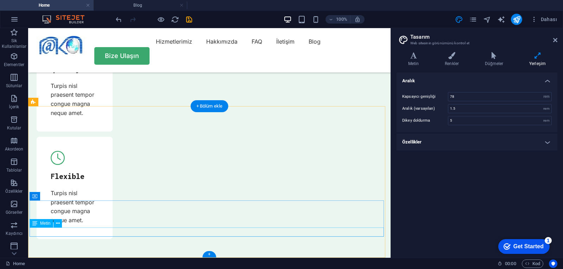
drag, startPoint x: 206, startPoint y: 233, endPoint x: 254, endPoint y: 234, distance: 47.5
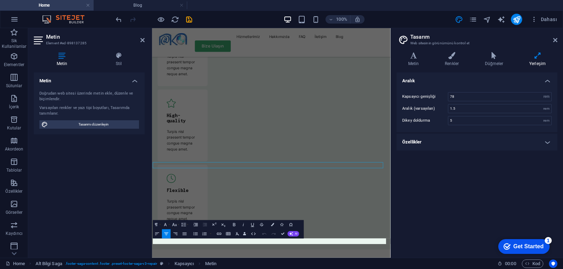
scroll to position [2420, 0]
click at [251, 233] on icon "button" at bounding box center [254, 234] width 6 height 6
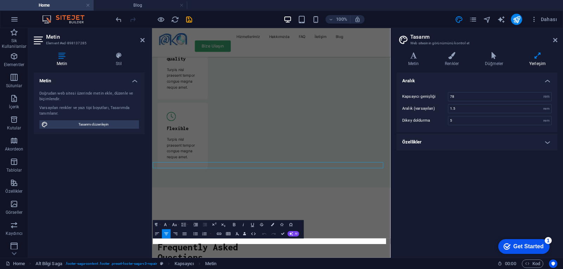
scroll to position [2426, 0]
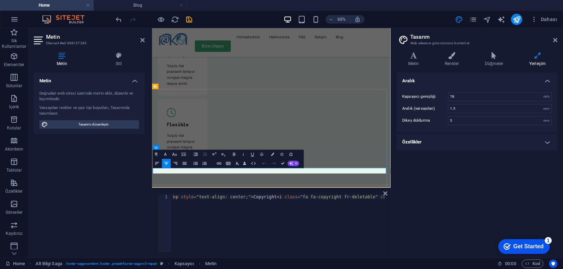
click span "[DOMAIN_NAME]"
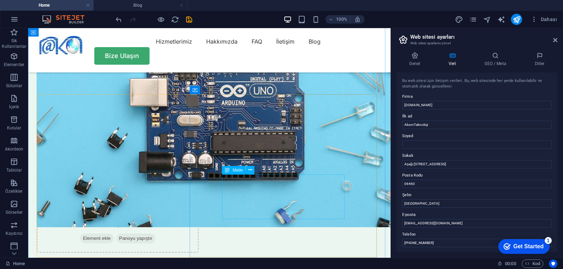
scroll to position [1864, 0]
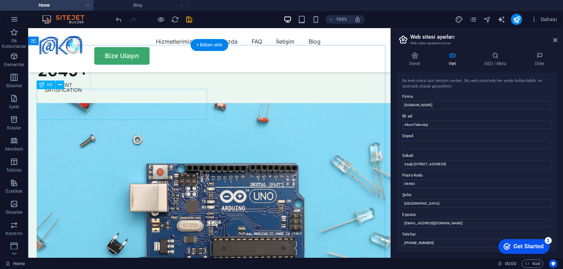
click at [122, 108] on div "H1 Arka planda metin Kapsayıcı Aralık Menü Çubuğu Menü Logo Aralık Düğme Aralık…" at bounding box center [209, 143] width 362 height 230
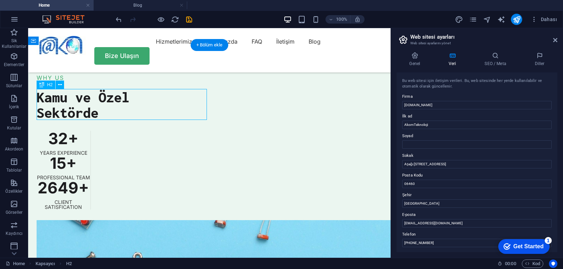
scroll to position [1981, 0]
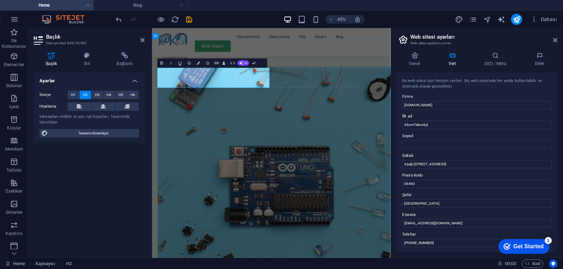
drag, startPoint x: 302, startPoint y: 115, endPoint x: 204, endPoint y: 93, distance: 99.9
copy h2 "What Customers Say About Our Service"
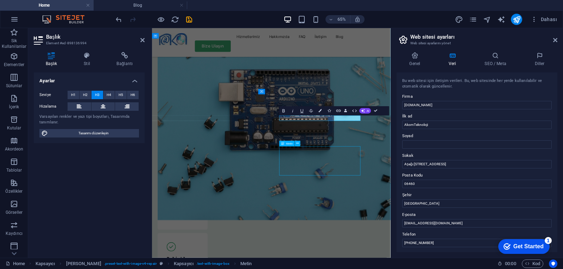
scroll to position [1865, 0]
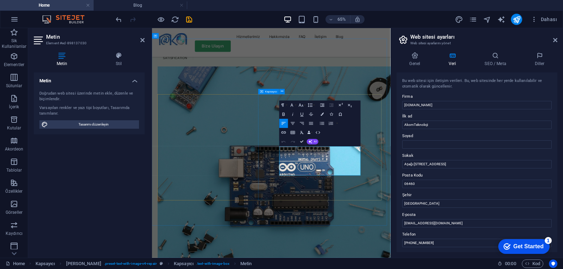
drag, startPoint x: 424, startPoint y: 251, endPoint x: 345, endPoint y: 213, distance: 87.5
copy p "Lorem ipsum dolor sit amet, consectetur adipiscing elit, sed do eiusmod tempor …"
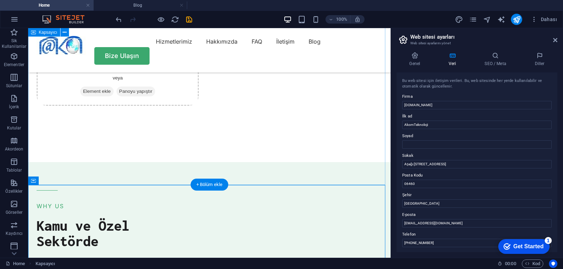
scroll to position [1888, 0]
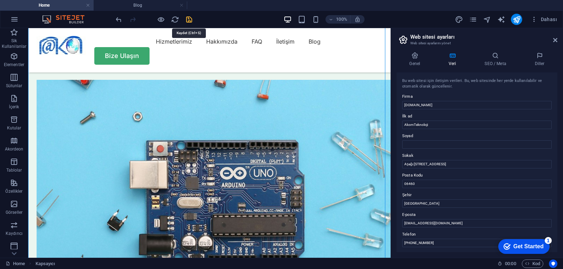
click at [192, 21] on icon "save" at bounding box center [189, 19] width 8 height 8
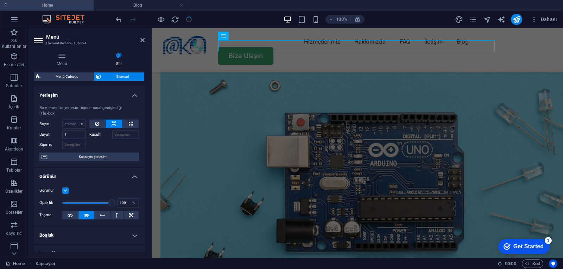
scroll to position [1846, 0]
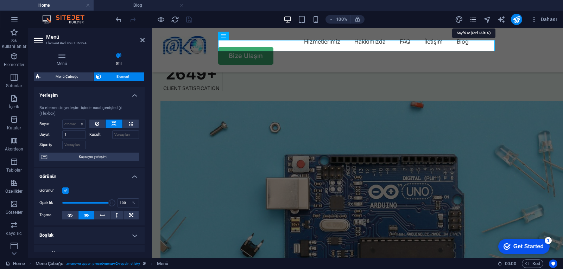
click at [473, 19] on icon "pages" at bounding box center [473, 19] width 8 height 8
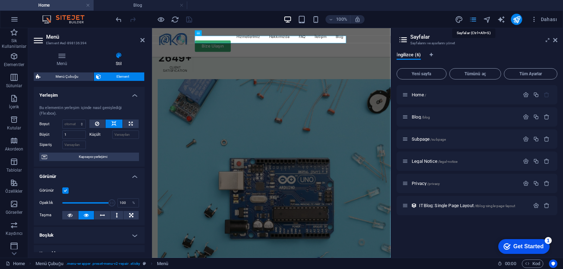
scroll to position [2004, 0]
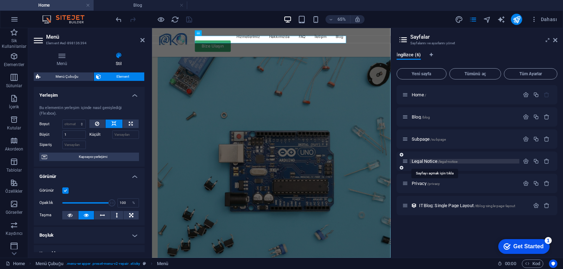
click at [435, 162] on span "Legal Notice /legal-notice" at bounding box center [435, 161] width 46 height 5
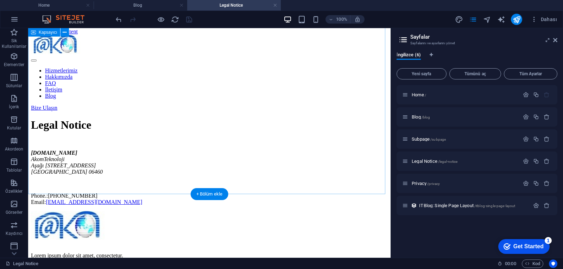
scroll to position [0, 0]
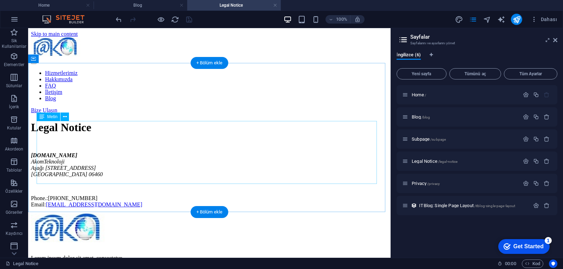
click at [42, 175] on div "akomteknoloji.com AkomTeknoloji Aşağı öveçler mah.1316.sokak No:6/3 Ankara 0646…" at bounding box center [209, 180] width 357 height 56
click at [47, 172] on div "akomteknoloji.com AkomTeknoloji Aşağı öveçler mah.1316.sokak No:6/3 Ankara 0646…" at bounding box center [209, 180] width 357 height 56
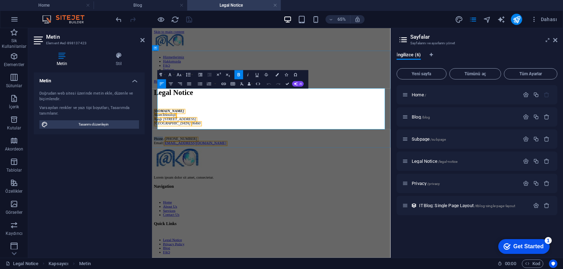
drag, startPoint x: 177, startPoint y: 171, endPoint x: 160, endPoint y: 169, distance: 16.3
click at [160, 195] on p "Phone.: +90 312 475 44 55 Email: info@akomteknoloji.com" at bounding box center [335, 201] width 361 height 13
click at [464, 121] on div "Legal Notice akomteknoloji.com AkomTeknoloji Aşağı öveçler mah.1316.sokak No:6/…" at bounding box center [335, 164] width 361 height 87
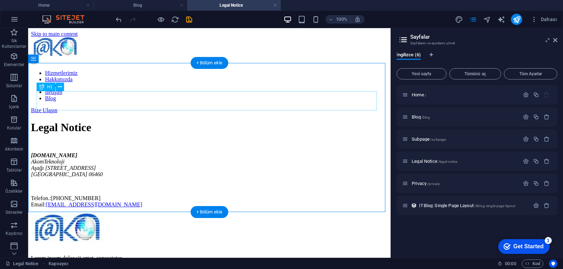
click at [121, 121] on div "Legal Notice" at bounding box center [209, 127] width 357 height 13
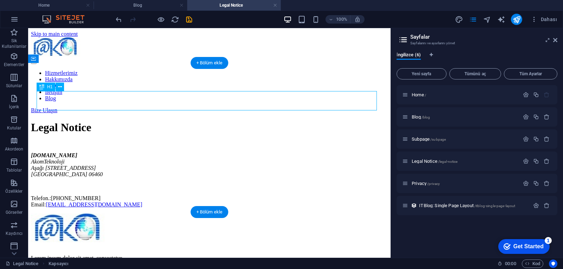
click at [121, 121] on div "Legal Notice" at bounding box center [209, 127] width 357 height 13
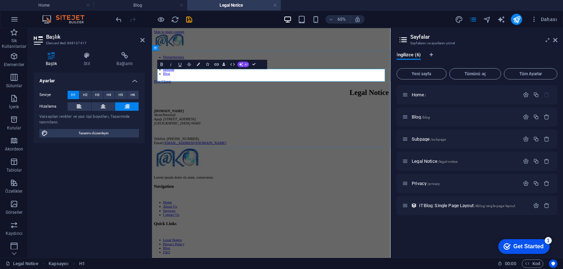
click at [447, 121] on h1 "Legal Notice" at bounding box center [335, 127] width 361 height 13
copy h1 "Legal Notice"
click at [441, 121] on h1 "Legal Notice" at bounding box center [335, 127] width 361 height 13
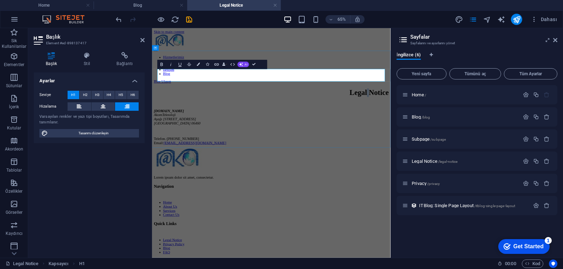
click at [441, 121] on h1 "Legal Notice" at bounding box center [335, 127] width 361 height 13
click at [442, 184] on p "Privacy /privacy" at bounding box center [465, 183] width 106 height 5
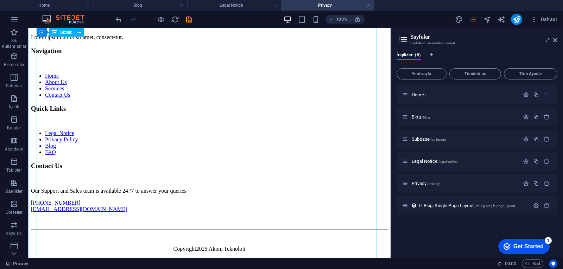
scroll to position [1929, 0]
click at [422, 138] on span "Subpage /subpage" at bounding box center [429, 139] width 34 height 5
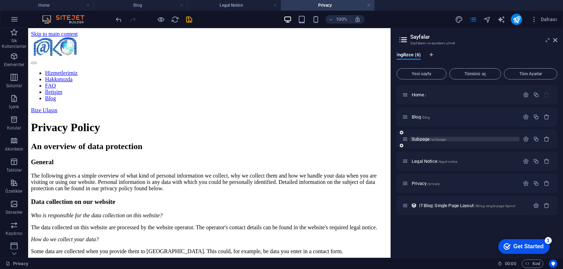
click at [422, 152] on div "Legal Notice /legal-notice" at bounding box center [477, 161] width 161 height 19
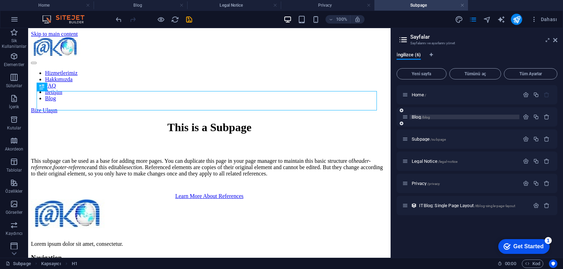
click at [426, 117] on span "/blog" at bounding box center [426, 117] width 9 height 4
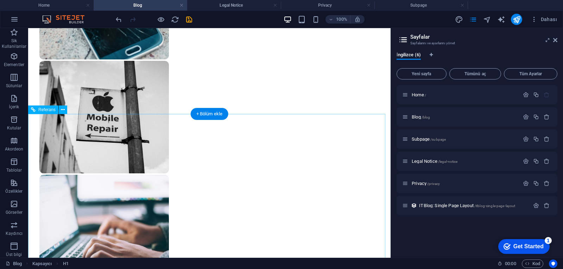
scroll to position [717, 0]
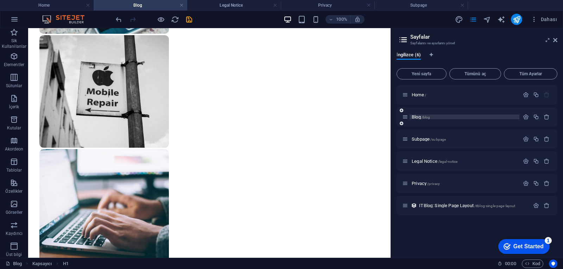
click at [432, 115] on p "Blog /blog" at bounding box center [465, 117] width 106 height 5
click at [435, 139] on span "/subpage" at bounding box center [437, 140] width 15 height 4
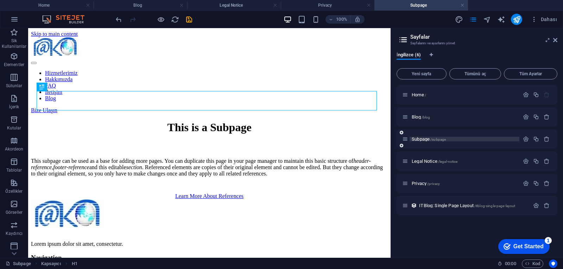
scroll to position [0, 0]
click at [431, 158] on div "Legal Notice /legal-notice" at bounding box center [460, 161] width 117 height 8
click at [431, 163] on span "Legal Notice /legal-notice" at bounding box center [435, 161] width 46 height 5
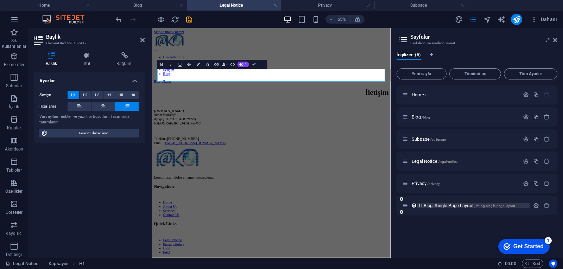
click at [444, 206] on span "ITBlog: Single Page Layout /itblog-single-page-layout" at bounding box center [467, 205] width 96 height 5
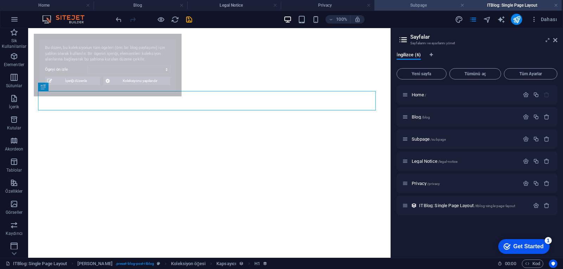
select select "68b6ab975ad35994ca038f18"
